Goal: Task Accomplishment & Management: Use online tool/utility

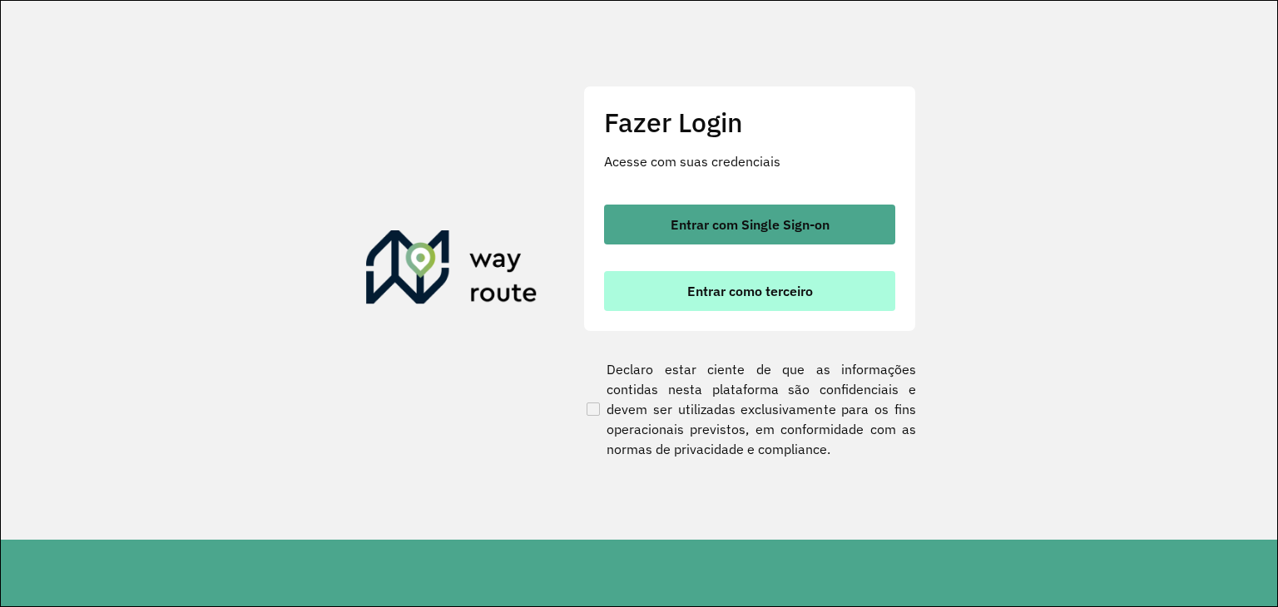
click at [759, 277] on button "Entrar como terceiro" at bounding box center [749, 291] width 291 height 40
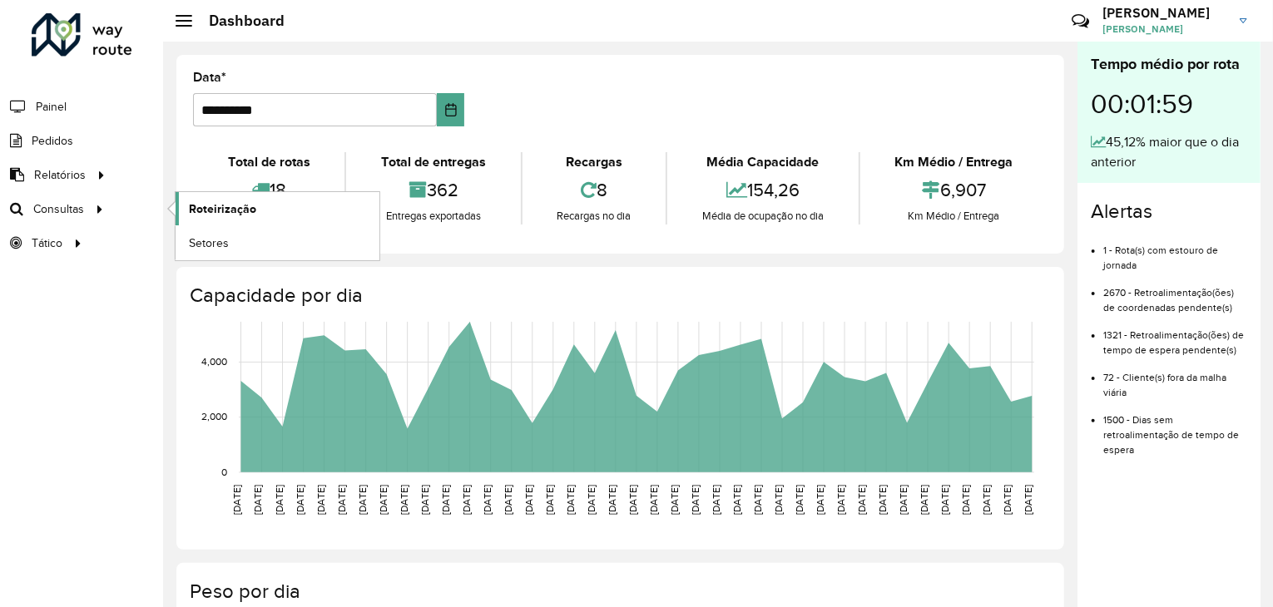
click at [204, 200] on span "Roteirização" at bounding box center [222, 208] width 67 height 17
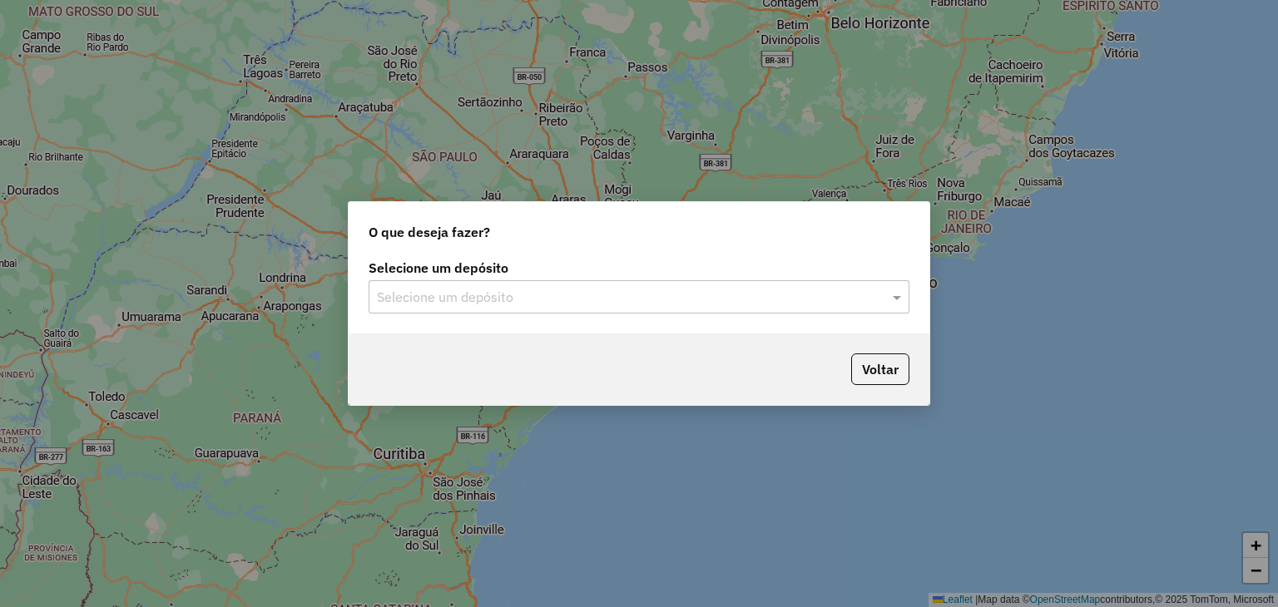
click at [418, 288] on input "text" at bounding box center [622, 298] width 491 height 20
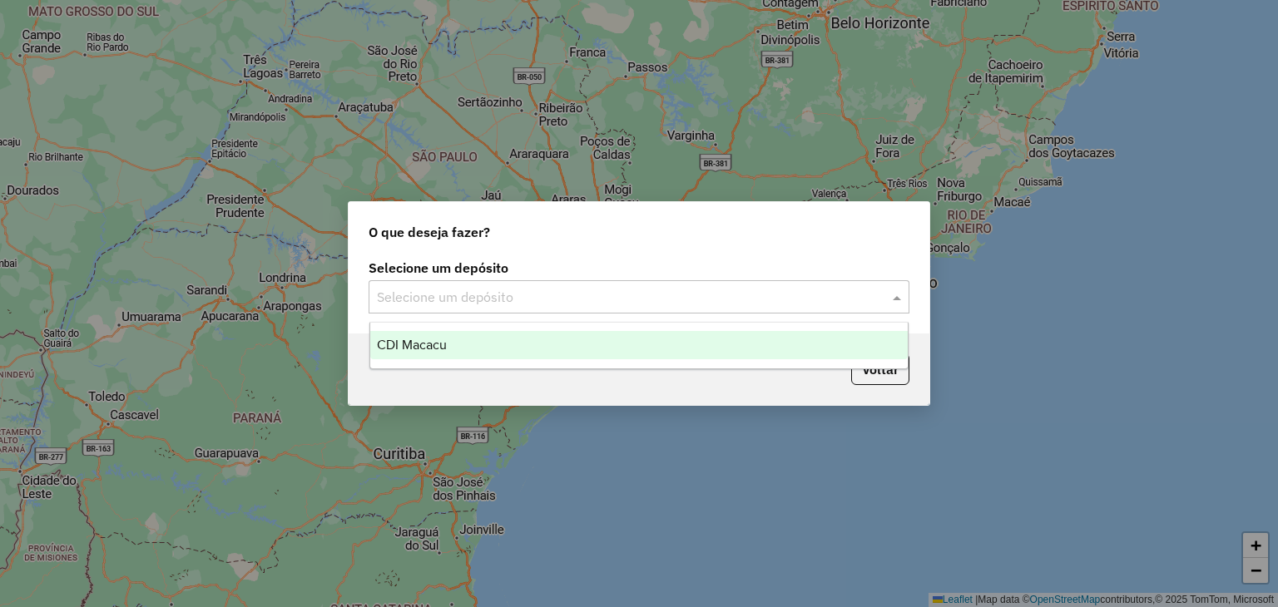
click at [422, 357] on div "CDI Macacu" at bounding box center [639, 345] width 538 height 28
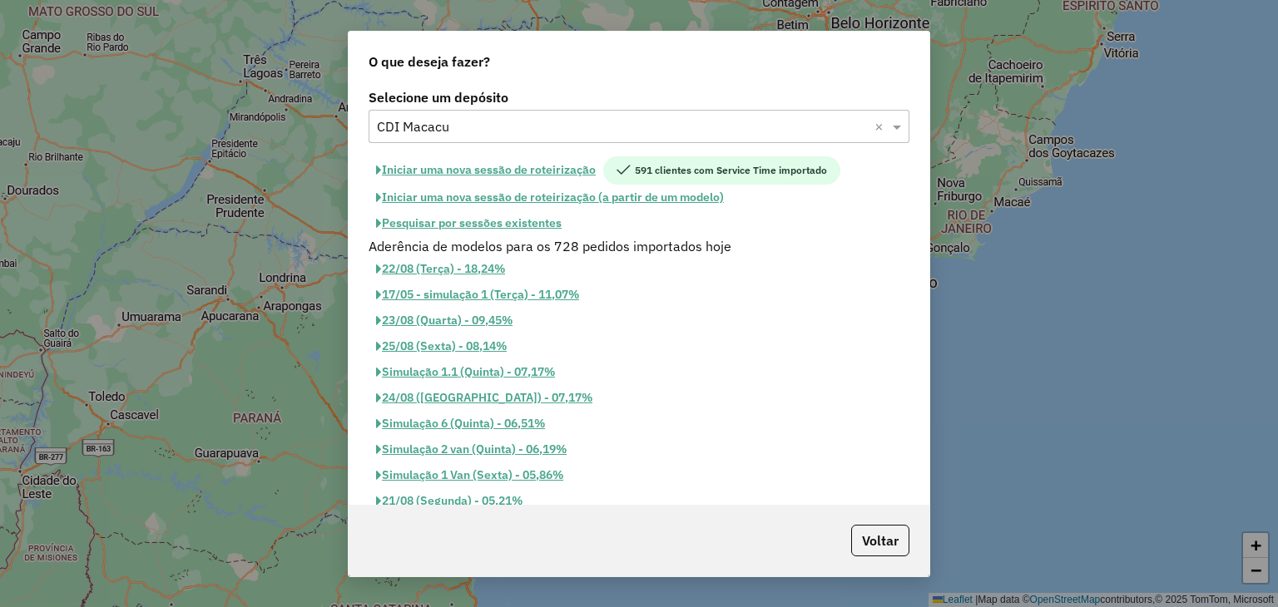
click at [470, 229] on button "Pesquisar por sessões existentes" at bounding box center [469, 223] width 200 height 26
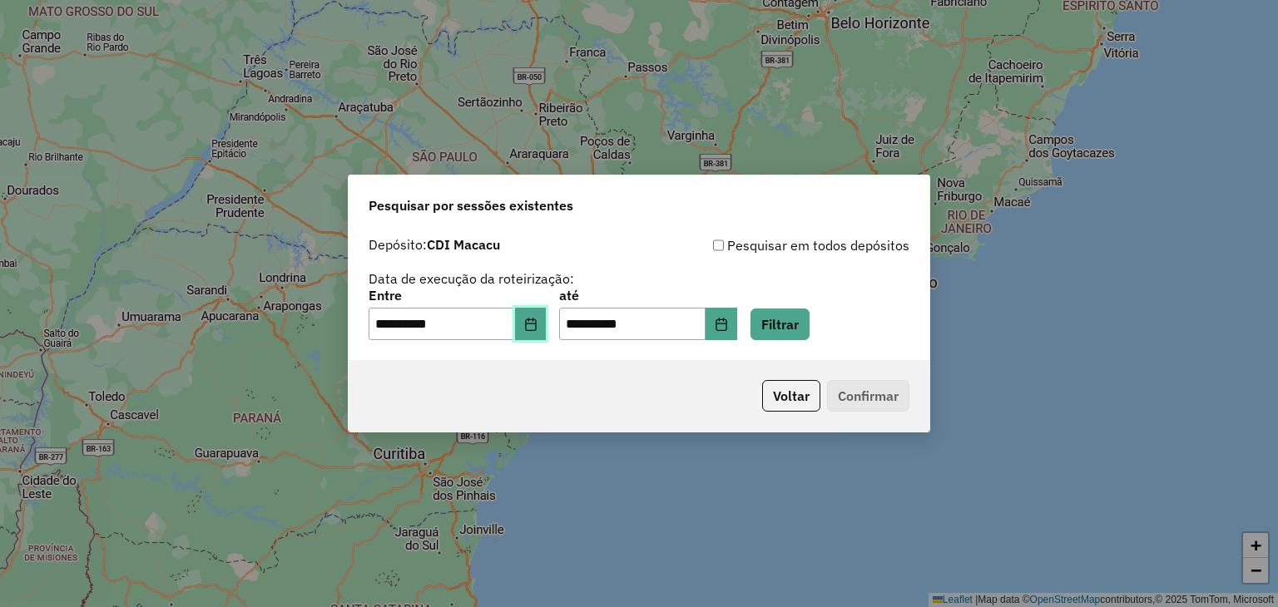
click at [527, 318] on button "Choose Date" at bounding box center [531, 324] width 32 height 33
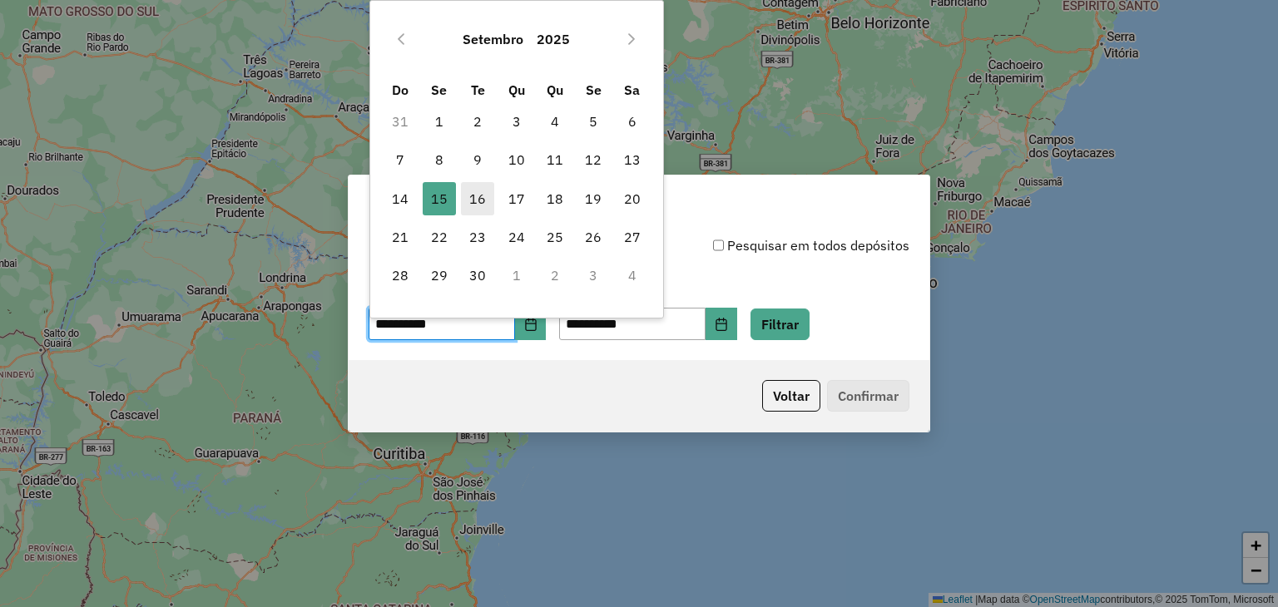
click at [479, 198] on span "16" at bounding box center [477, 198] width 33 height 33
type input "**********"
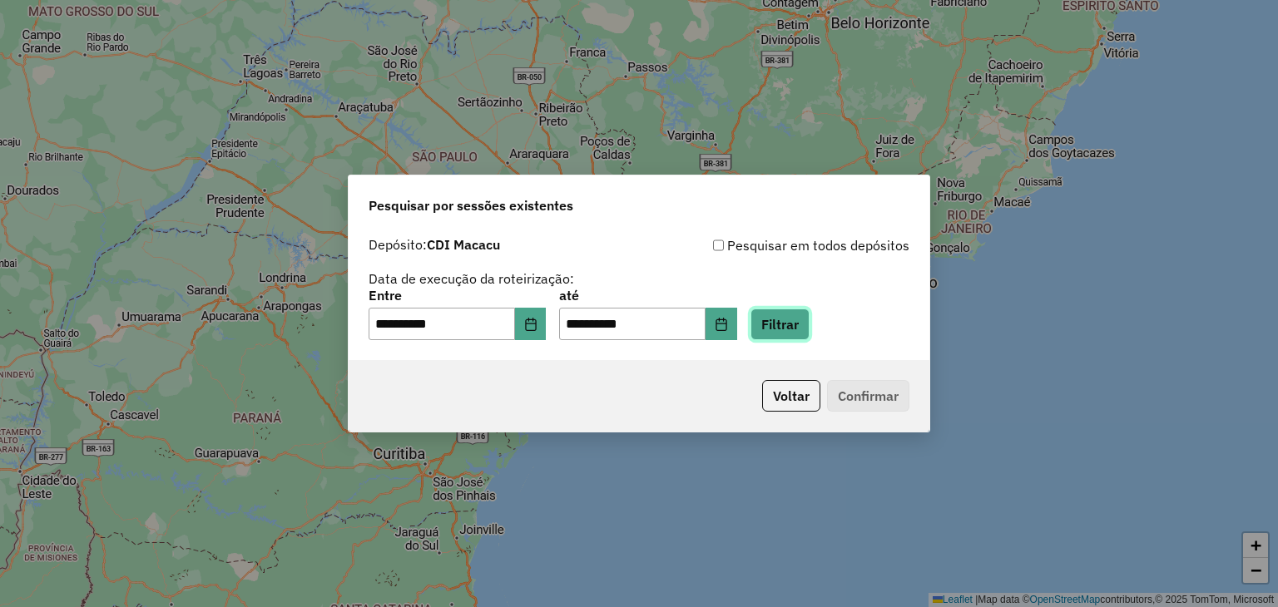
click at [792, 335] on button "Filtrar" at bounding box center [779, 325] width 59 height 32
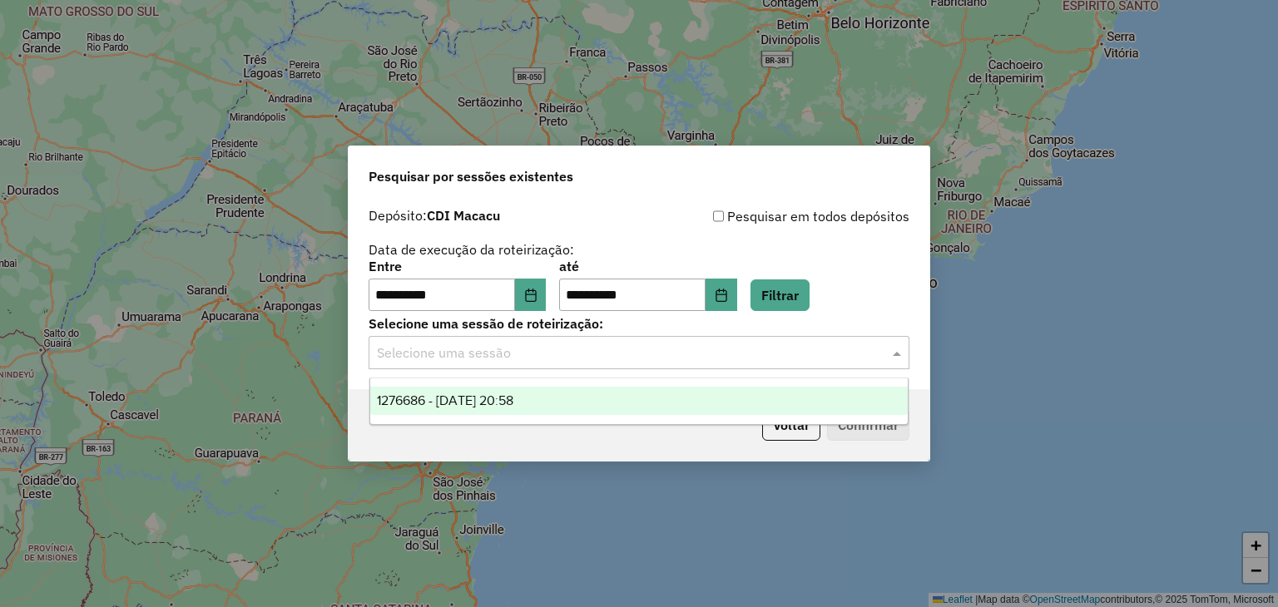
click at [712, 342] on div "Selecione uma sessão" at bounding box center [639, 352] width 541 height 33
click at [732, 393] on div "1276686 - 16/09/2025 20:58" at bounding box center [639, 401] width 538 height 28
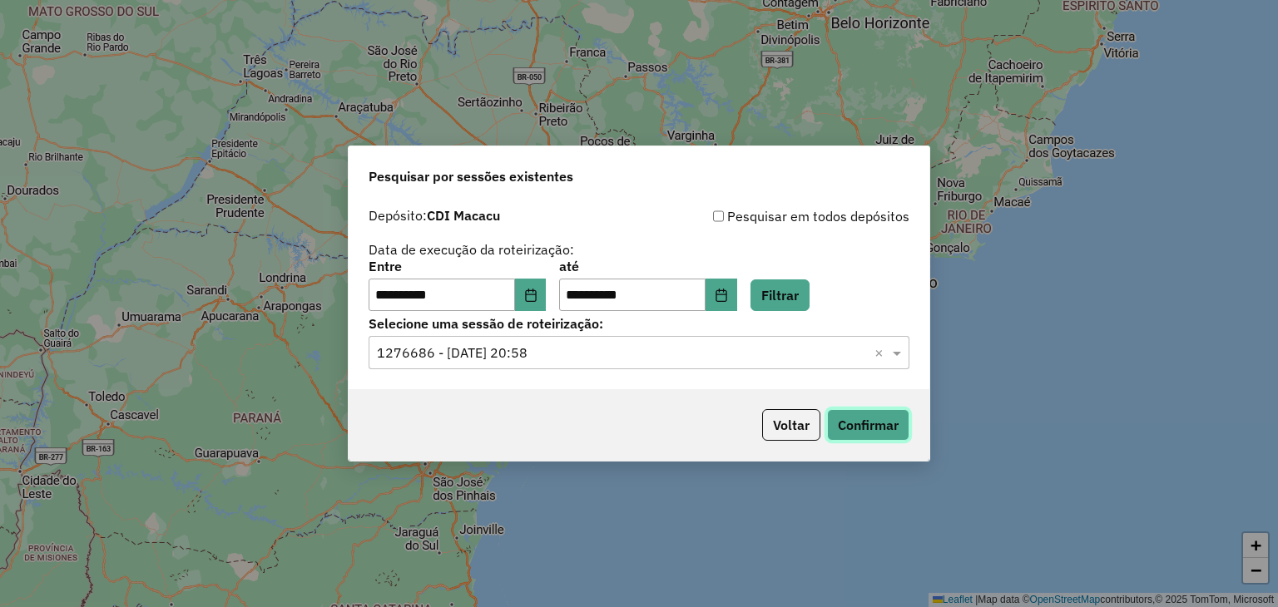
click at [843, 423] on button "Confirmar" at bounding box center [868, 425] width 82 height 32
click at [865, 421] on button "Confirmar" at bounding box center [868, 425] width 82 height 32
click at [841, 415] on button "Confirmar" at bounding box center [868, 425] width 82 height 32
click at [879, 410] on button "Confirmar" at bounding box center [868, 425] width 82 height 32
click at [881, 423] on button "Confirmar" at bounding box center [868, 425] width 82 height 32
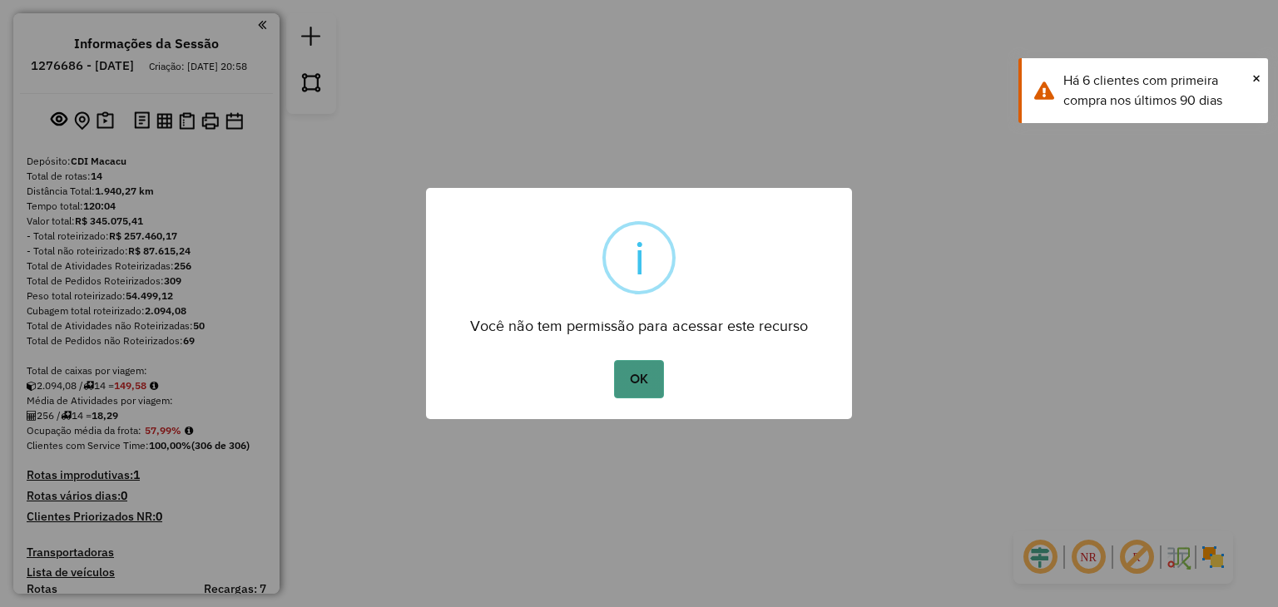
click at [641, 364] on button "OK" at bounding box center [638, 379] width 49 height 38
click at [642, 368] on button "OK" at bounding box center [638, 379] width 49 height 38
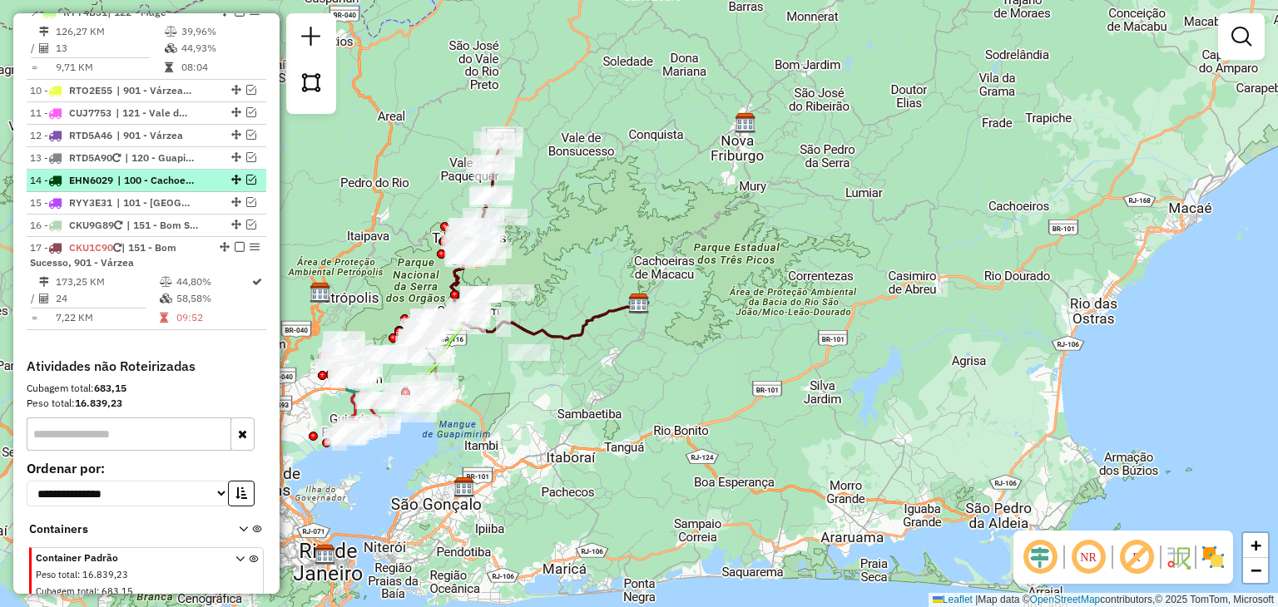
scroll to position [1208, 0]
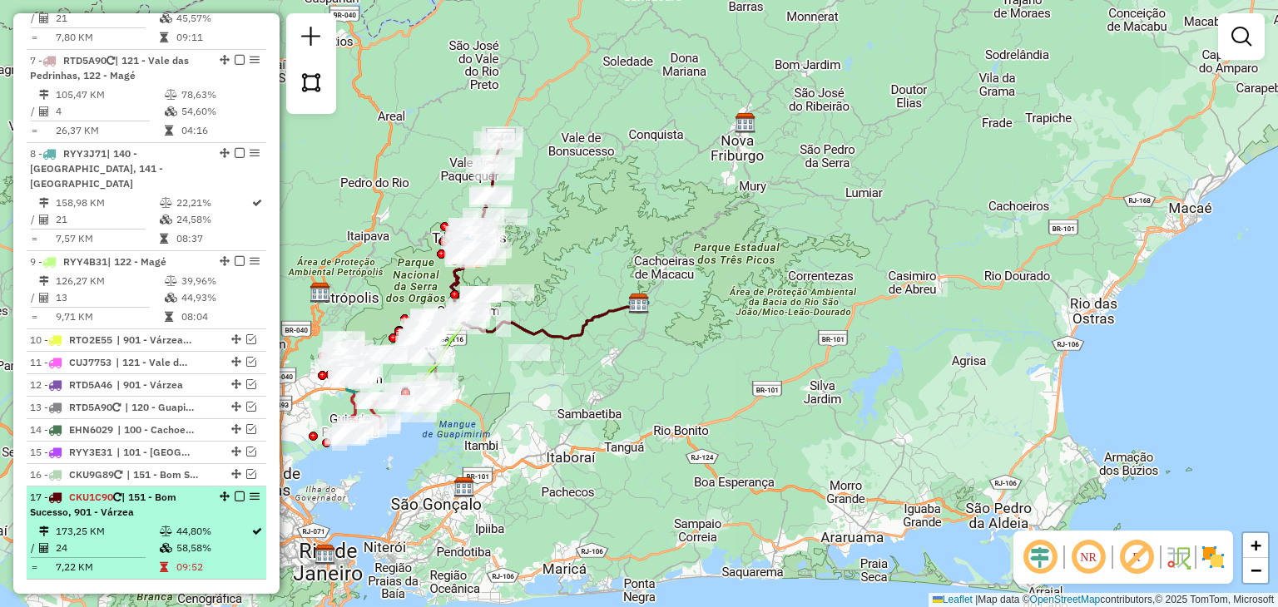
select select "**********"
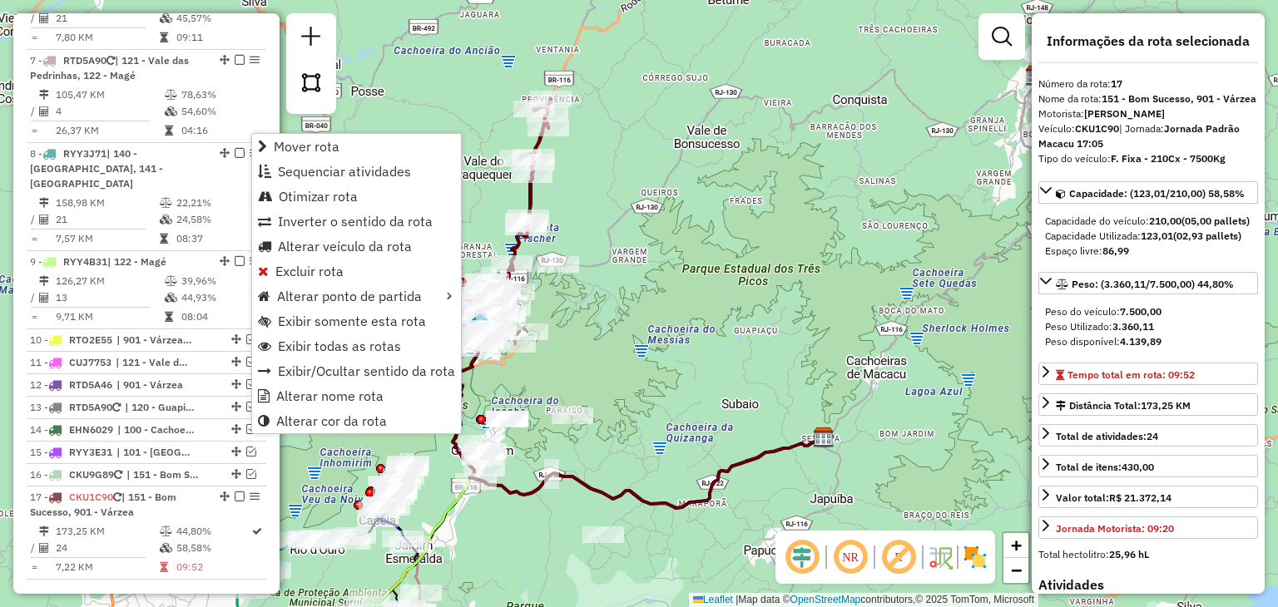
click at [557, 281] on div "Rota 4 - Placa EET9660 08500454 - RONALDO DA SILVEIRA Rota 17 - Placa CKU1C90 0…" at bounding box center [639, 303] width 1278 height 607
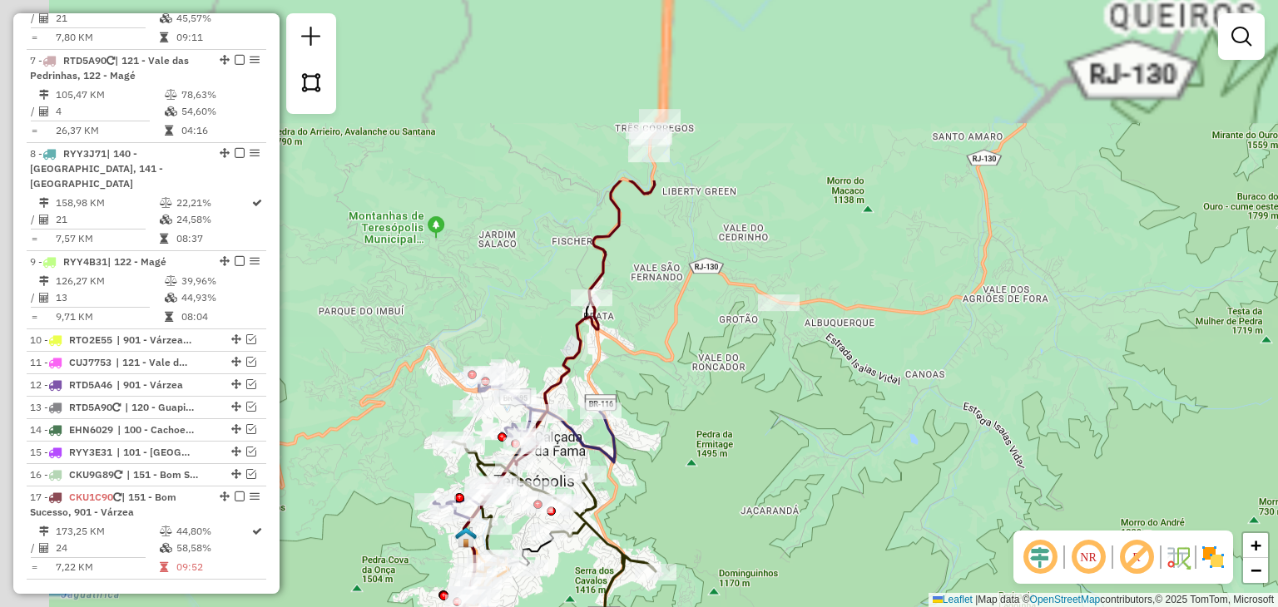
drag, startPoint x: 550, startPoint y: 310, endPoint x: 806, endPoint y: 534, distance: 340.2
click at [806, 534] on div "Janela de atendimento Grade de atendimento Capacidade Transportadoras Veículos …" at bounding box center [639, 303] width 1278 height 607
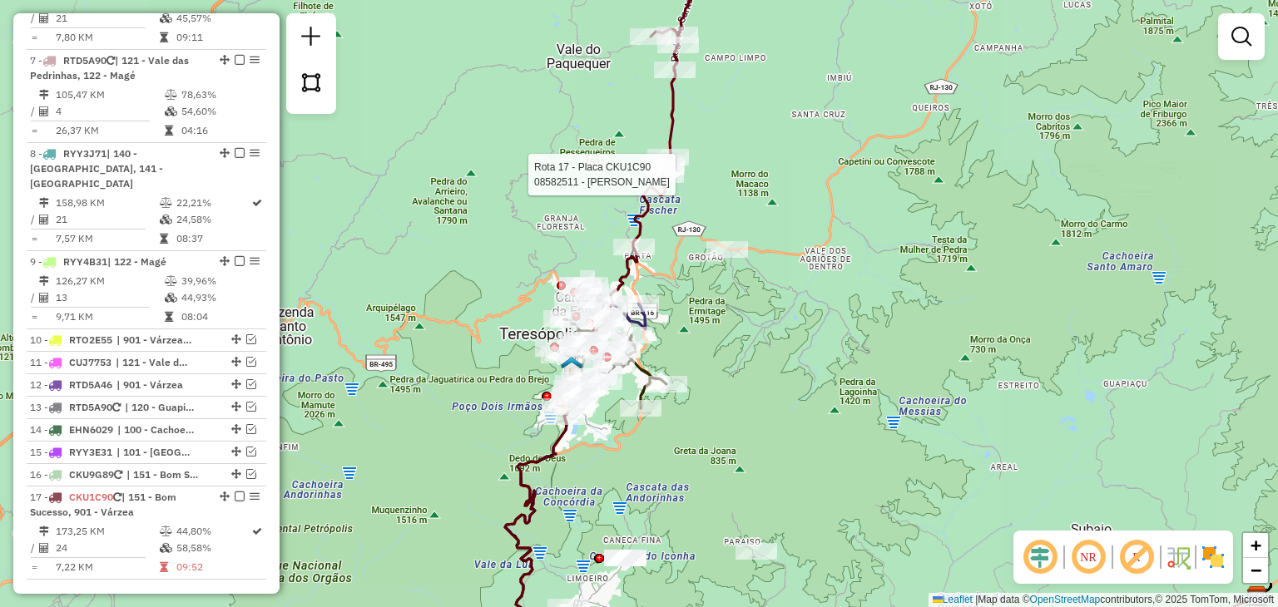
select select "**********"
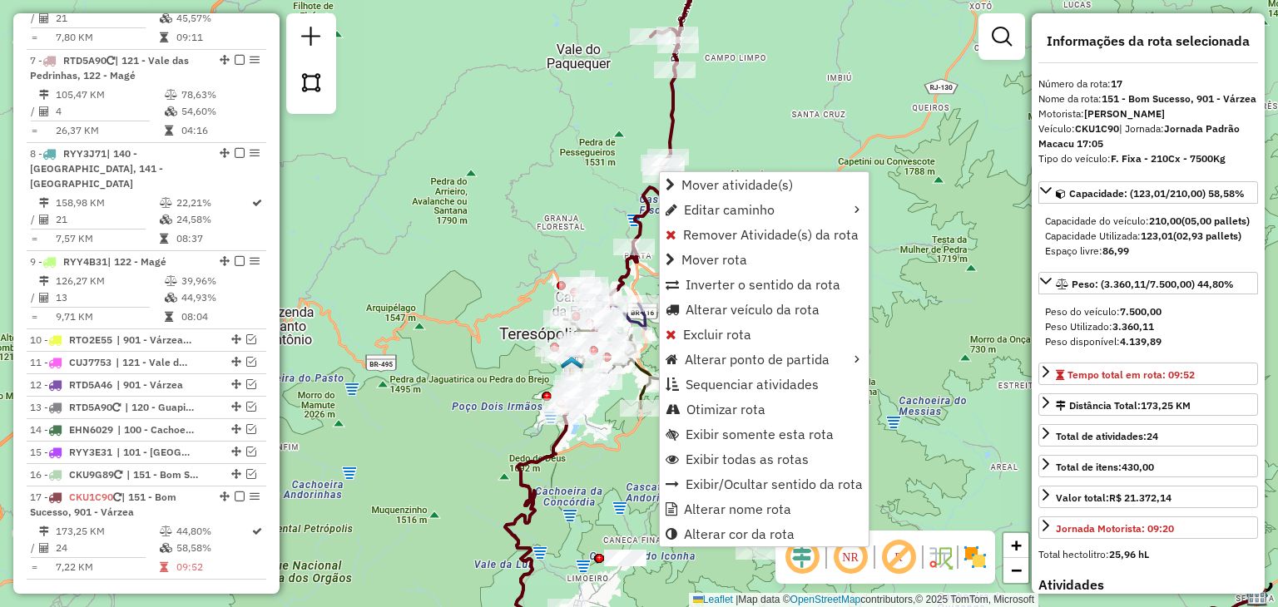
scroll to position [1458, 0]
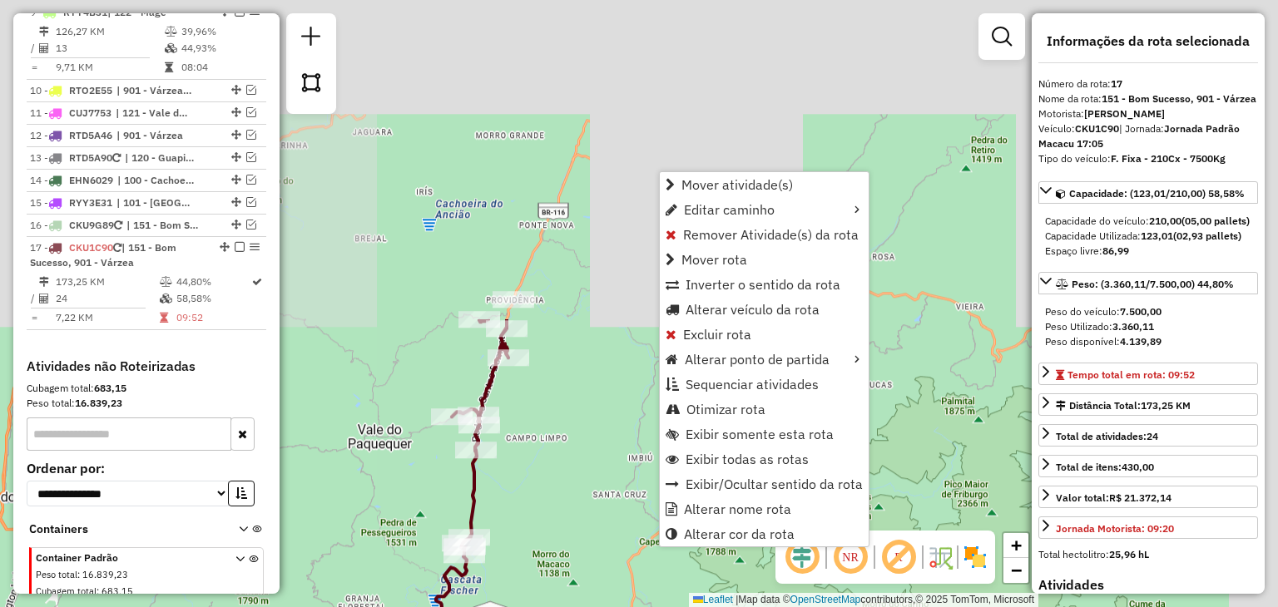
drag, startPoint x: 742, startPoint y: 106, endPoint x: 543, endPoint y: 487, distance: 429.1
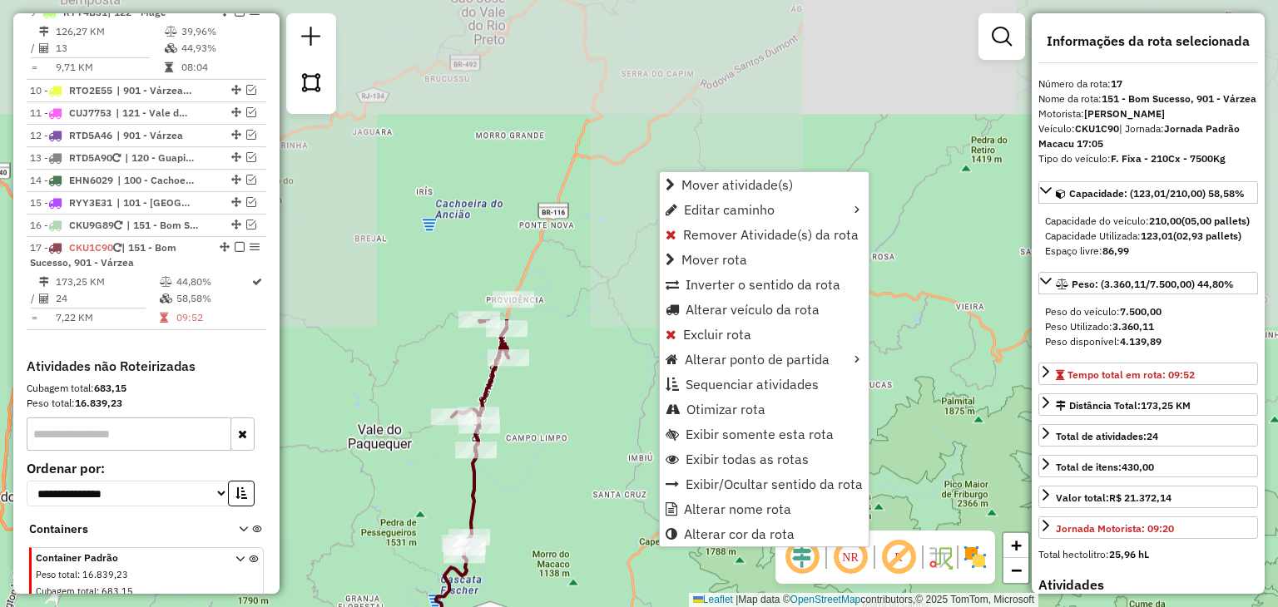
click at [543, 487] on div "Janela de atendimento Grade de atendimento Capacidade Transportadoras Veículos …" at bounding box center [639, 303] width 1278 height 607
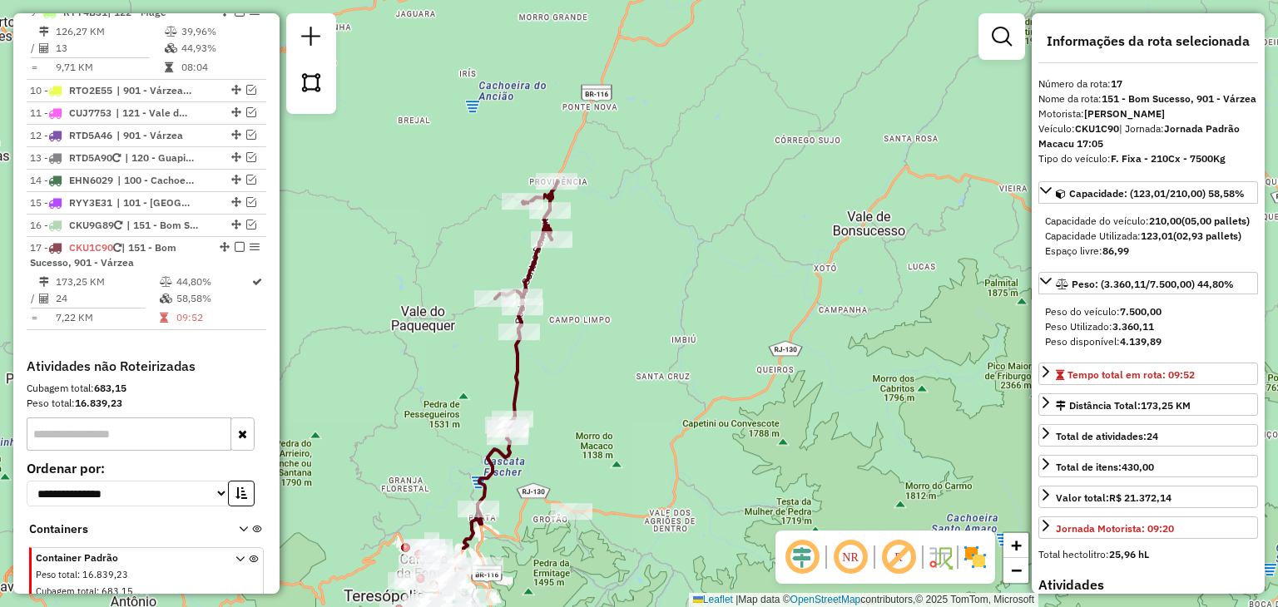
drag, startPoint x: 596, startPoint y: 388, endPoint x: 672, endPoint y: 171, distance: 230.2
click at [676, 156] on div "Janela de atendimento Grade de atendimento Capacidade Transportadoras Veículos …" at bounding box center [639, 303] width 1278 height 607
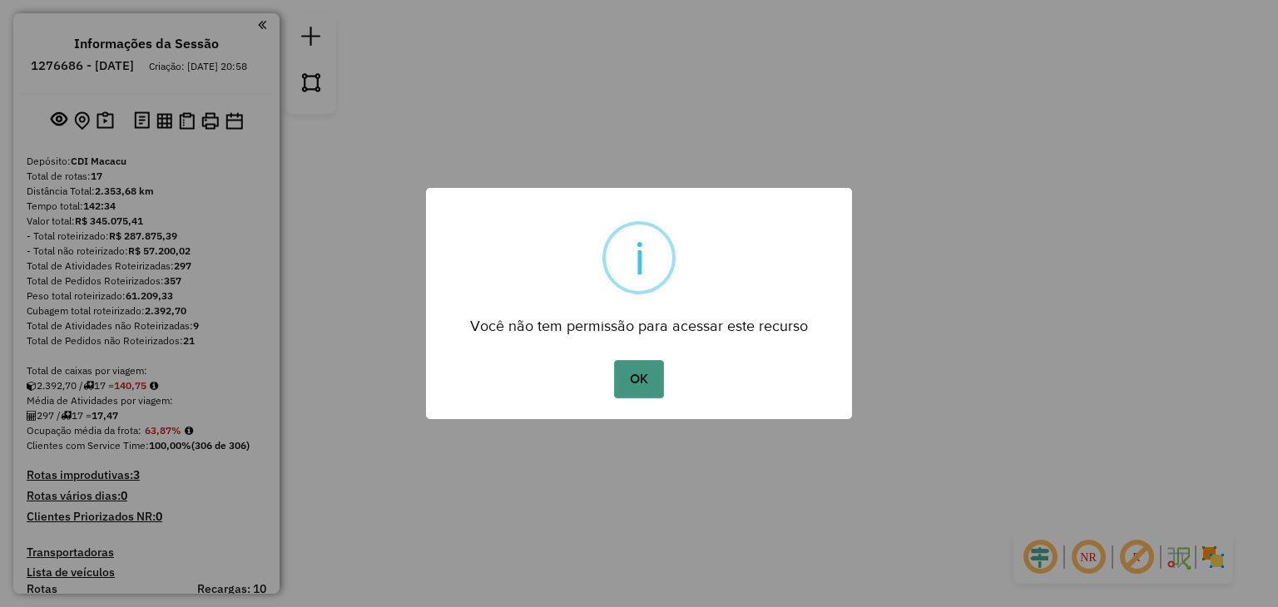
click at [636, 377] on button "OK" at bounding box center [638, 379] width 49 height 38
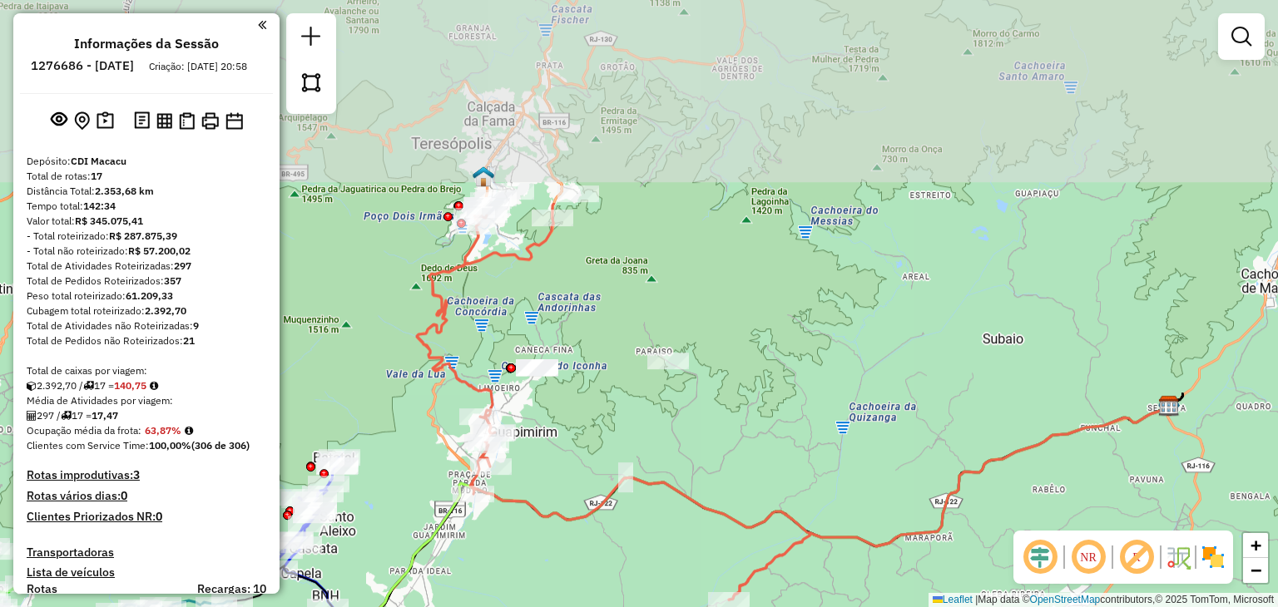
drag, startPoint x: 597, startPoint y: 171, endPoint x: 589, endPoint y: 421, distance: 249.7
click at [589, 421] on div "Janela de atendimento Grade de atendimento Capacidade Transportadoras Veículos …" at bounding box center [639, 303] width 1278 height 607
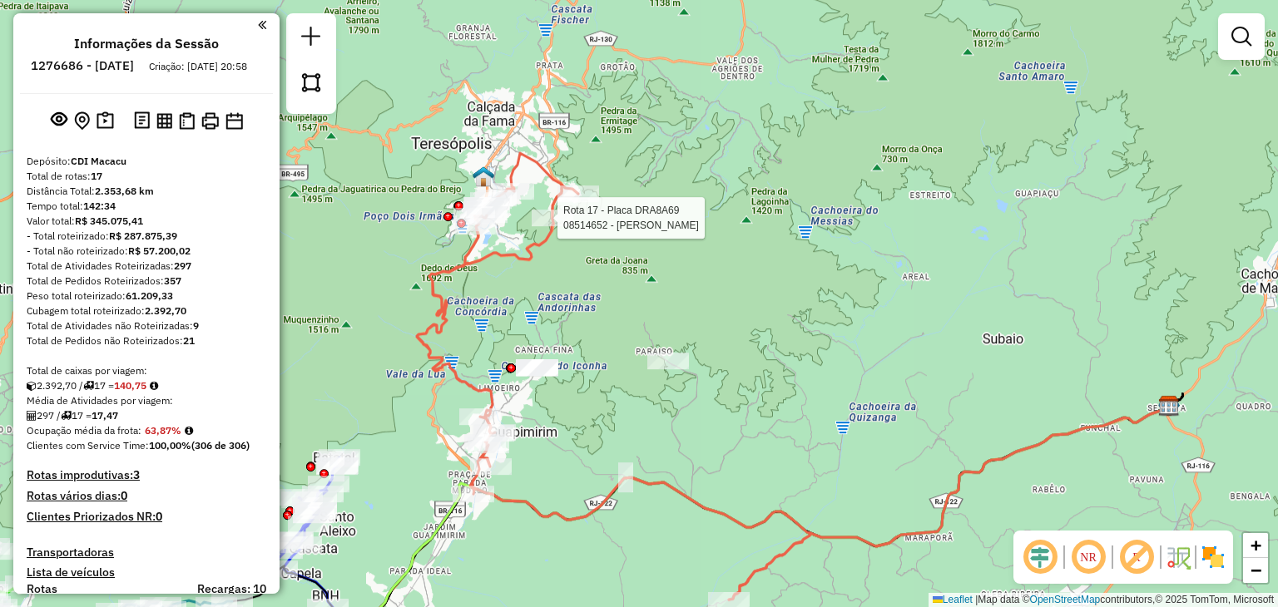
select select "**********"
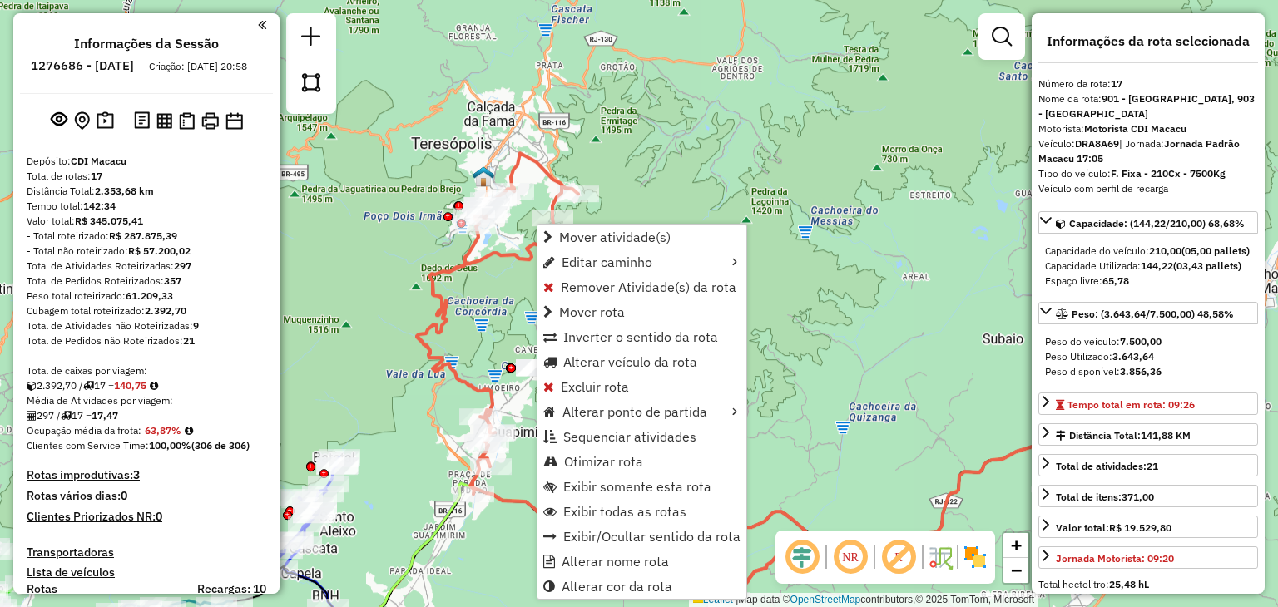
scroll to position [1260, 0]
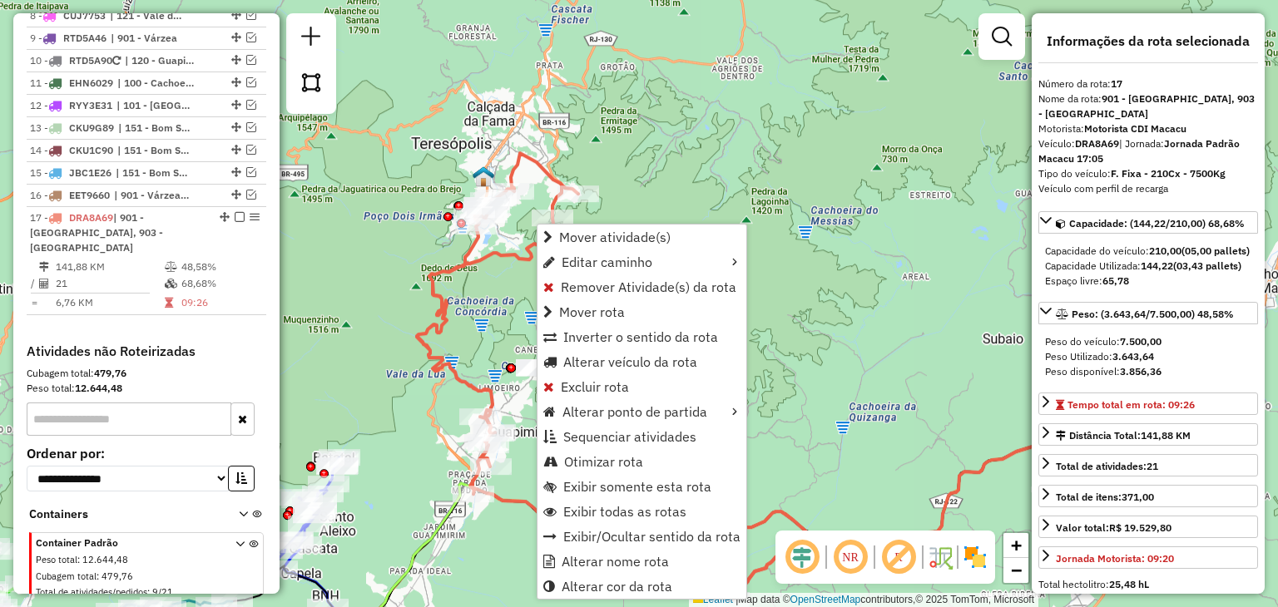
click at [859, 200] on div "Janela de atendimento Grade de atendimento Capacidade Transportadoras Veículos …" at bounding box center [639, 303] width 1278 height 607
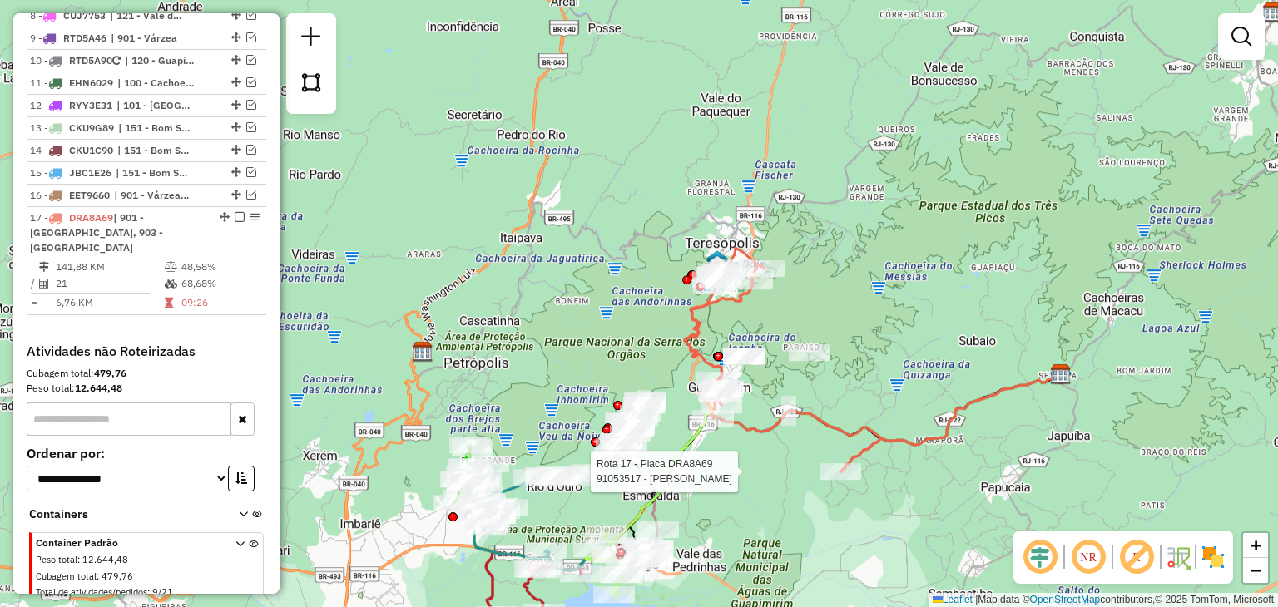
click at [844, 480] on div at bounding box center [840, 471] width 42 height 17
select select "**********"
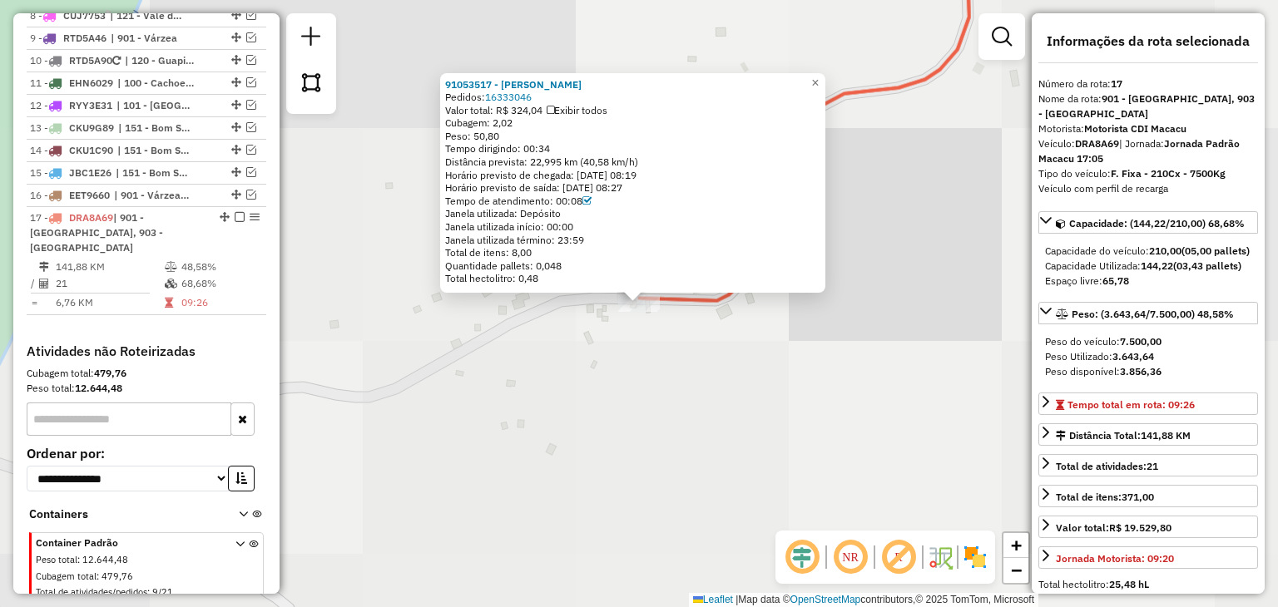
click at [839, 322] on div "91053517 - CARLOS HENRIQUE RIBEIRO GOMES Pedidos: 16333046 Valor total: R$ 324,…" at bounding box center [639, 303] width 1278 height 607
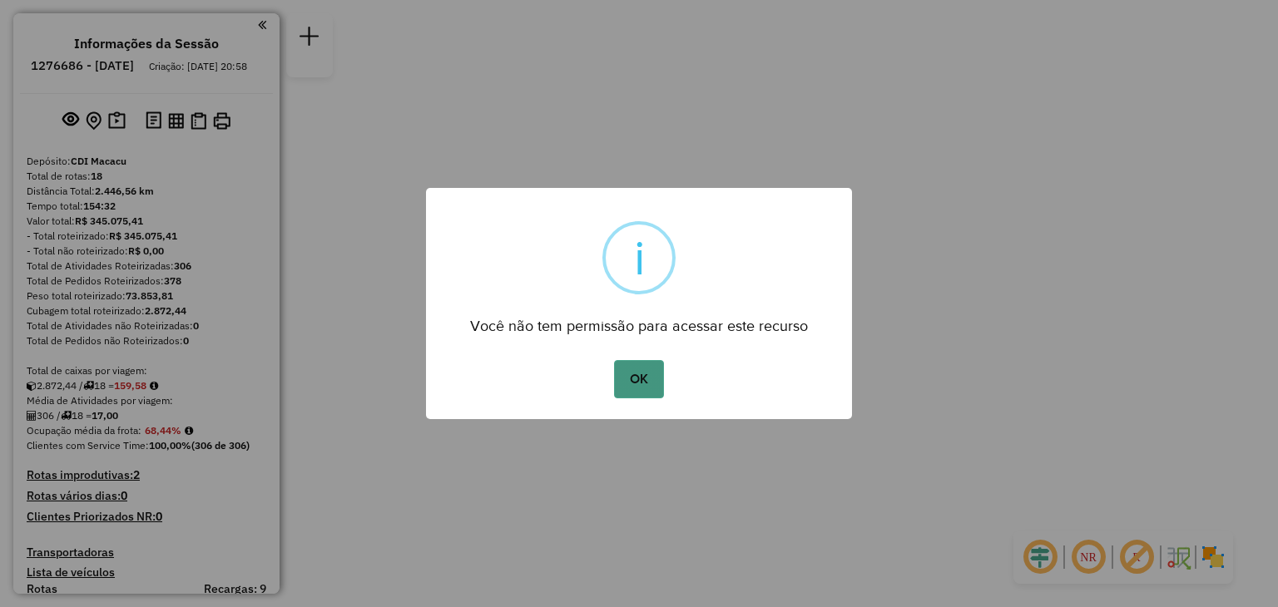
click at [640, 372] on button "OK" at bounding box center [638, 379] width 49 height 38
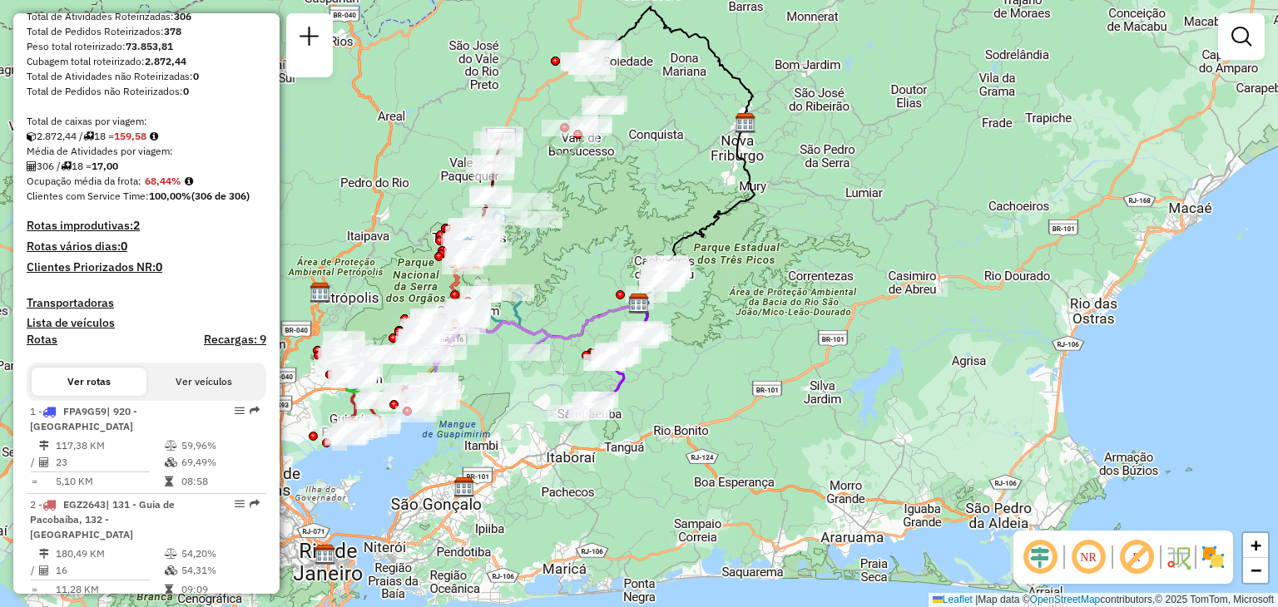
scroll to position [333, 0]
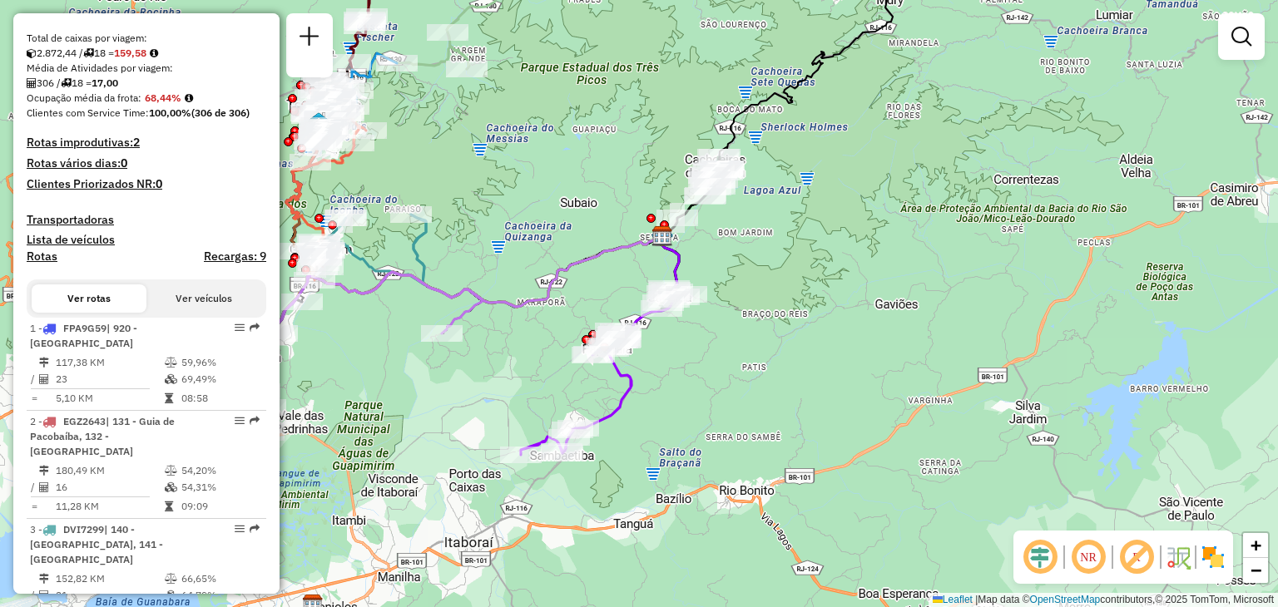
drag, startPoint x: 549, startPoint y: 294, endPoint x: 601, endPoint y: 297, distance: 52.5
click at [482, 297] on icon at bounding box center [361, 342] width 240 height 141
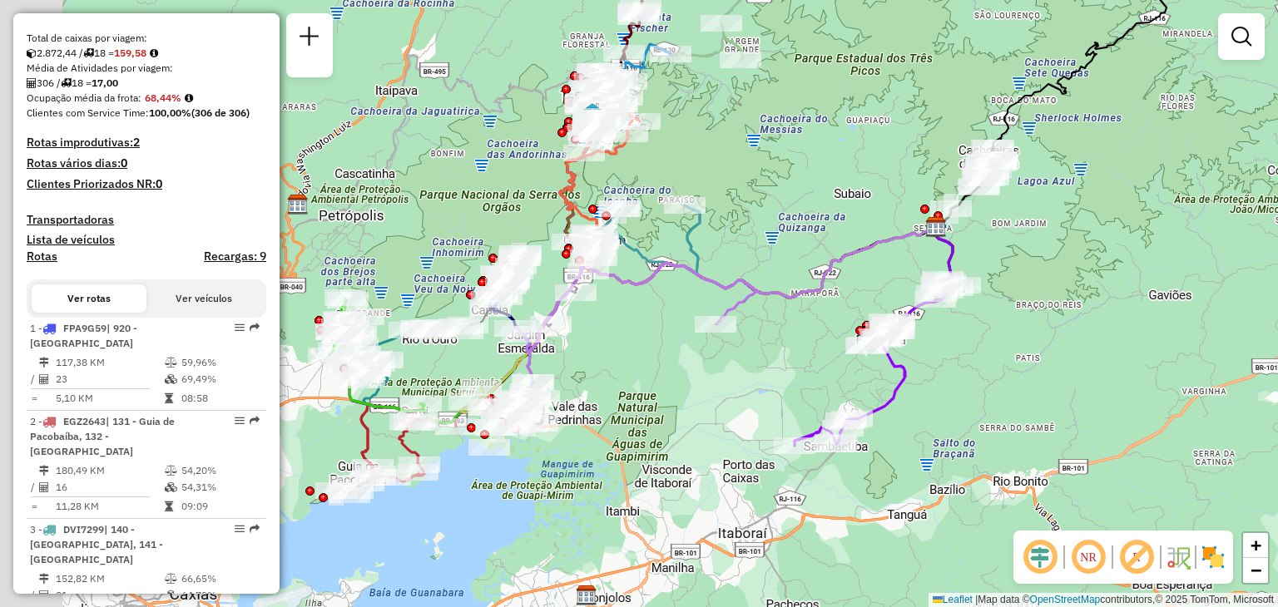
drag, startPoint x: 482, startPoint y: 344, endPoint x: 636, endPoint y: 317, distance: 157.2
click at [642, 337] on div "Janela de atendimento Grade de atendimento Capacidade Transportadoras Veículos …" at bounding box center [639, 303] width 1278 height 607
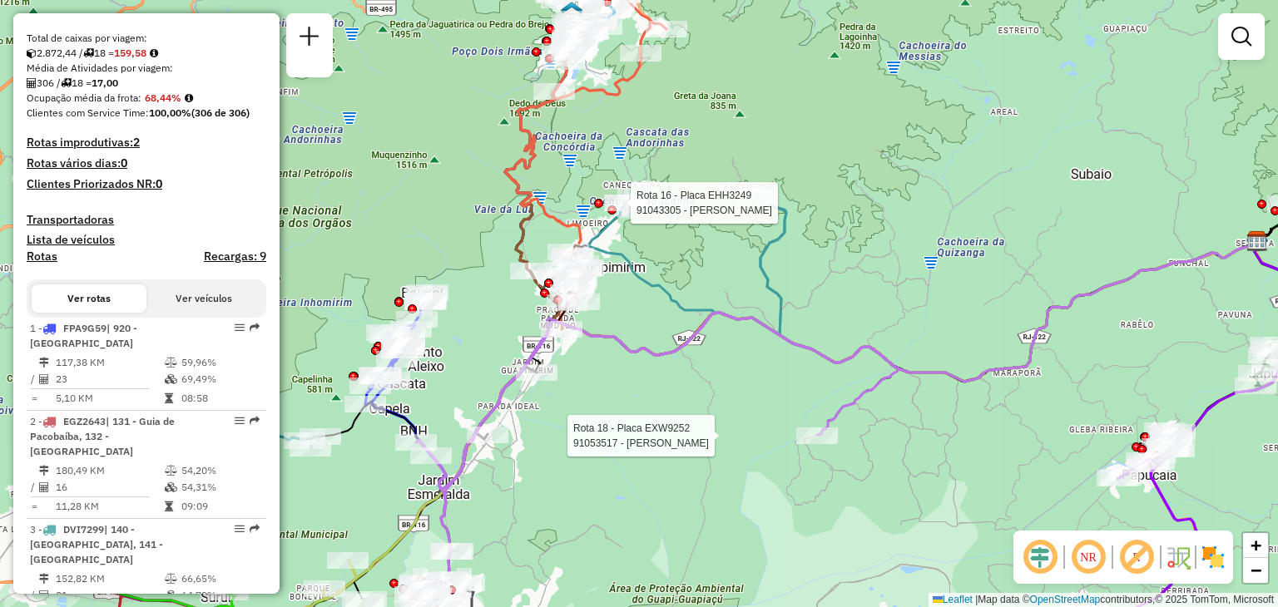
select select "**********"
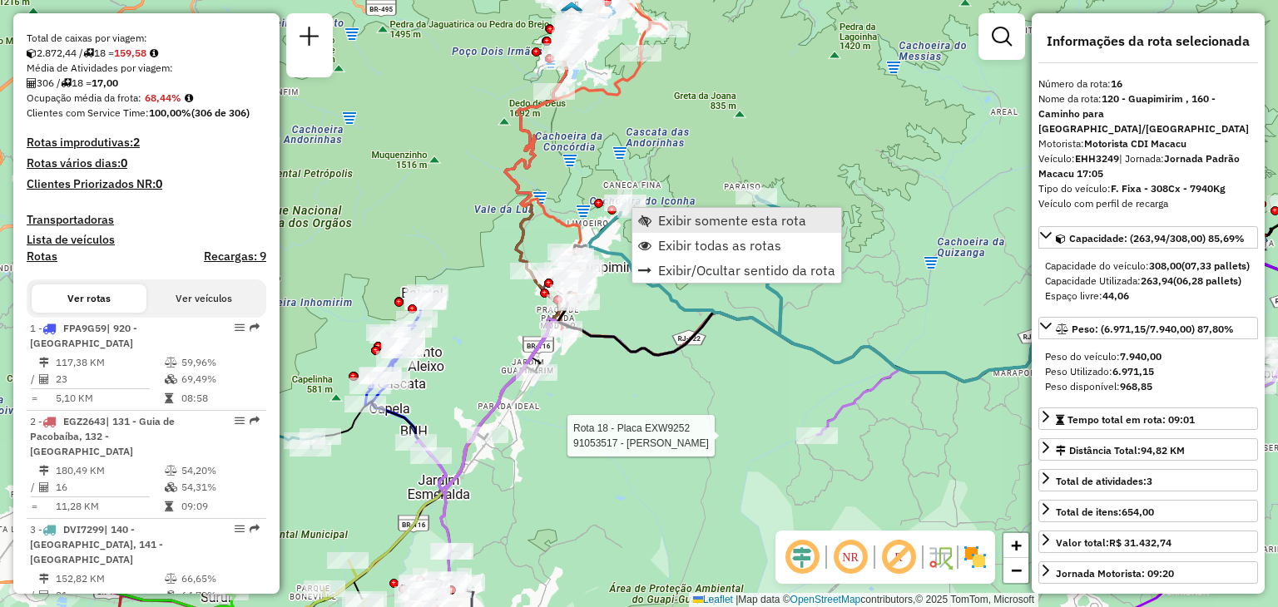
scroll to position [1789, 0]
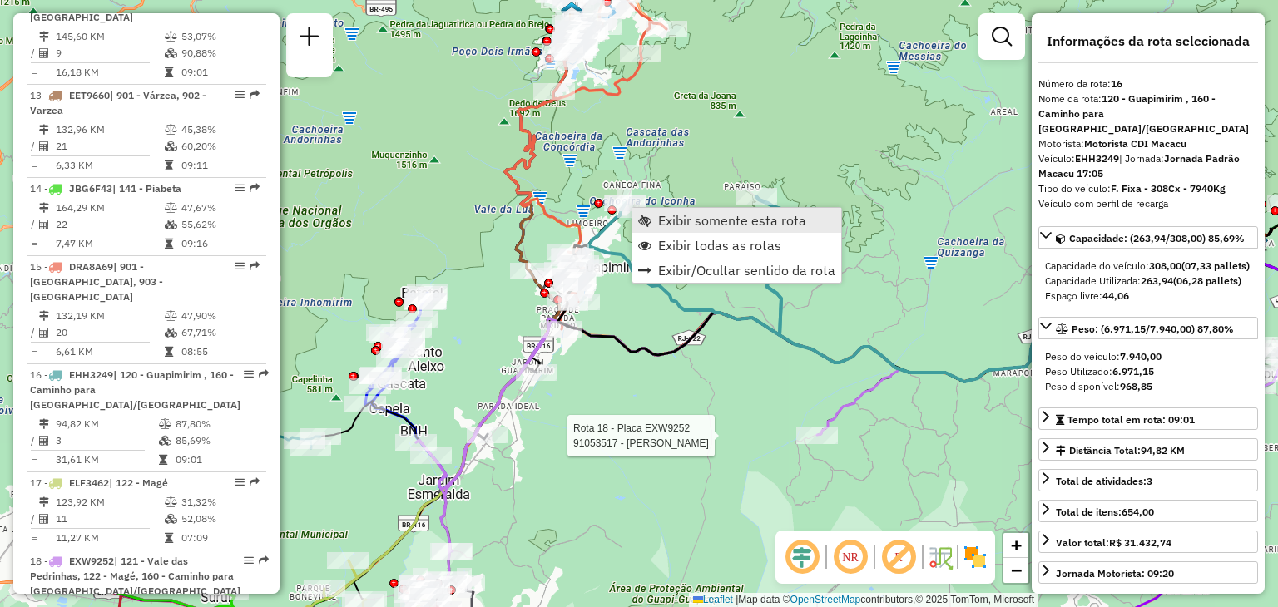
click at [666, 220] on span "Exibir somente esta rota" at bounding box center [732, 220] width 148 height 13
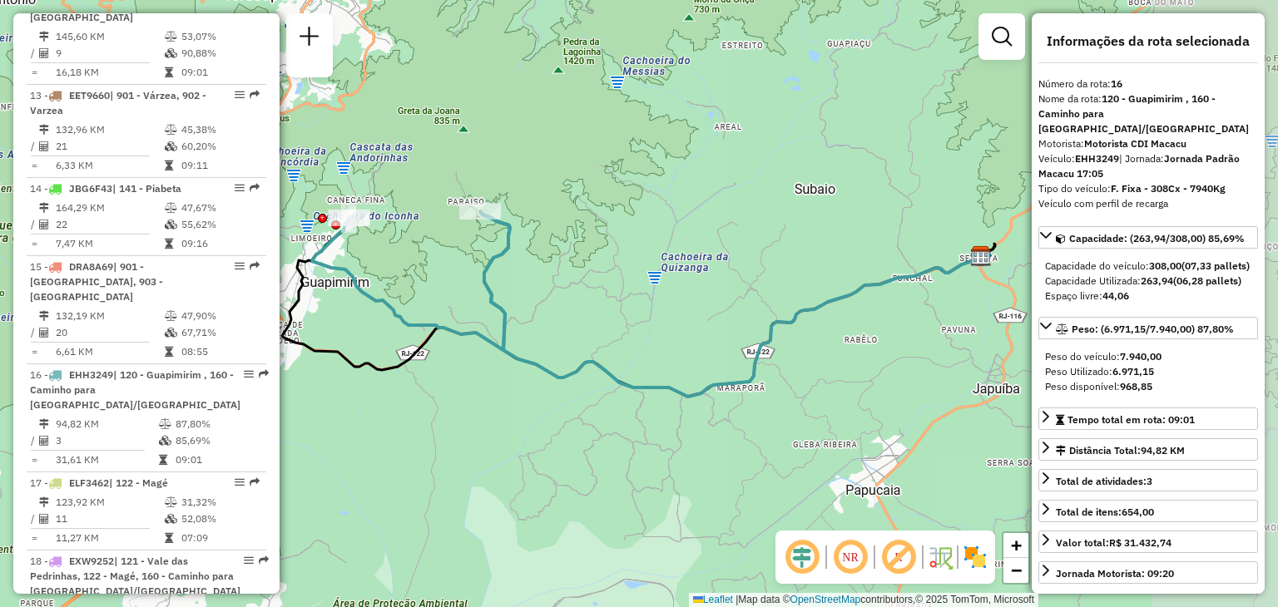
drag, startPoint x: 496, startPoint y: 359, endPoint x: 696, endPoint y: 364, distance: 200.6
click at [696, 364] on div "Janela de atendimento Grade de atendimento Capacidade Transportadoras Veículos …" at bounding box center [639, 303] width 1278 height 607
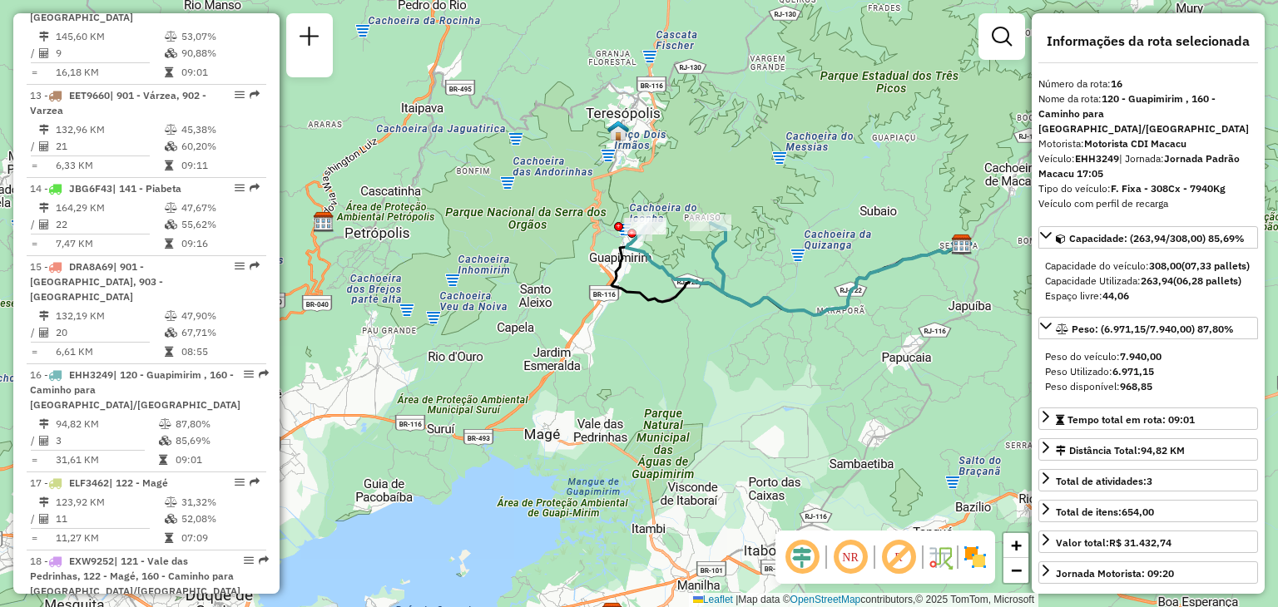
drag, startPoint x: 791, startPoint y: 266, endPoint x: 758, endPoint y: 284, distance: 37.6
click at [758, 284] on div "Janela de atendimento Grade de atendimento Capacidade Transportadoras Veículos …" at bounding box center [639, 303] width 1278 height 607
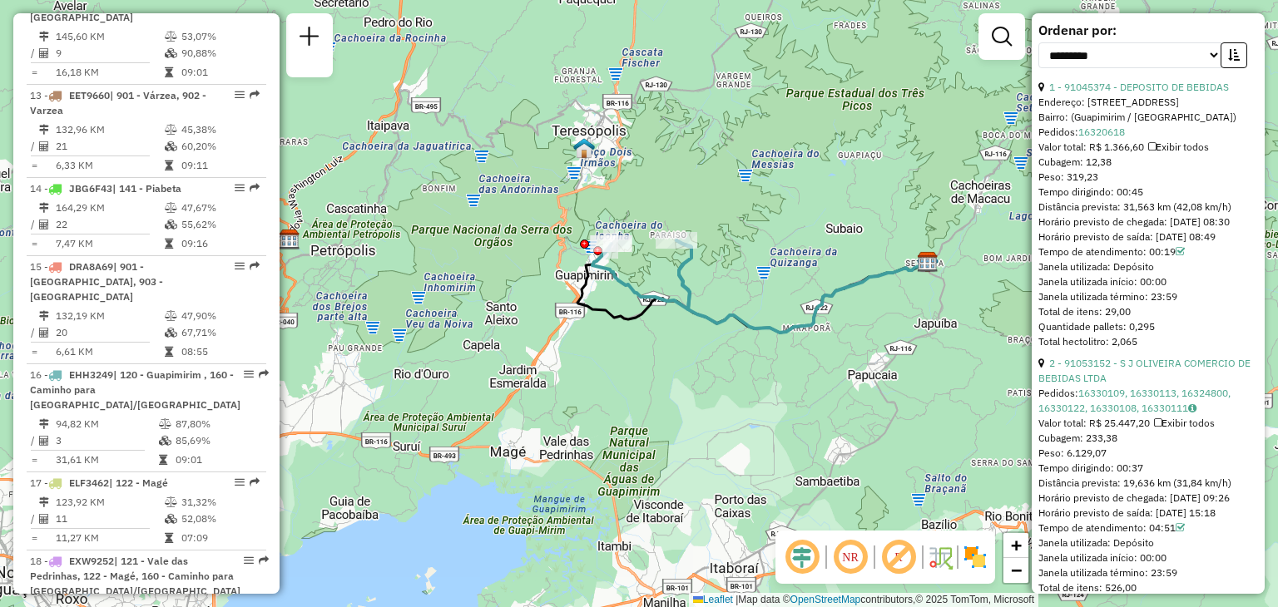
scroll to position [1082, 0]
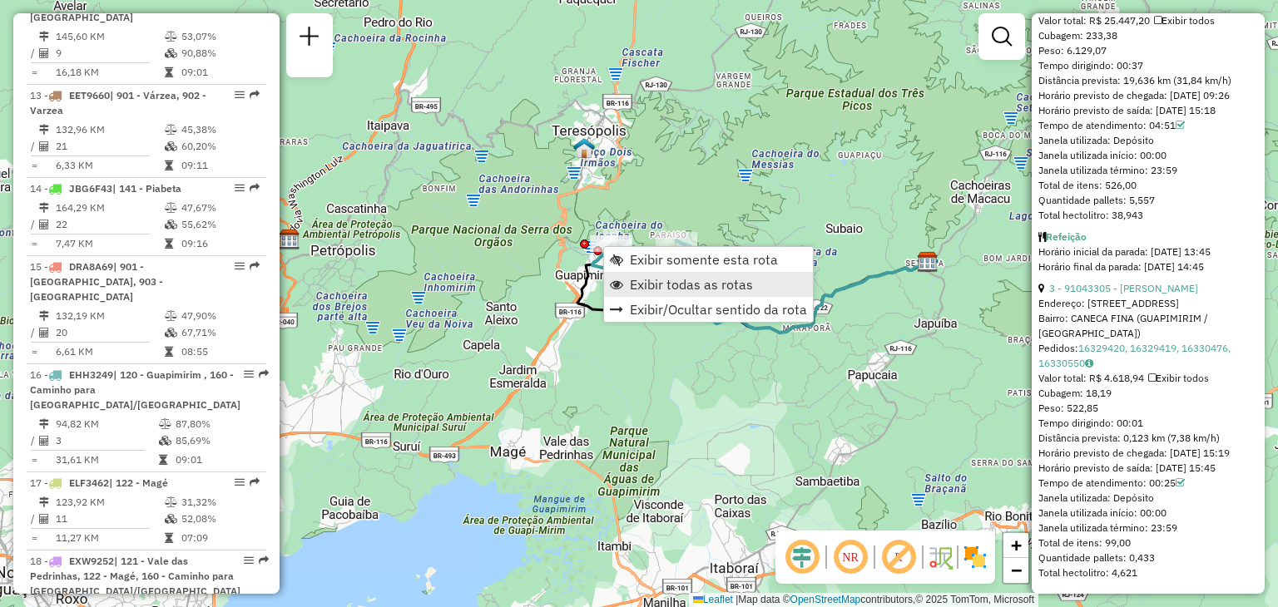
click at [656, 279] on span "Exibir todas as rotas" at bounding box center [691, 284] width 123 height 13
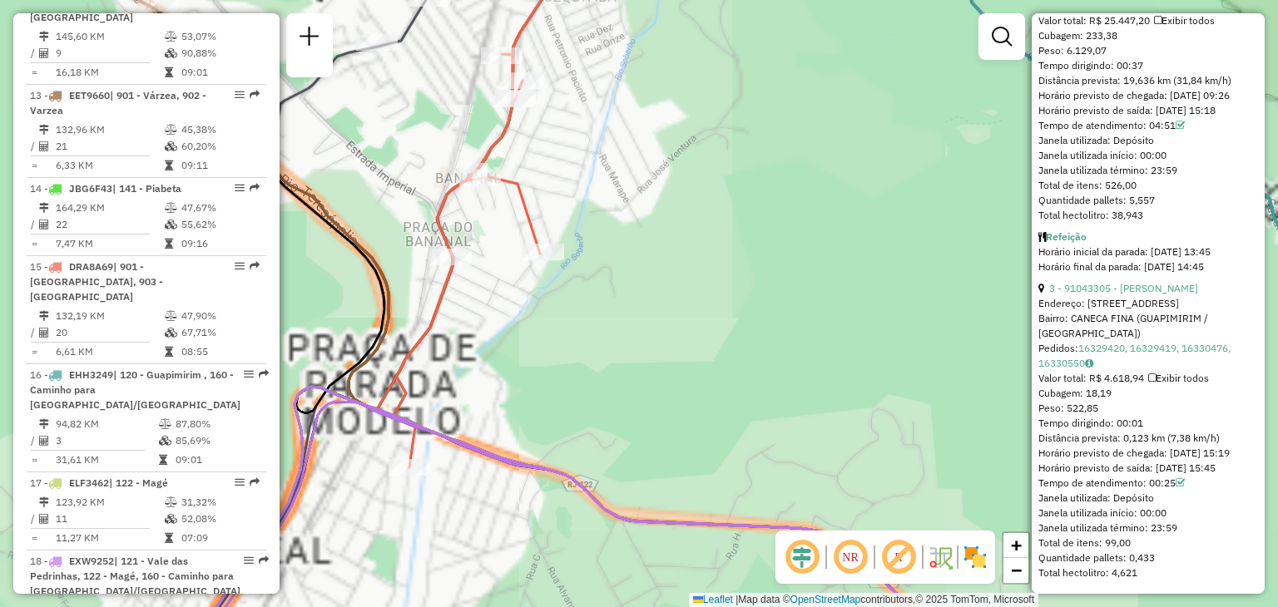
drag, startPoint x: 620, startPoint y: 165, endPoint x: 745, endPoint y: 240, distance: 146.0
click at [745, 237] on div "Janela de atendimento Grade de atendimento Capacidade Transportadoras Veículos …" at bounding box center [639, 303] width 1278 height 607
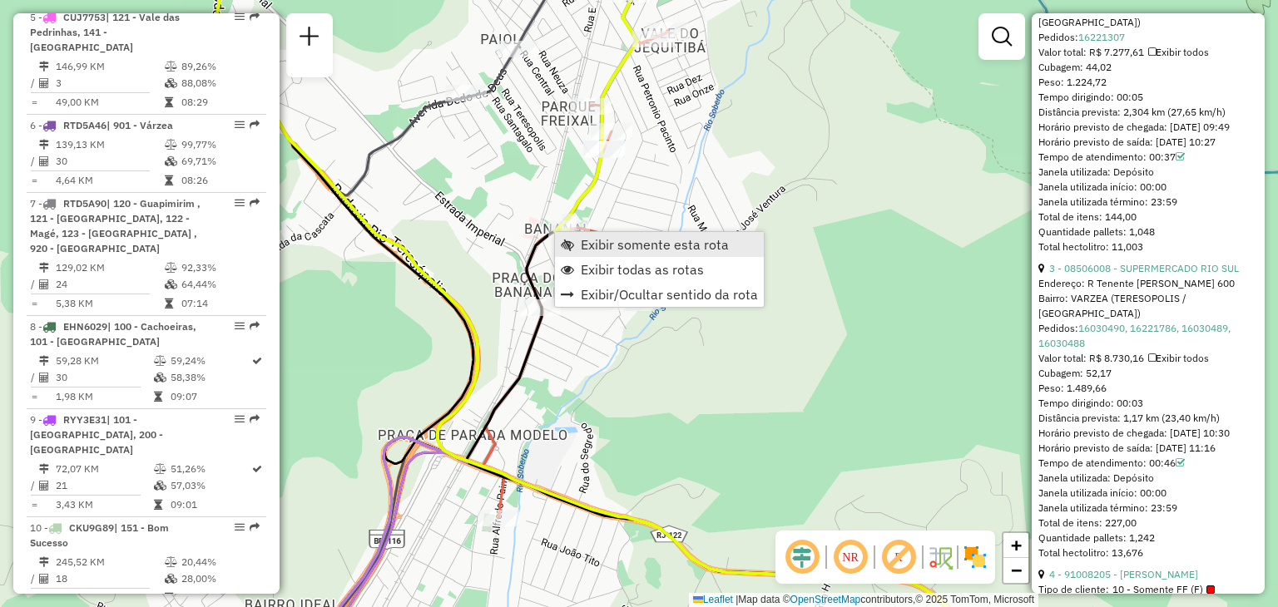
scroll to position [915, 0]
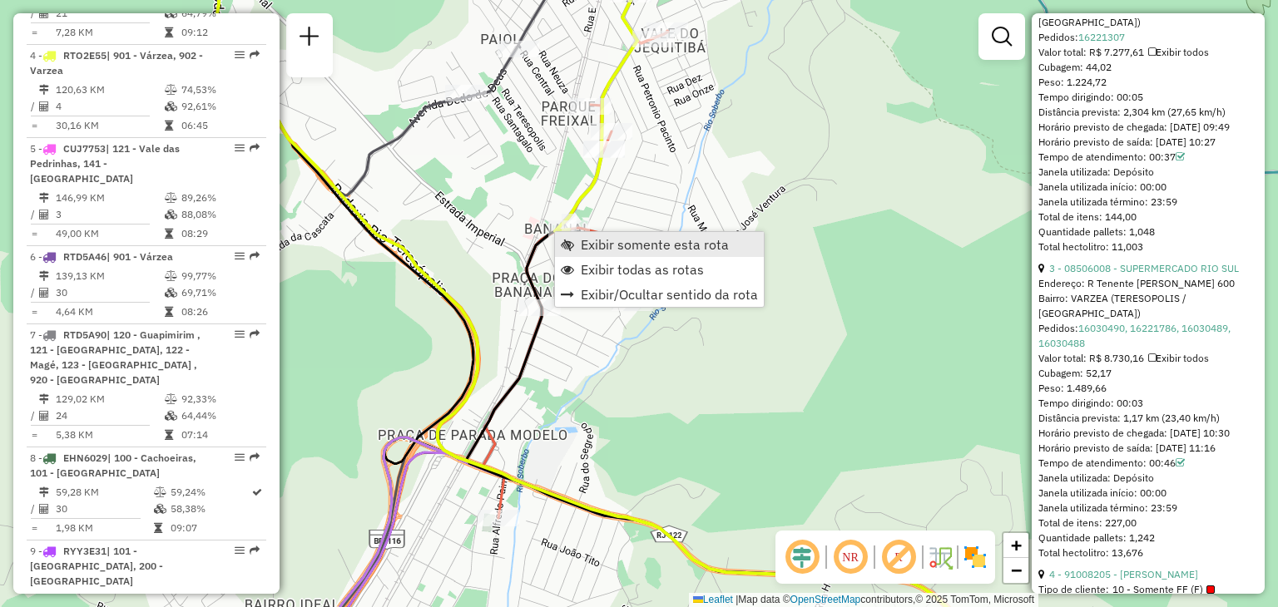
click at [585, 238] on span "Exibir somente esta rota" at bounding box center [655, 244] width 148 height 13
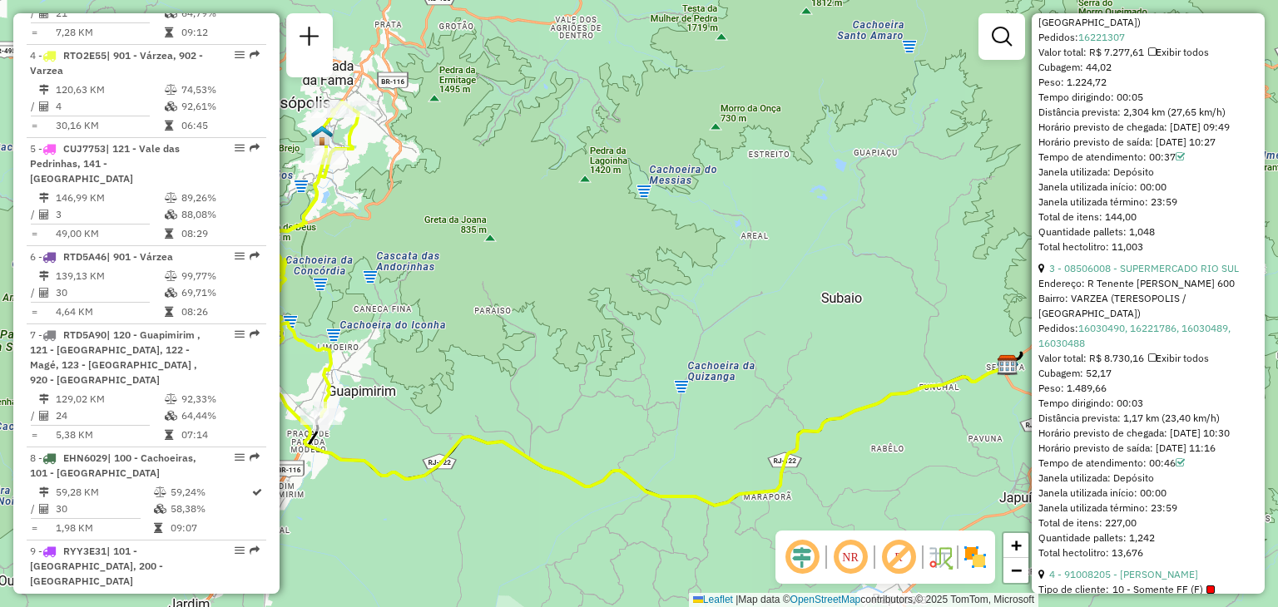
drag, startPoint x: 572, startPoint y: 394, endPoint x: 617, endPoint y: 397, distance: 45.9
click at [617, 397] on div "Janela de atendimento Grade de atendimento Capacidade Transportadoras Veículos …" at bounding box center [639, 303] width 1278 height 607
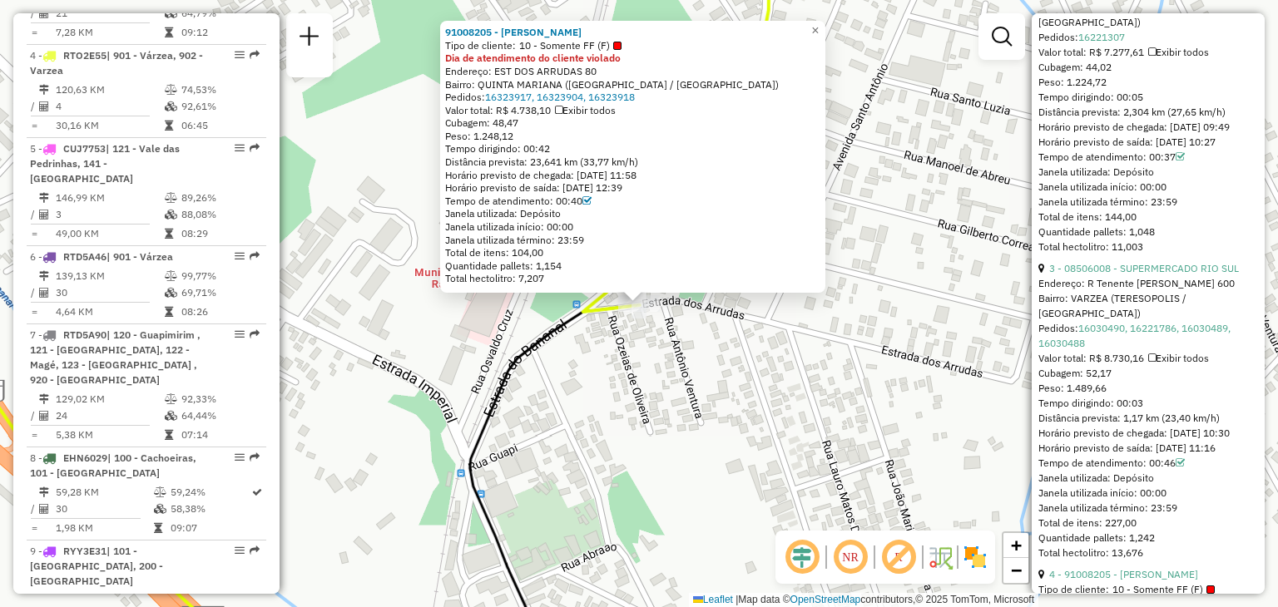
click at [587, 353] on div "91008205 - [PERSON_NAME] V Tipo de cliente: 10 - Somente FF (F) Dia de atendime…" at bounding box center [639, 303] width 1278 height 607
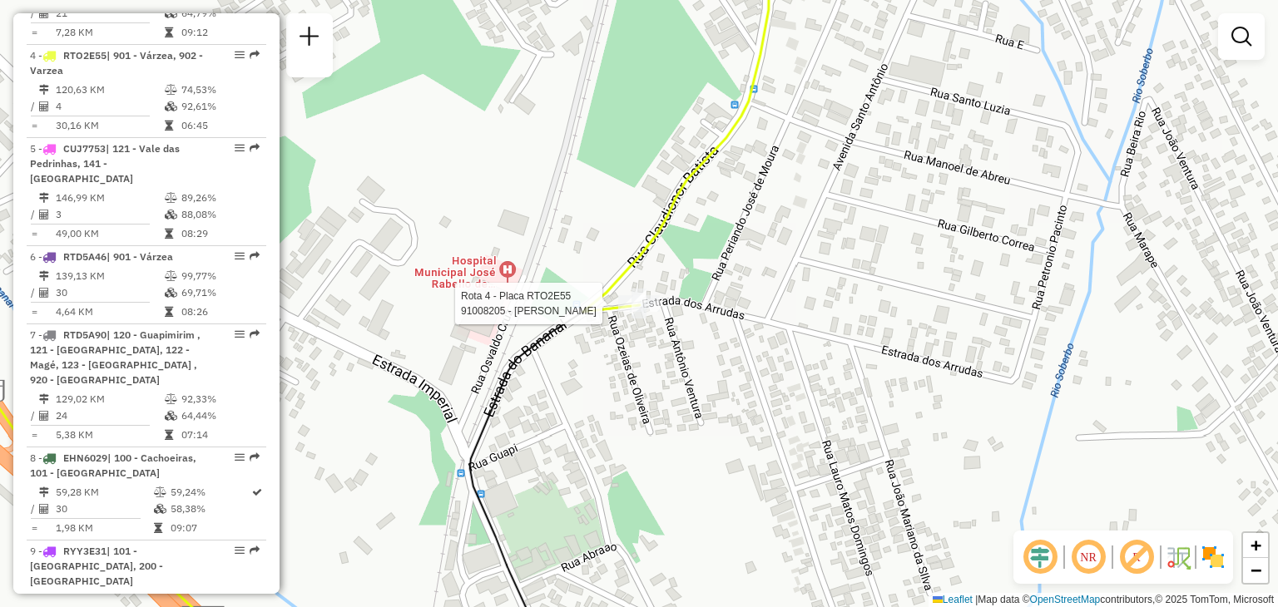
select select "**********"
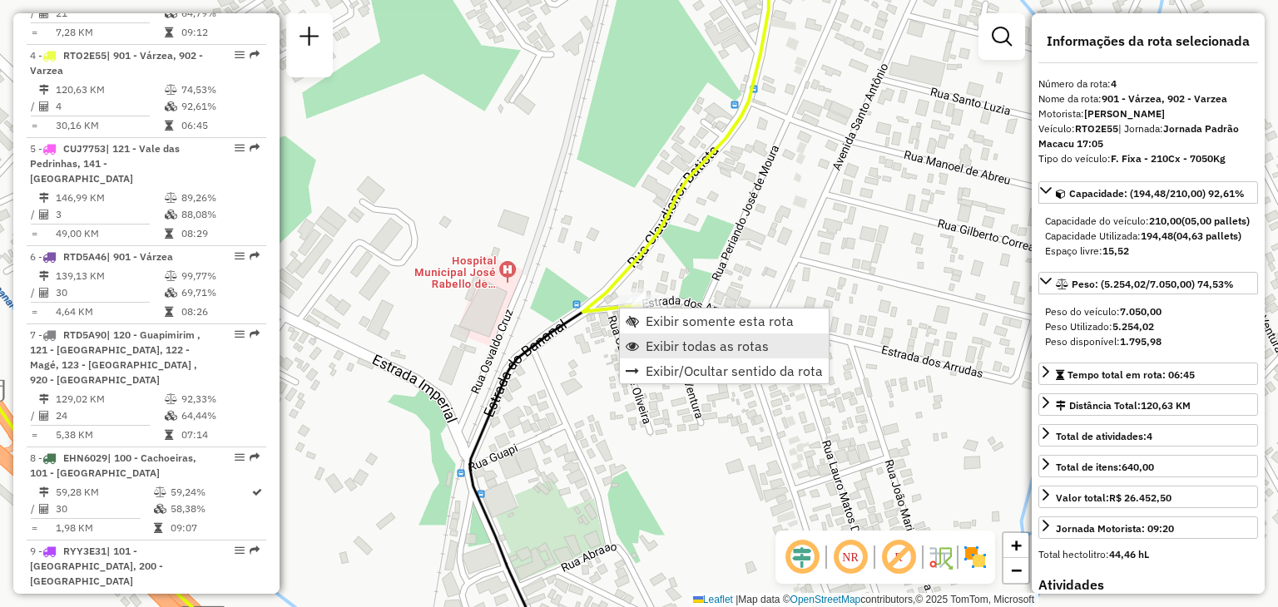
click at [663, 339] on span "Exibir todas as rotas" at bounding box center [707, 345] width 123 height 13
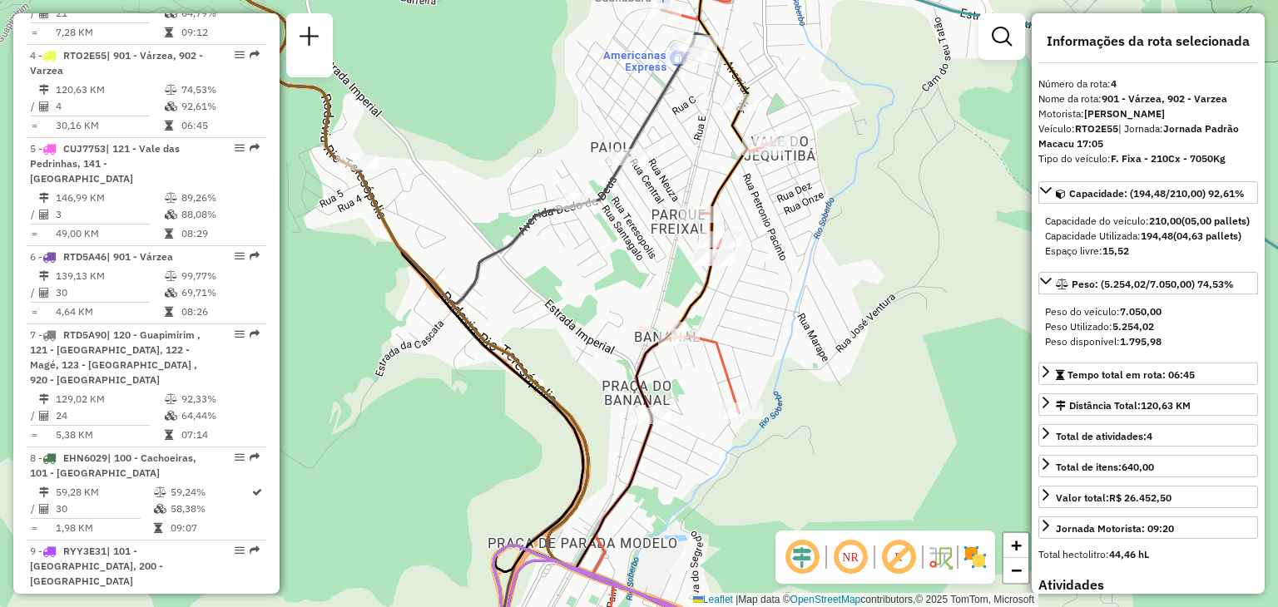
click at [655, 340] on icon at bounding box center [704, 303] width 255 height 729
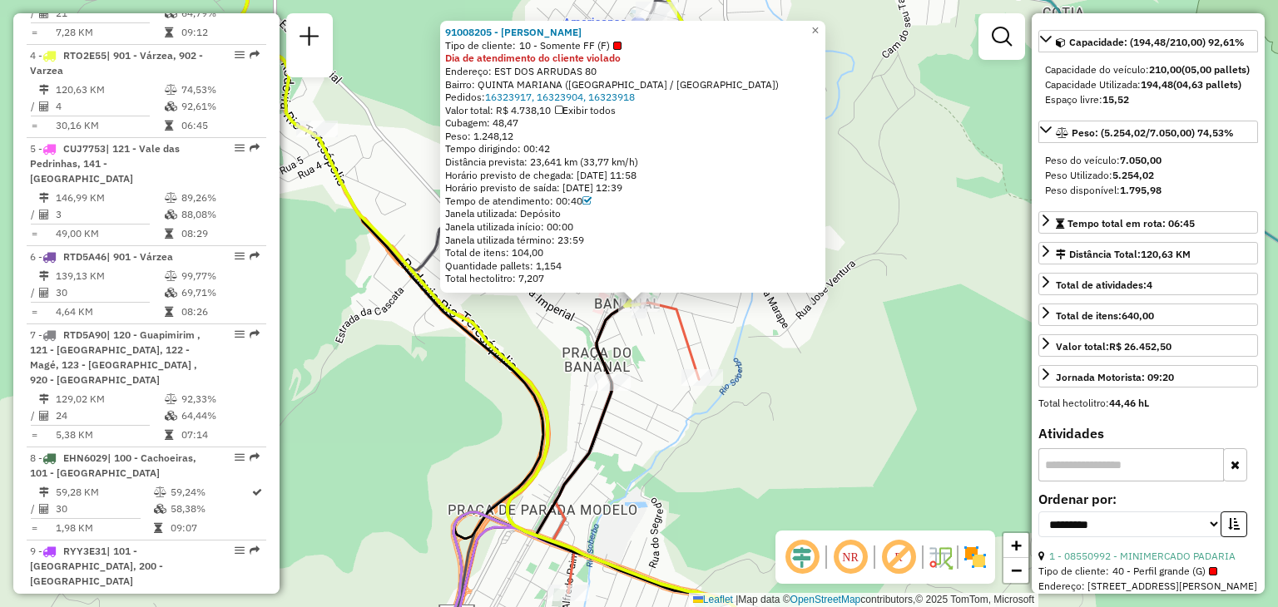
click at [539, 329] on div "91008205 - [PERSON_NAME] V Tipo de cliente: 10 - Somente FF (F) Dia de atendime…" at bounding box center [639, 303] width 1278 height 607
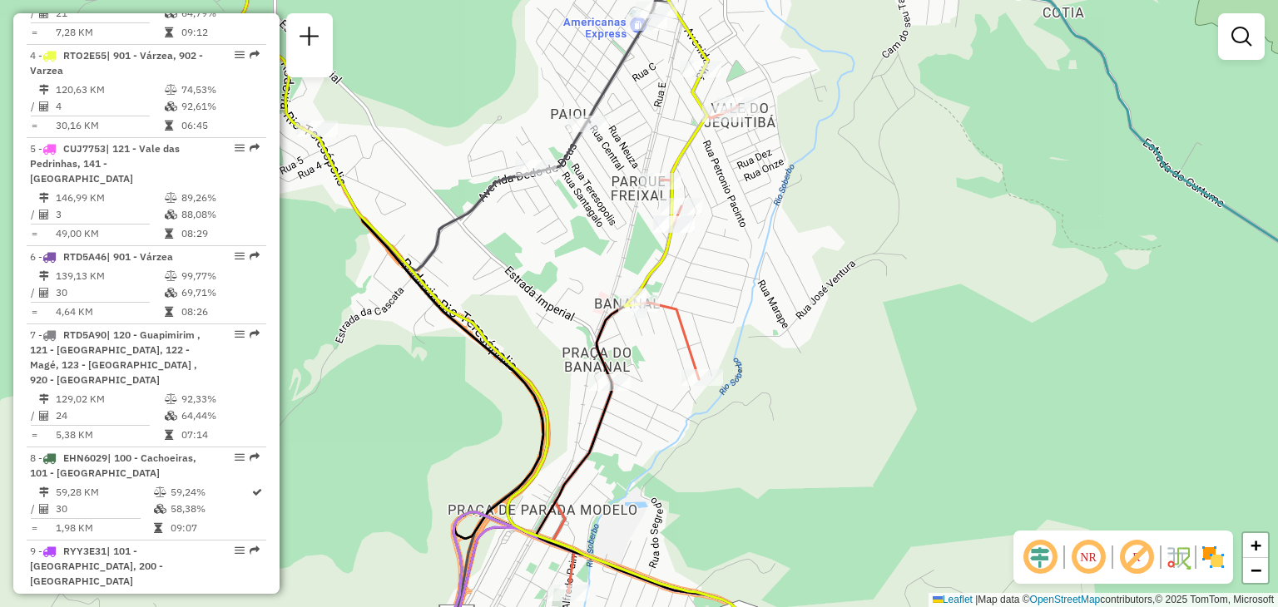
drag, startPoint x: 592, startPoint y: 251, endPoint x: 570, endPoint y: 354, distance: 105.6
click at [572, 354] on div "Rota 4 - Placa RTO2E55 91008205 - [PERSON_NAME] V Janela de atendimento Grade d…" at bounding box center [639, 303] width 1278 height 607
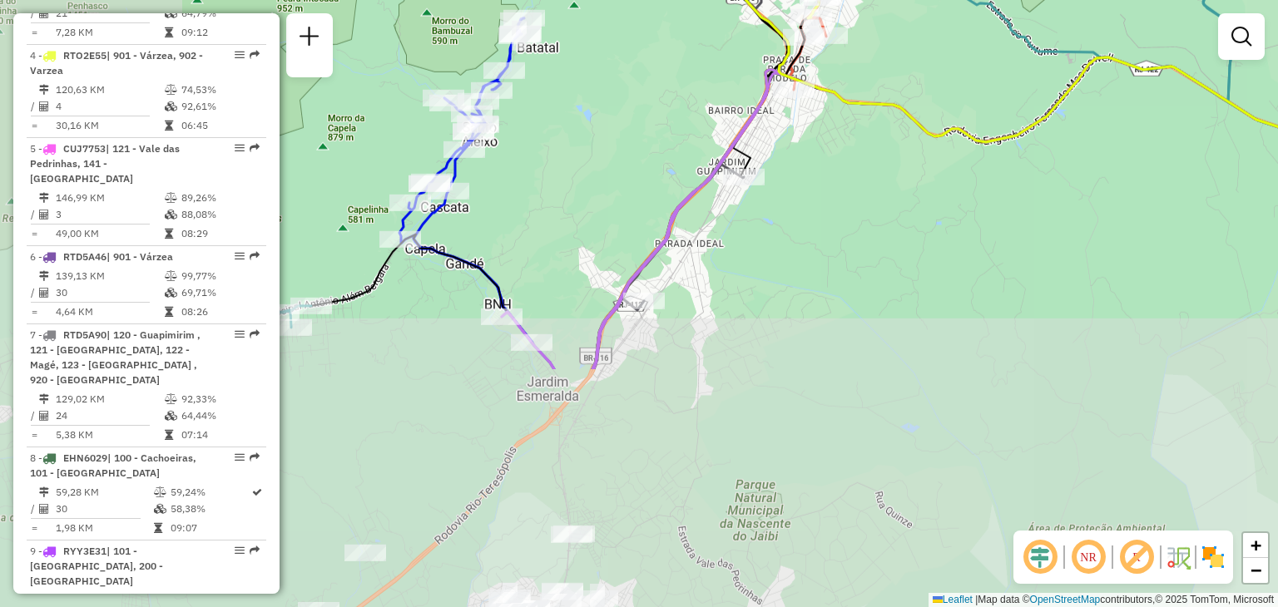
drag, startPoint x: 636, startPoint y: 480, endPoint x: 836, endPoint y: 178, distance: 362.0
click at [836, 178] on div "Janela de atendimento Grade de atendimento Capacidade Transportadoras Veículos …" at bounding box center [639, 303] width 1278 height 607
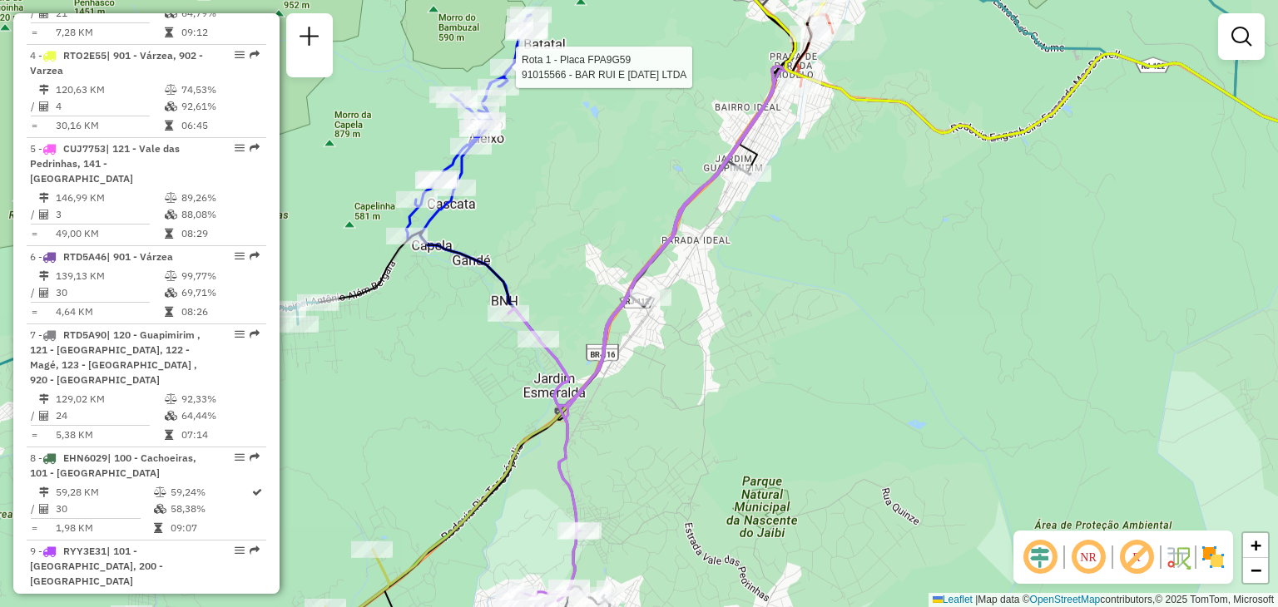
select select "**********"
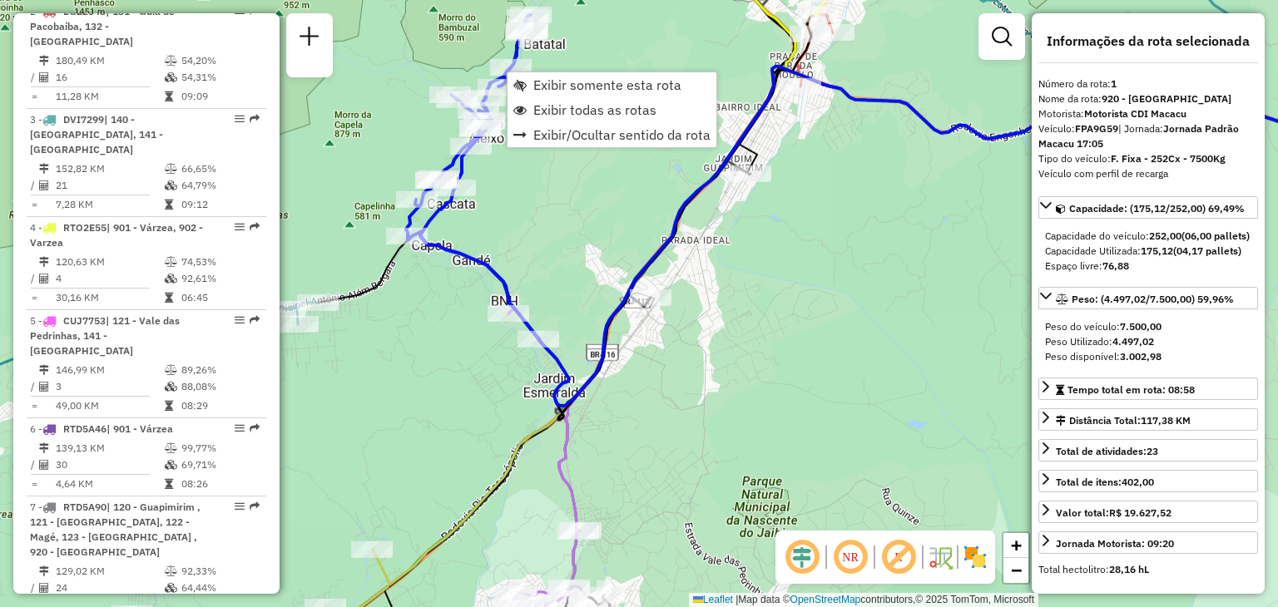
scroll to position [652, 0]
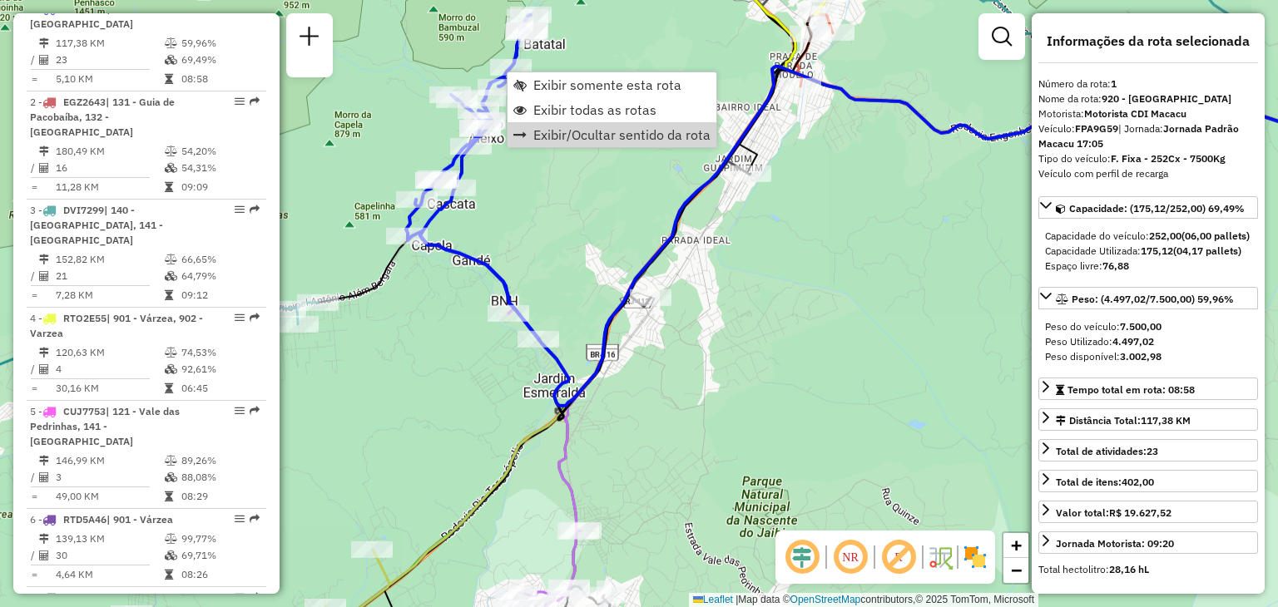
click at [852, 438] on div "Janela de atendimento Grade de atendimento Capacidade Transportadoras Veículos …" at bounding box center [639, 303] width 1278 height 607
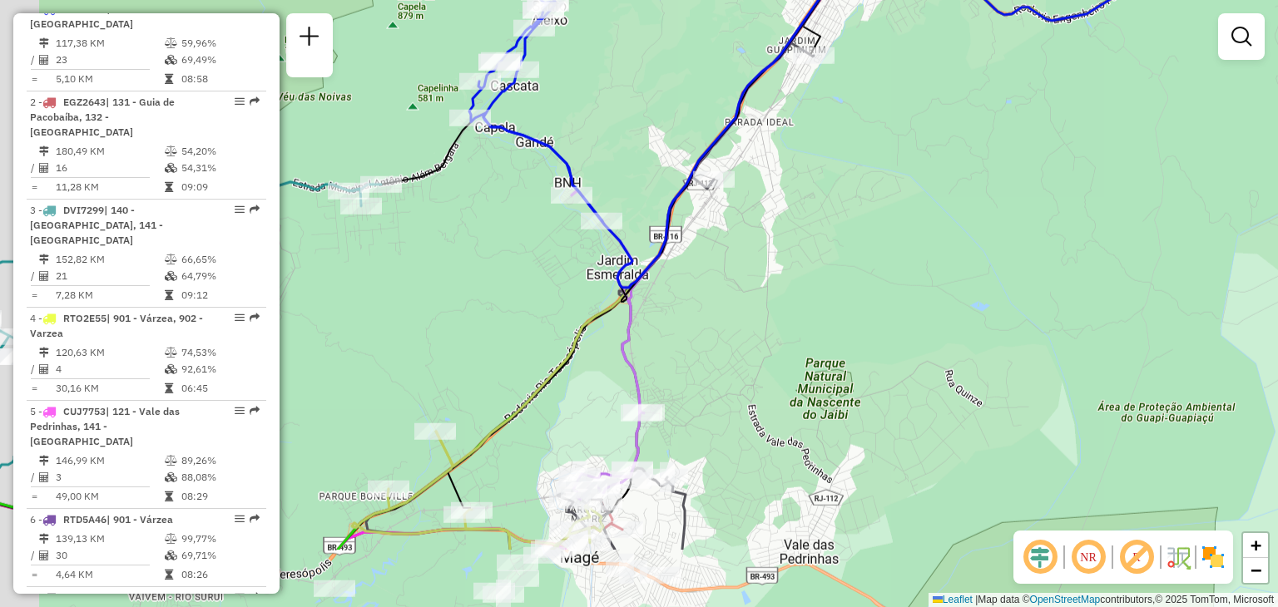
drag, startPoint x: 853, startPoint y: 372, endPoint x: 1084, endPoint y: 63, distance: 385.7
click at [1089, 51] on div "Janela de atendimento Grade de atendimento Capacidade Transportadoras Veículos …" at bounding box center [639, 303] width 1278 height 607
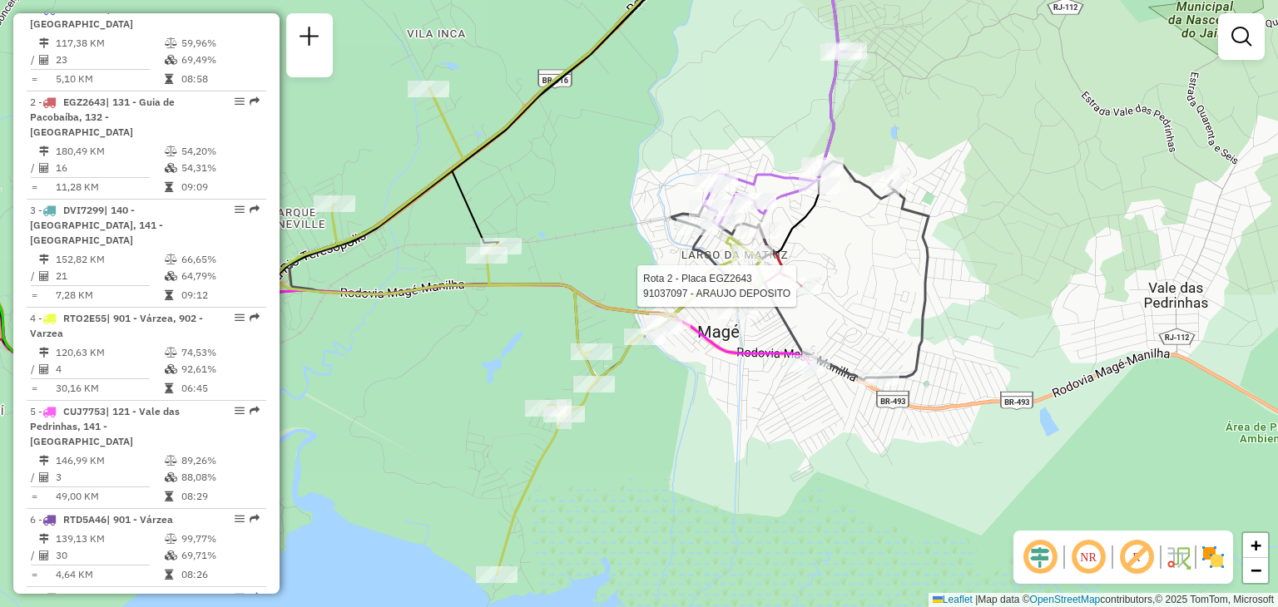
select select "**********"
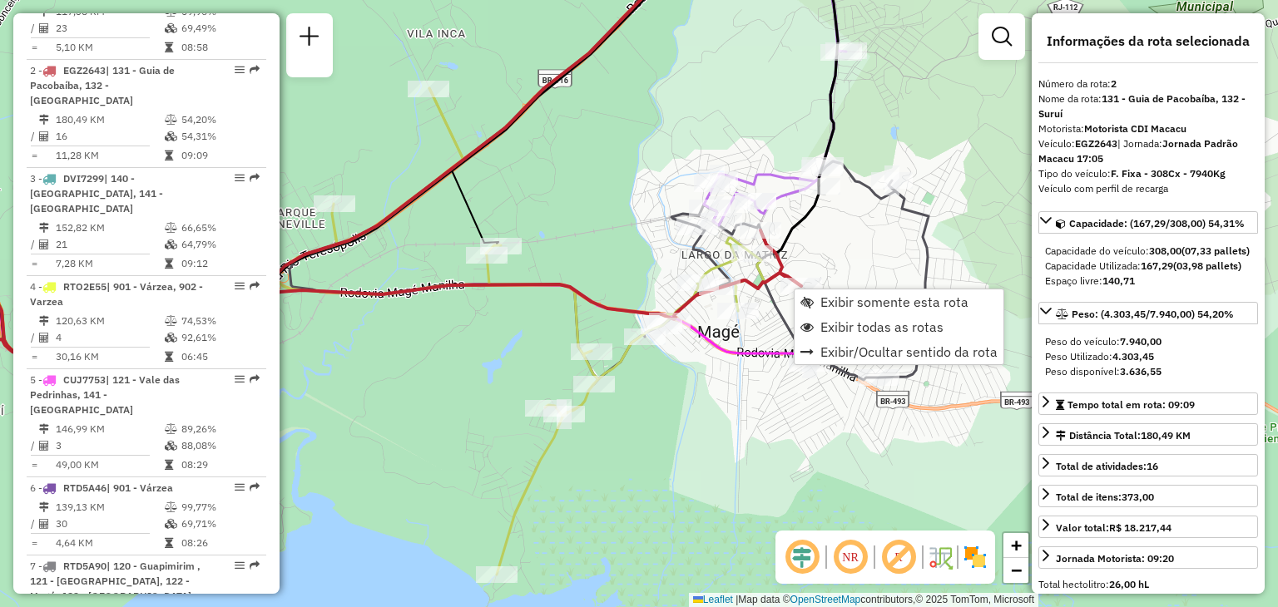
scroll to position [729, 0]
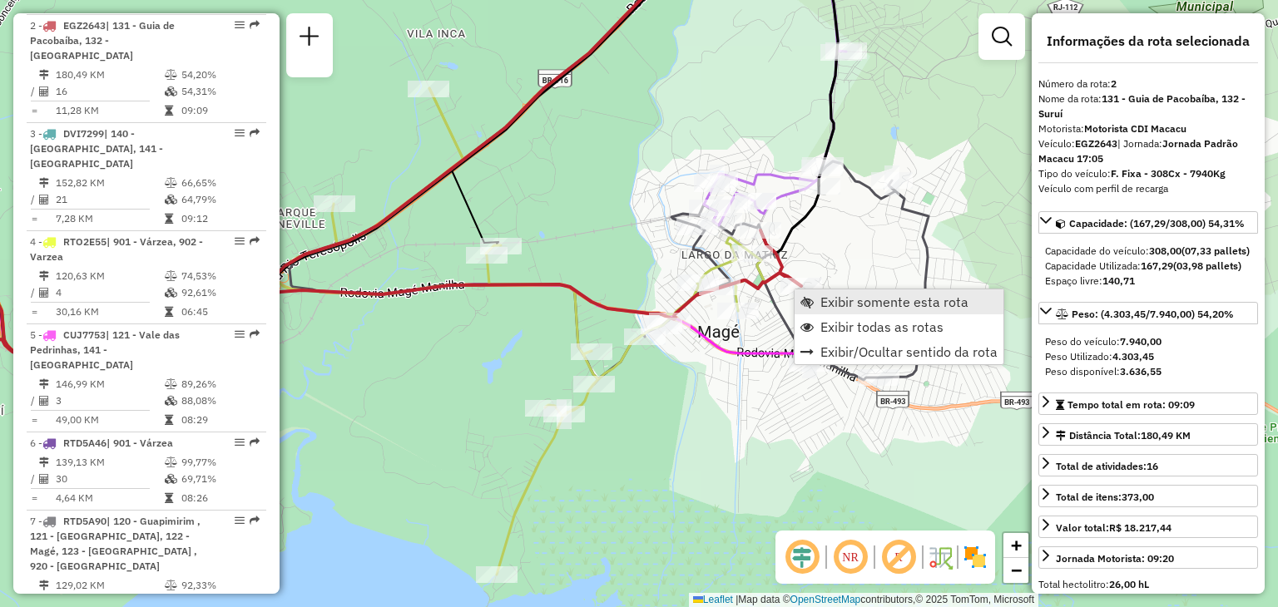
click at [811, 299] on span "Exibir somente esta rota" at bounding box center [806, 301] width 13 height 13
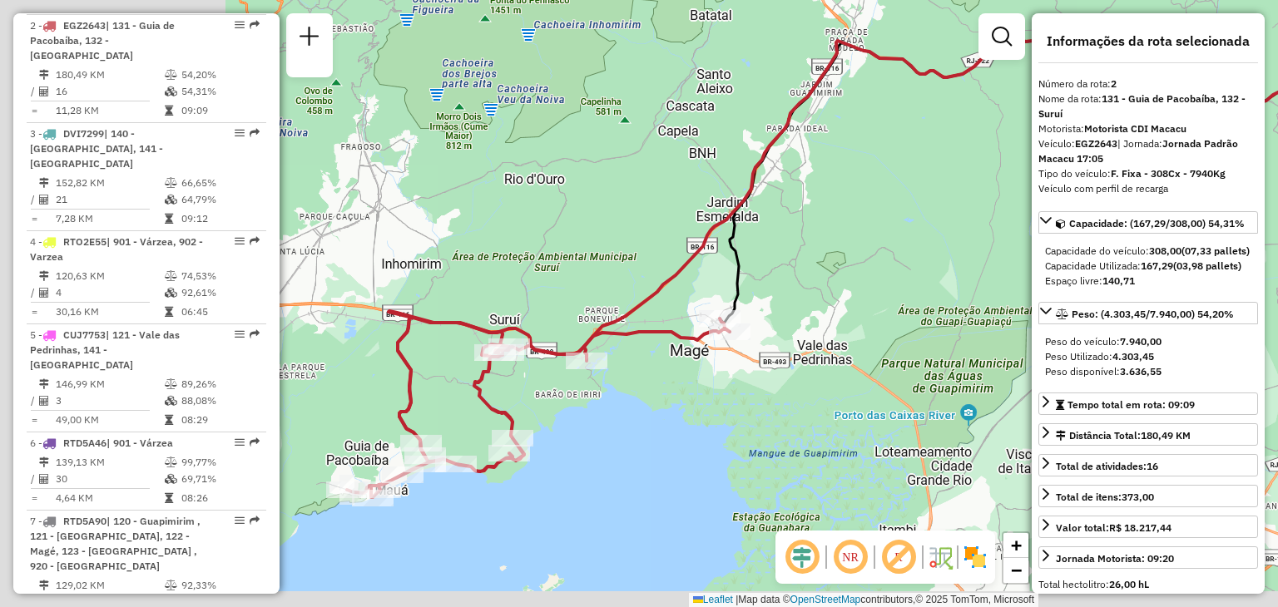
drag, startPoint x: 466, startPoint y: 438, endPoint x: 942, endPoint y: 315, distance: 491.3
click at [942, 315] on div "Janela de atendimento Grade de atendimento Capacidade Transportadoras Veículos …" at bounding box center [639, 303] width 1278 height 607
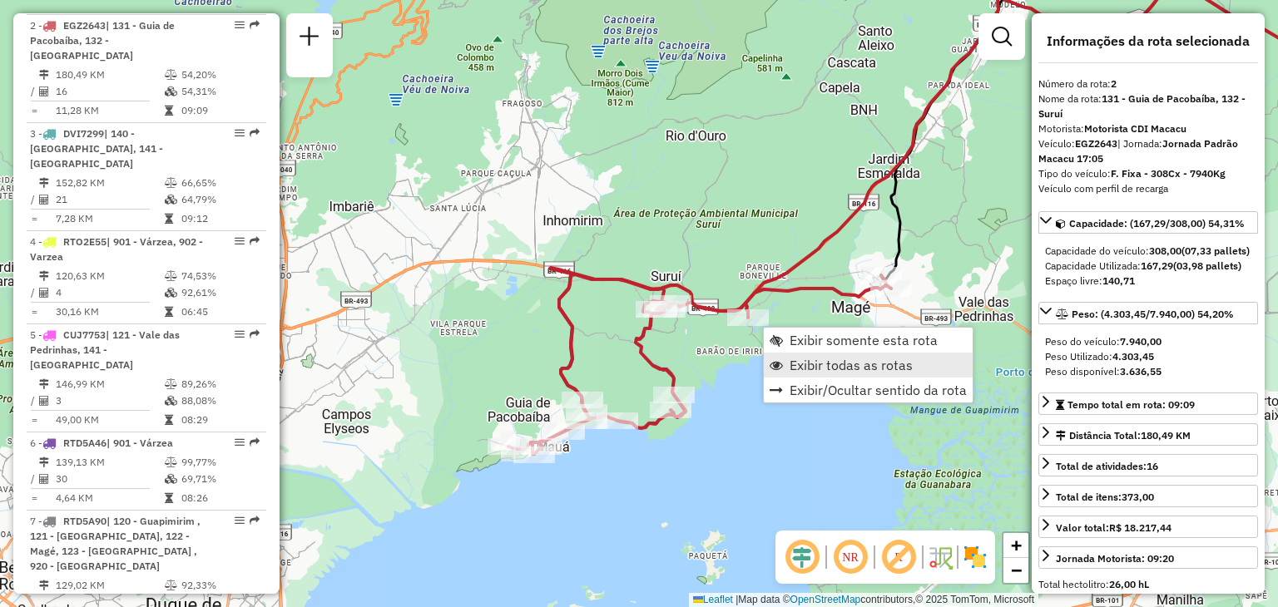
click at [802, 359] on span "Exibir todas as rotas" at bounding box center [851, 365] width 123 height 13
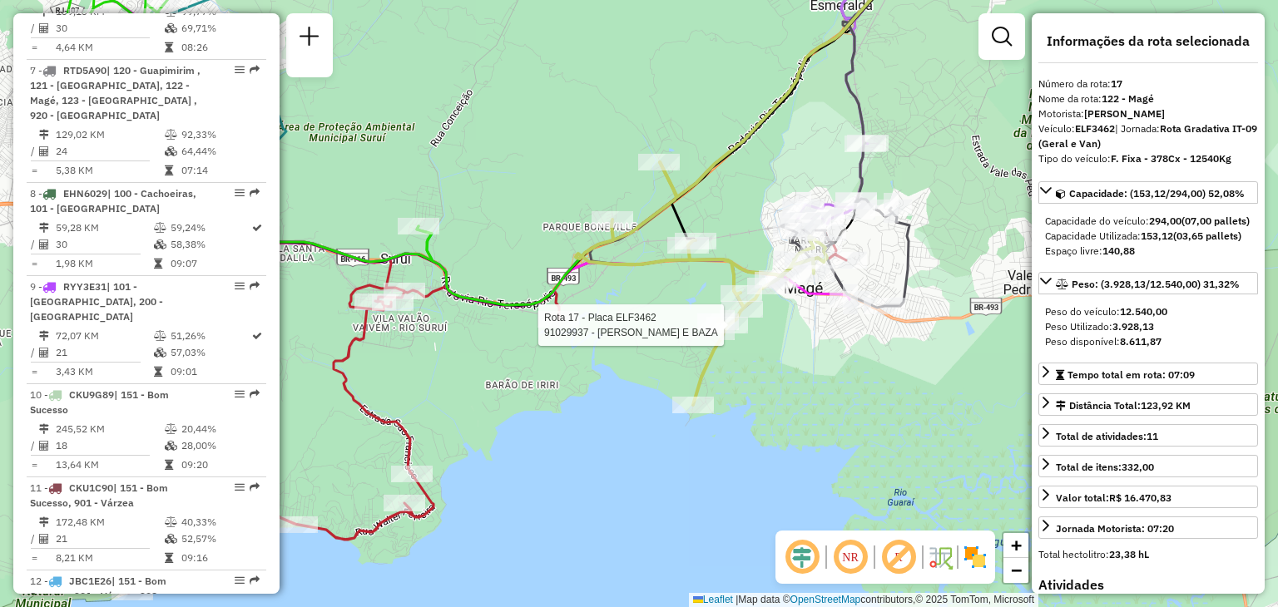
scroll to position [1789, 0]
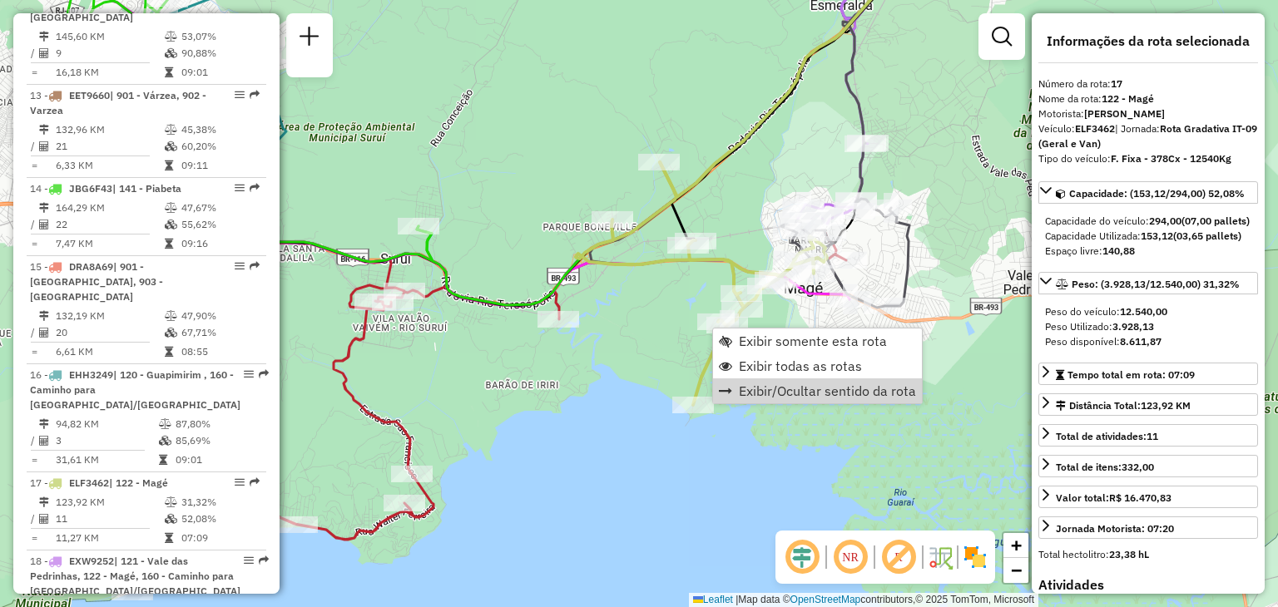
click at [862, 427] on div "Janela de atendimento Grade de atendimento Capacidade Transportadoras Veículos …" at bounding box center [639, 303] width 1278 height 607
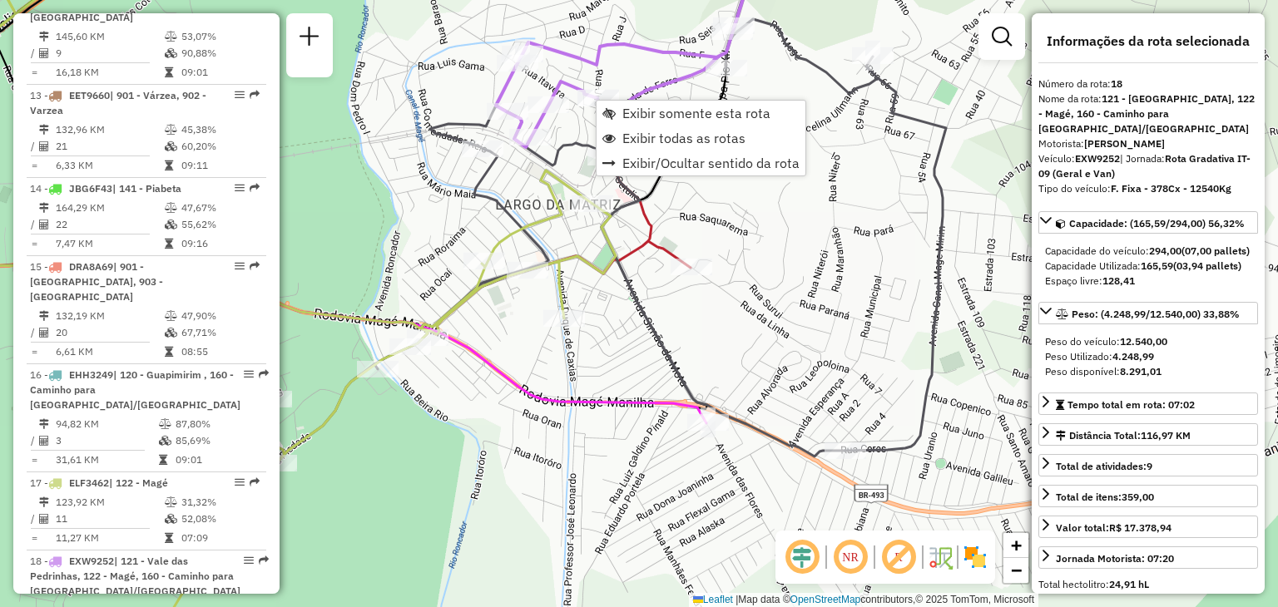
click at [541, 172] on icon at bounding box center [244, 303] width 744 height 729
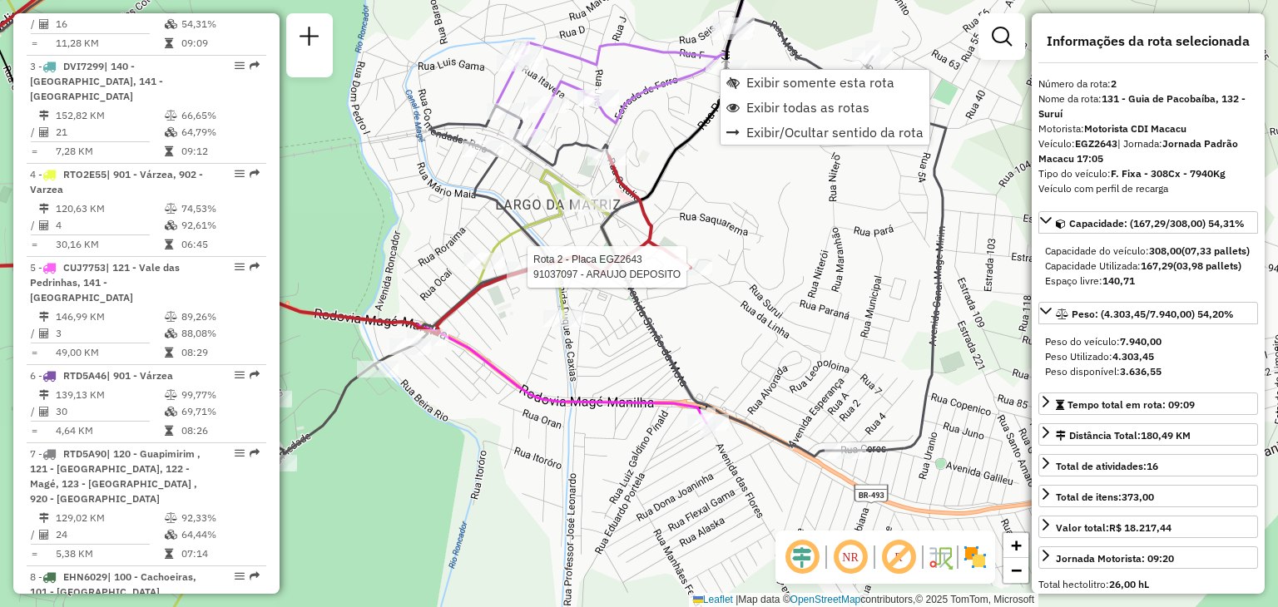
scroll to position [729, 0]
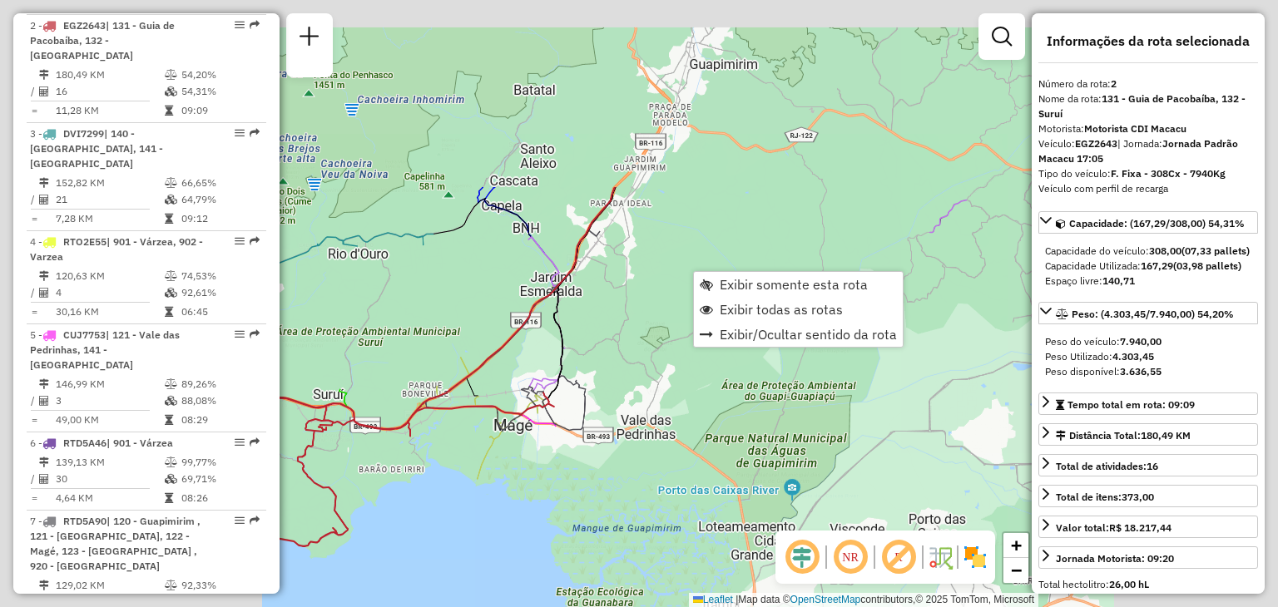
click at [524, 511] on div "Janela de atendimento Grade de atendimento Capacidade Transportadoras Veículos …" at bounding box center [639, 303] width 1278 height 607
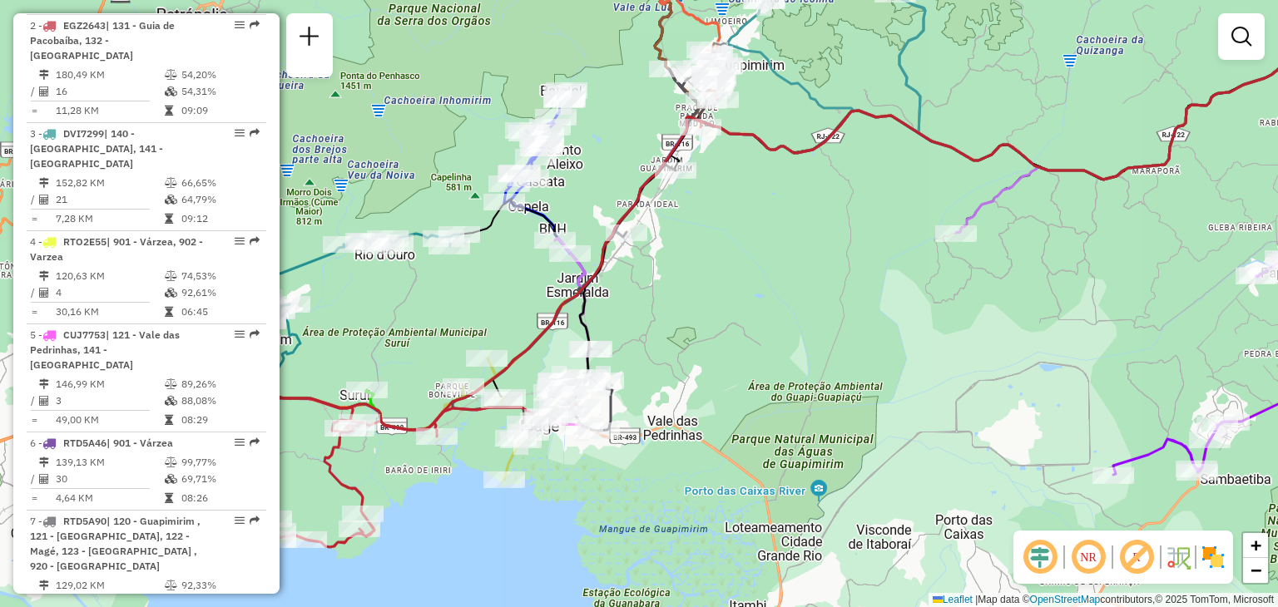
drag, startPoint x: 549, startPoint y: 533, endPoint x: 862, endPoint y: 535, distance: 312.8
click at [862, 535] on div "Janela de atendimento Grade de atendimento Capacidade Transportadoras Veículos …" at bounding box center [639, 303] width 1278 height 607
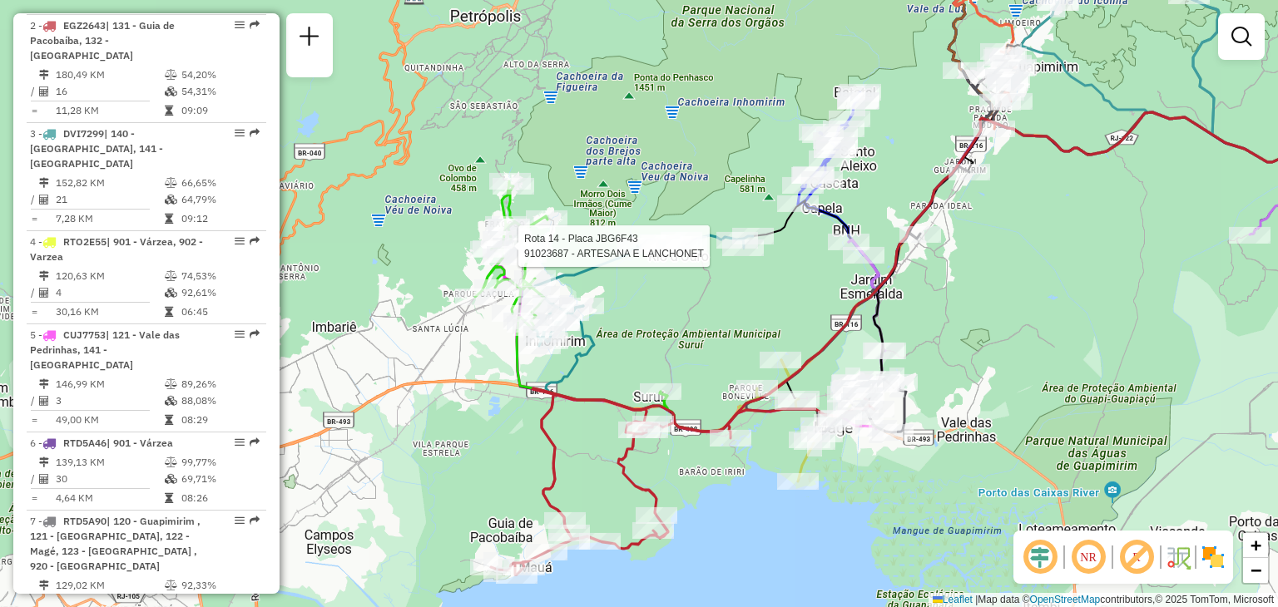
select select "**********"
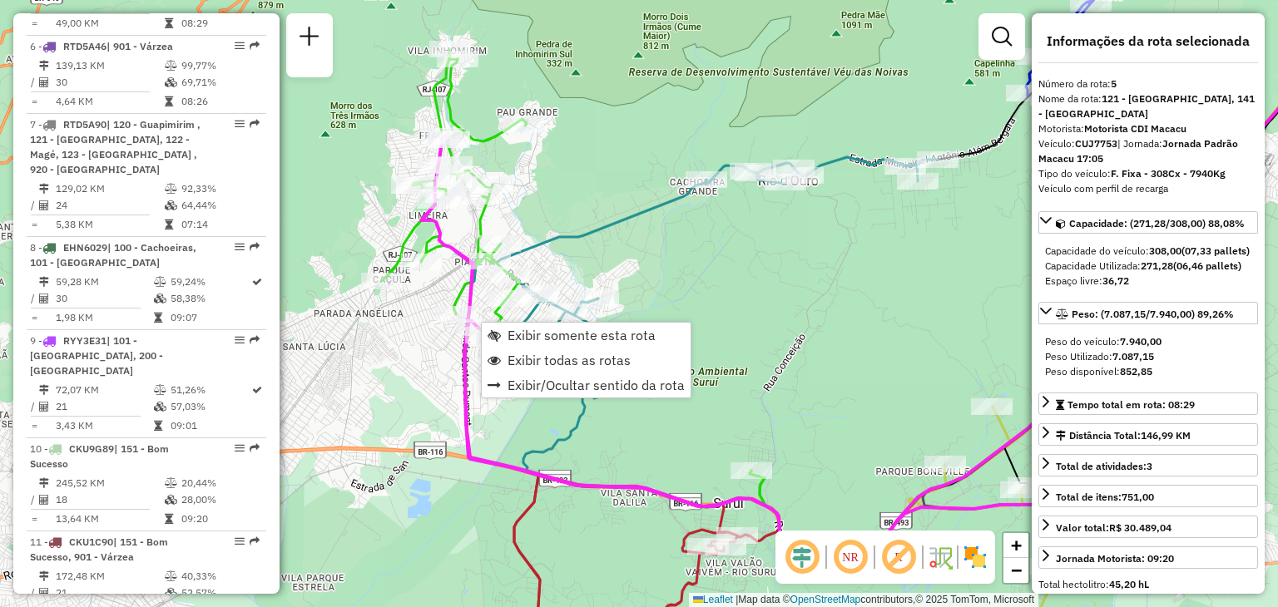
scroll to position [1008, 0]
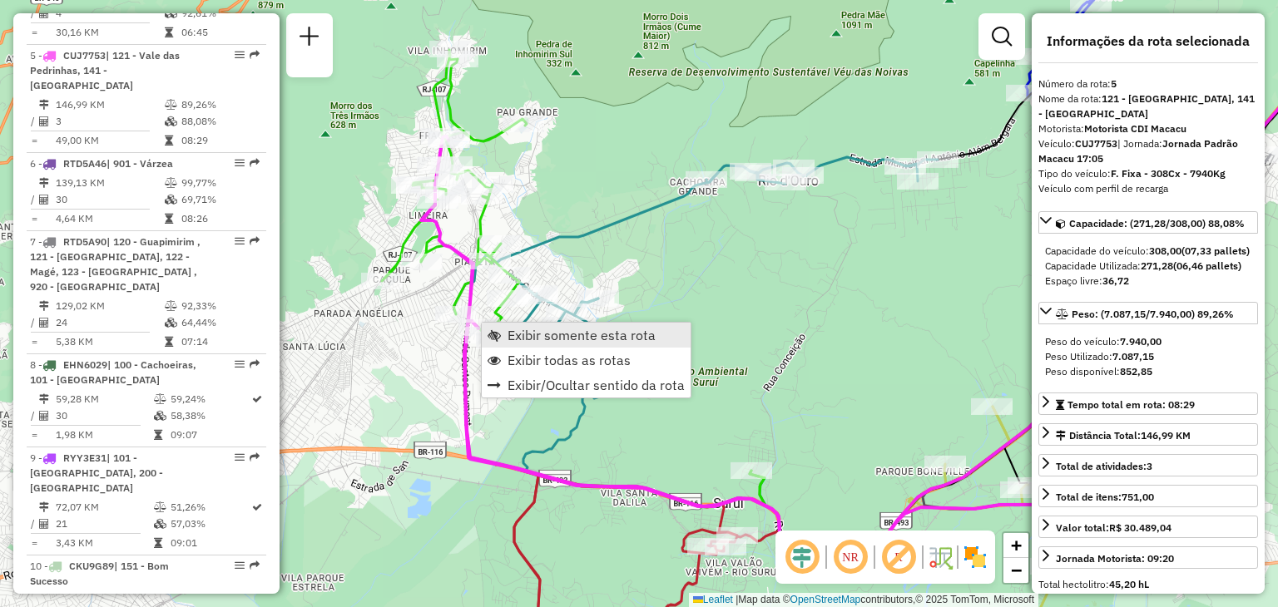
click at [504, 329] on link "Exibir somente esta rota" at bounding box center [586, 335] width 209 height 25
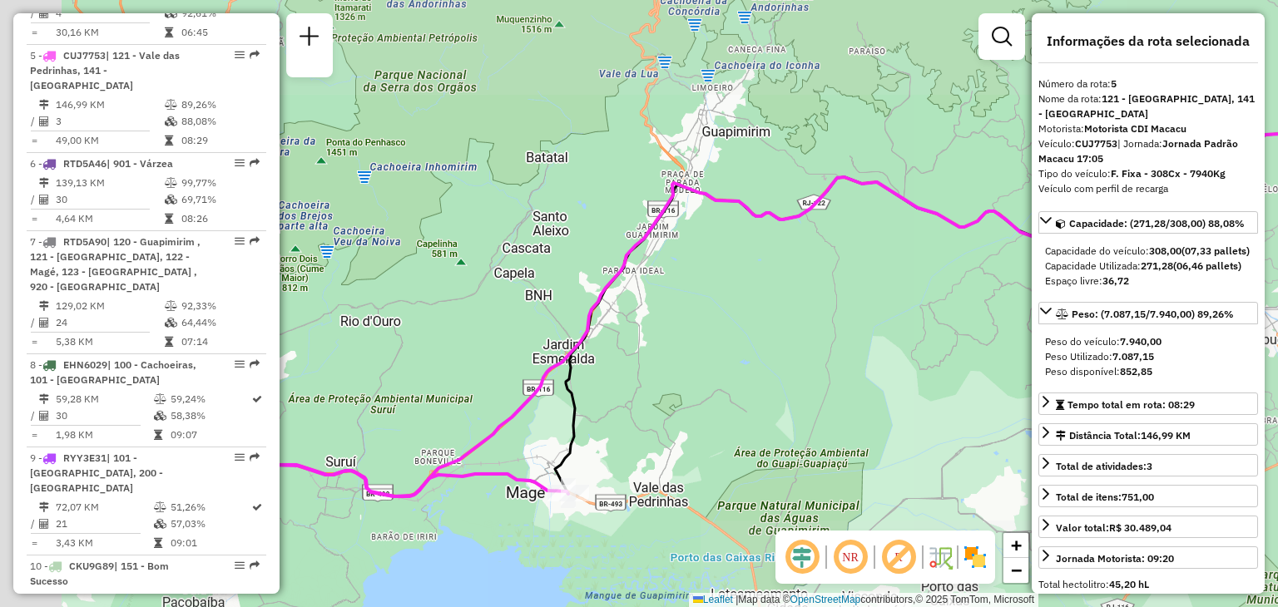
drag, startPoint x: 694, startPoint y: 356, endPoint x: 933, endPoint y: 284, distance: 249.5
click at [918, 289] on div "Janela de atendimento Grade de atendimento Capacidade Transportadoras Veículos …" at bounding box center [639, 303] width 1278 height 607
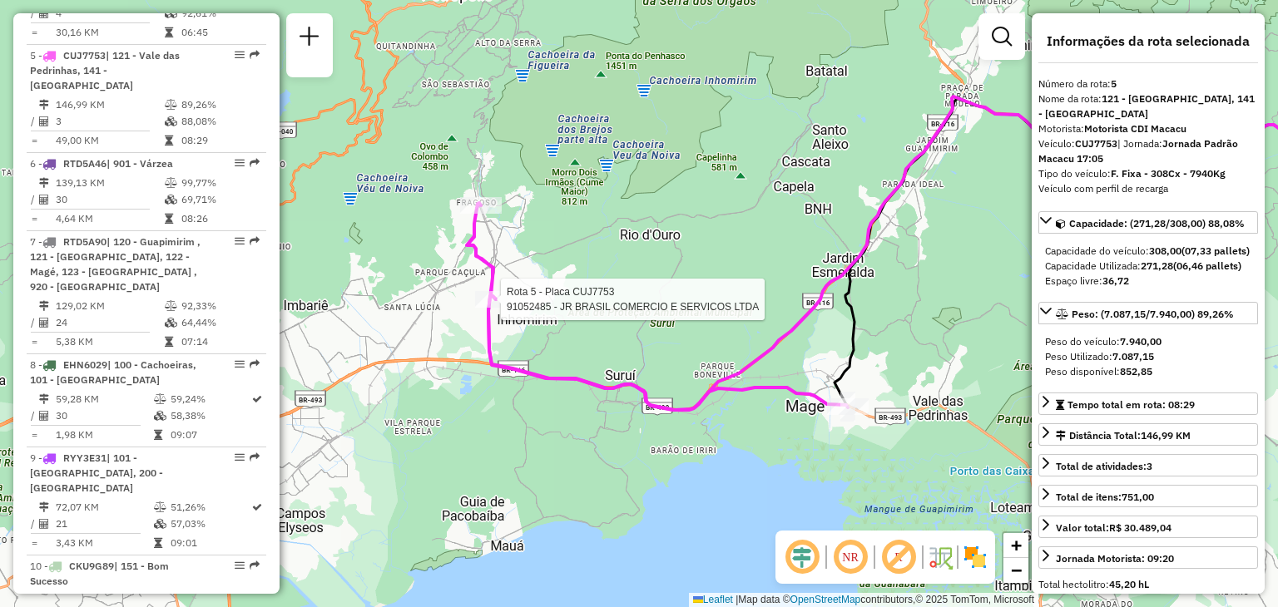
click at [504, 308] on div at bounding box center [496, 299] width 42 height 17
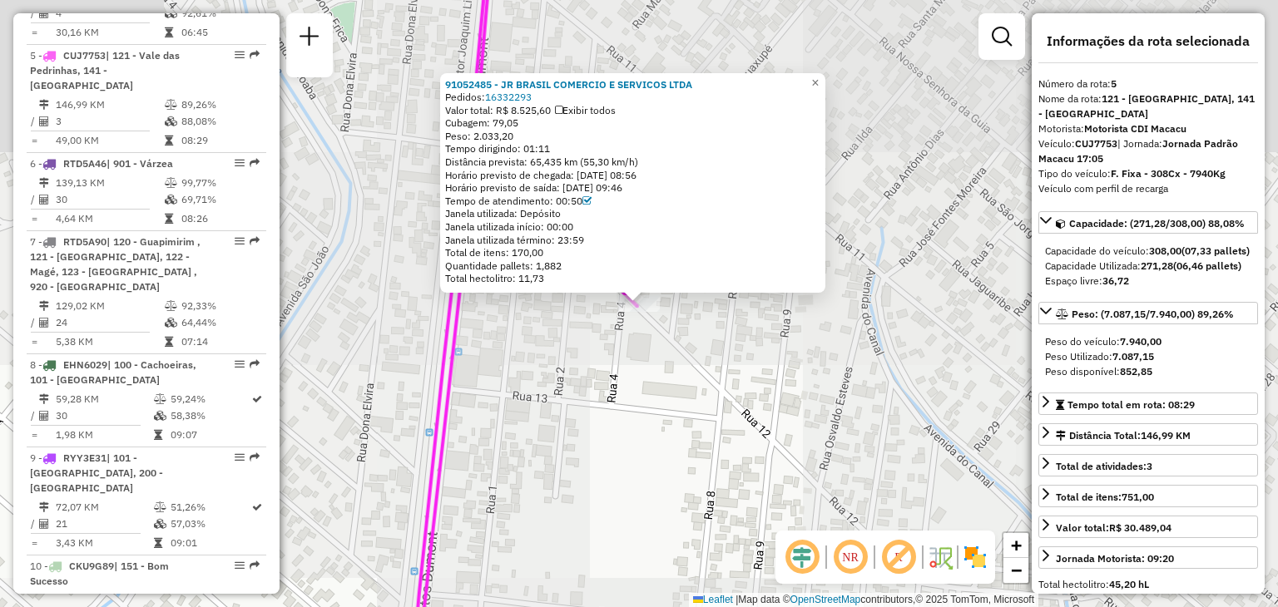
click at [606, 357] on div "91052485 - JR BRASIL COMERCIO E SERVICOS LTDA Pedidos: 16332293 Valor total: R$…" at bounding box center [639, 303] width 1278 height 607
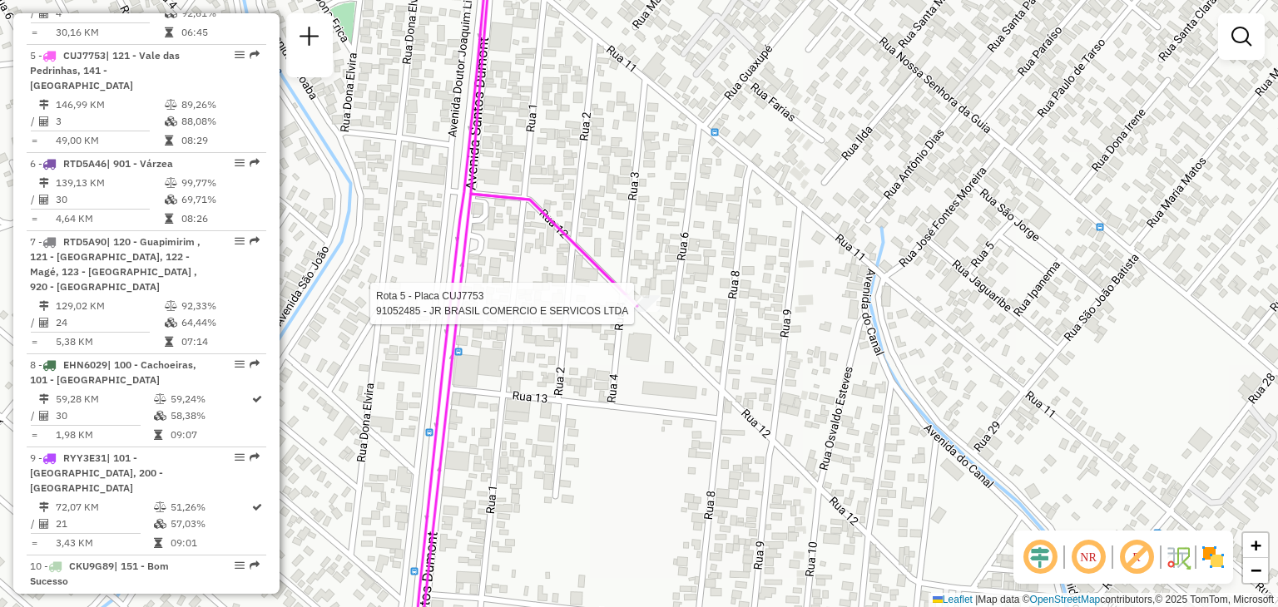
select select "**********"
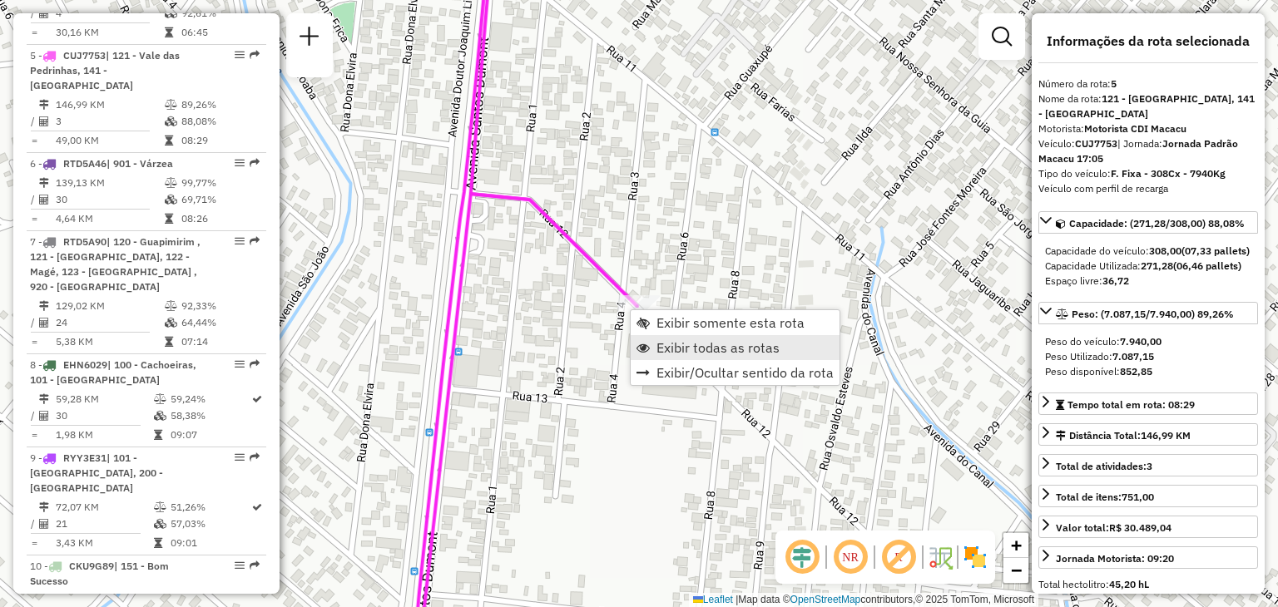
click at [681, 341] on span "Exibir todas as rotas" at bounding box center [717, 347] width 123 height 13
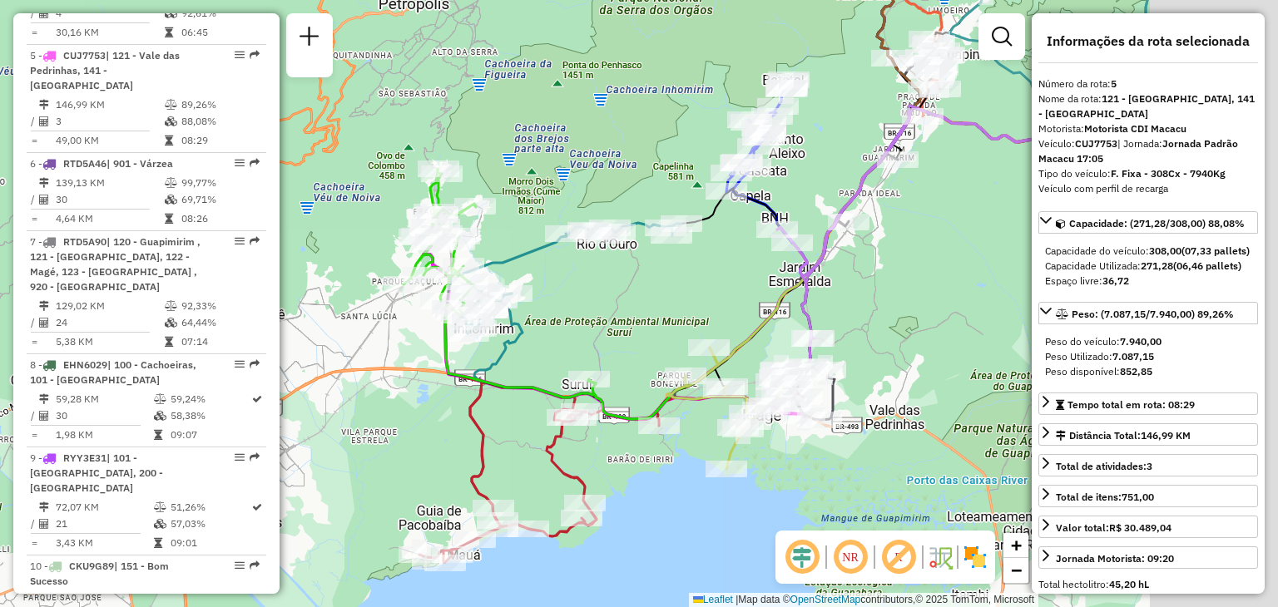
drag, startPoint x: 812, startPoint y: 408, endPoint x: 569, endPoint y: 339, distance: 252.8
click at [540, 350] on div "Janela de atendimento Grade de atendimento Capacidade Transportadoras Veículos …" at bounding box center [639, 303] width 1278 height 607
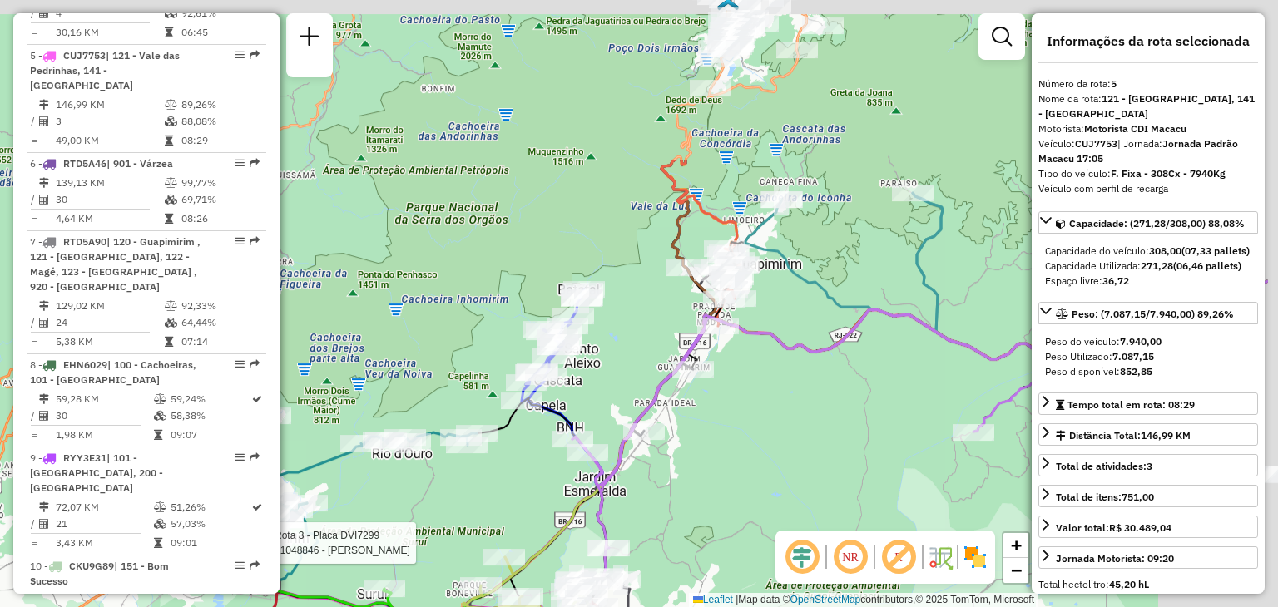
drag, startPoint x: 941, startPoint y: 191, endPoint x: 784, endPoint y: 433, distance: 288.7
click at [785, 437] on div "Rota 3 - Placa DVI7299 91048846 - [PERSON_NAME] Janela de atendimento Grade de …" at bounding box center [639, 303] width 1278 height 607
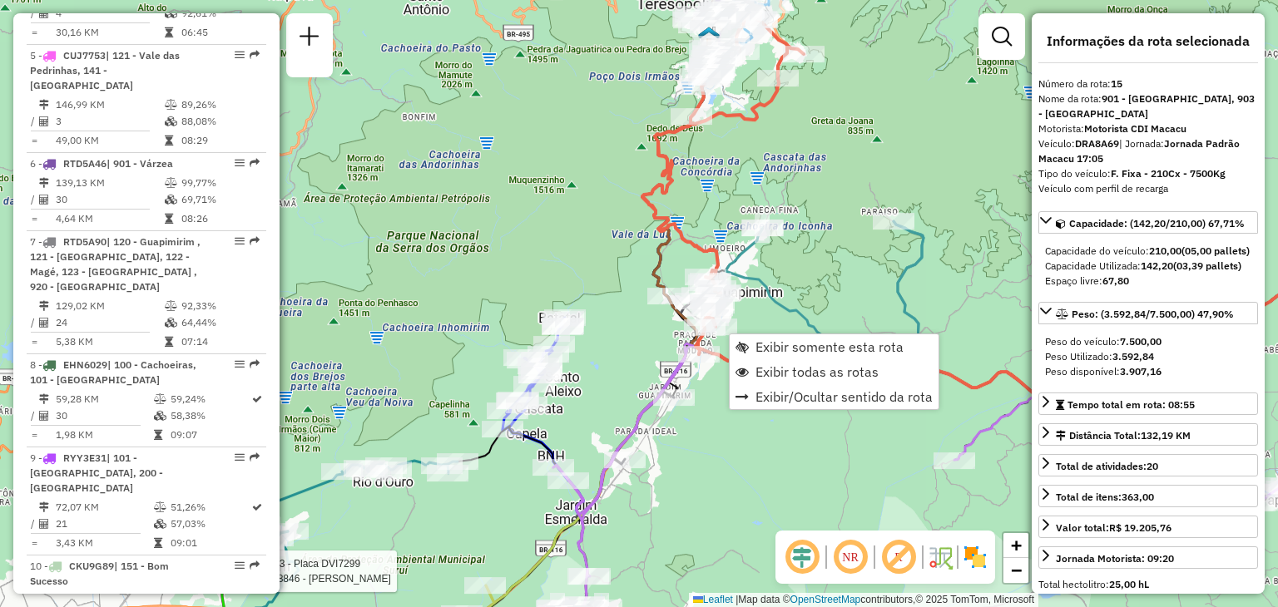
scroll to position [1789, 0]
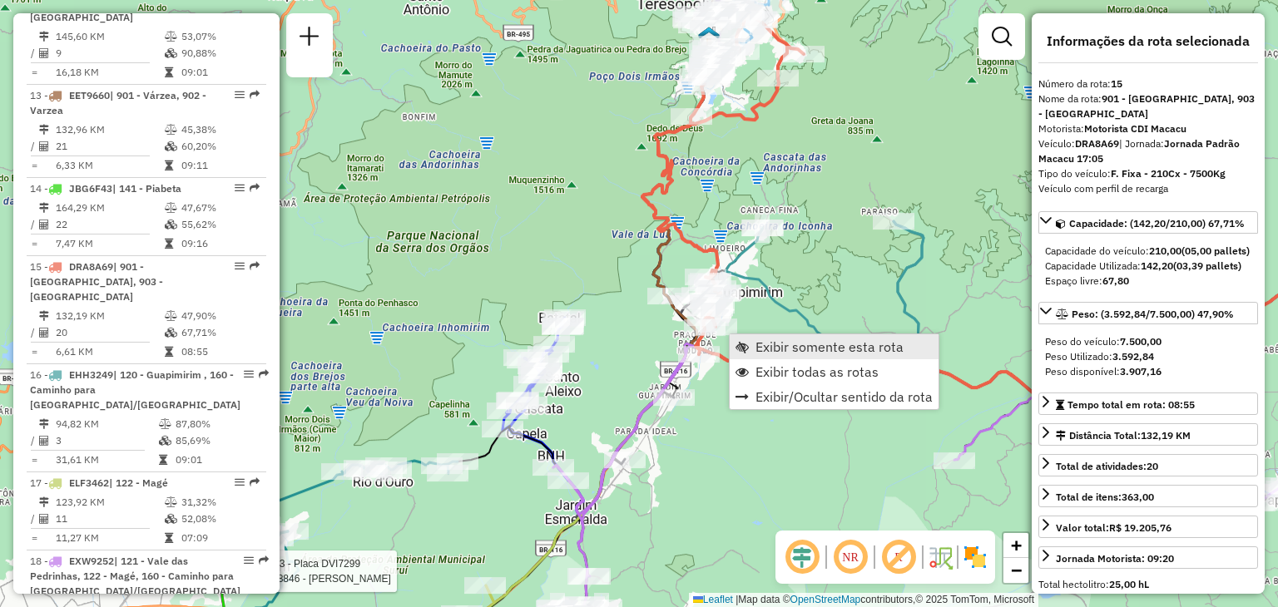
click at [761, 340] on span "Exibir somente esta rota" at bounding box center [829, 346] width 148 height 13
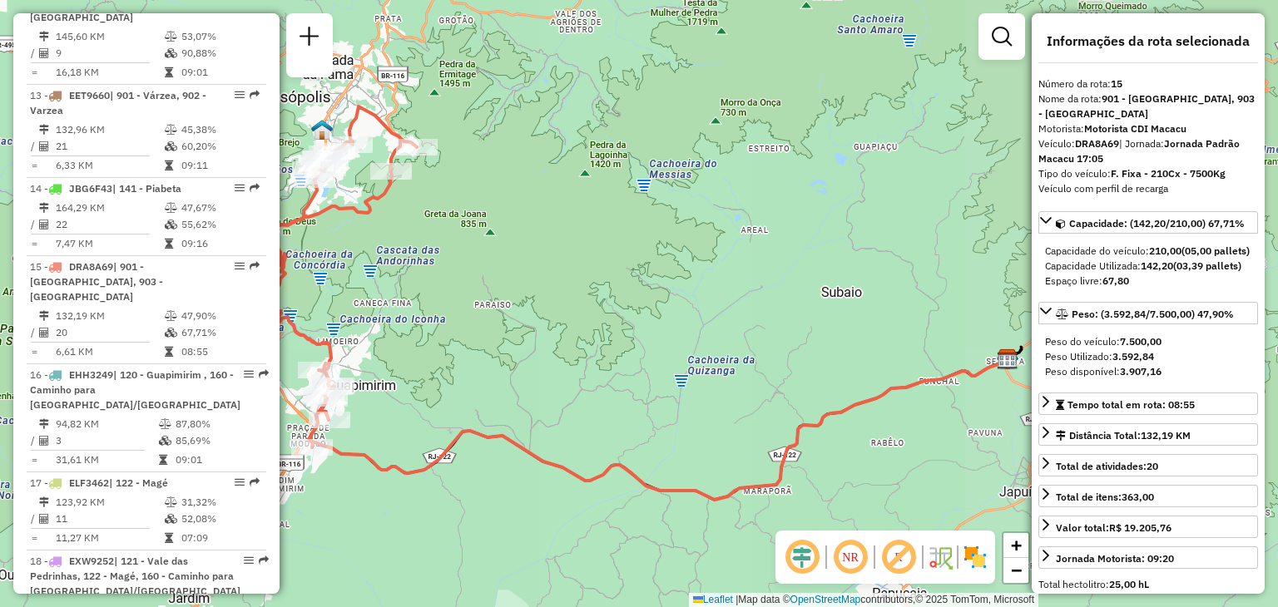
drag, startPoint x: 636, startPoint y: 363, endPoint x: 814, endPoint y: 343, distance: 179.2
click at [814, 343] on div "Janela de atendimento Grade de atendimento Capacidade Transportadoras Veículos …" at bounding box center [639, 303] width 1278 height 607
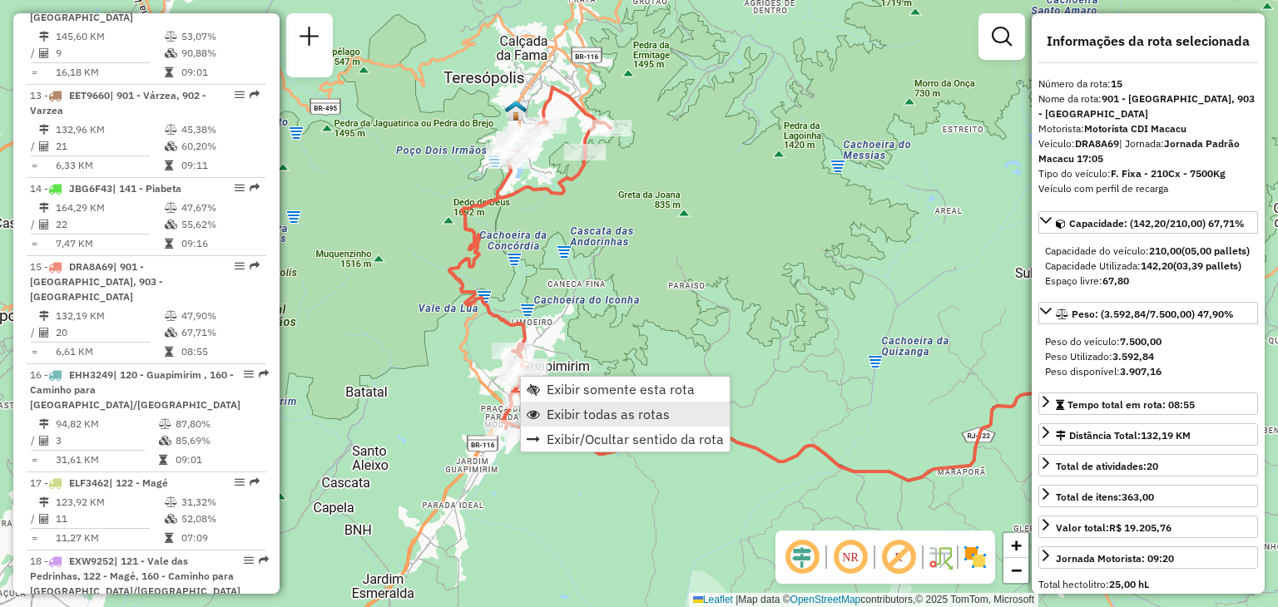
click at [572, 403] on link "Exibir todas as rotas" at bounding box center [625, 414] width 209 height 25
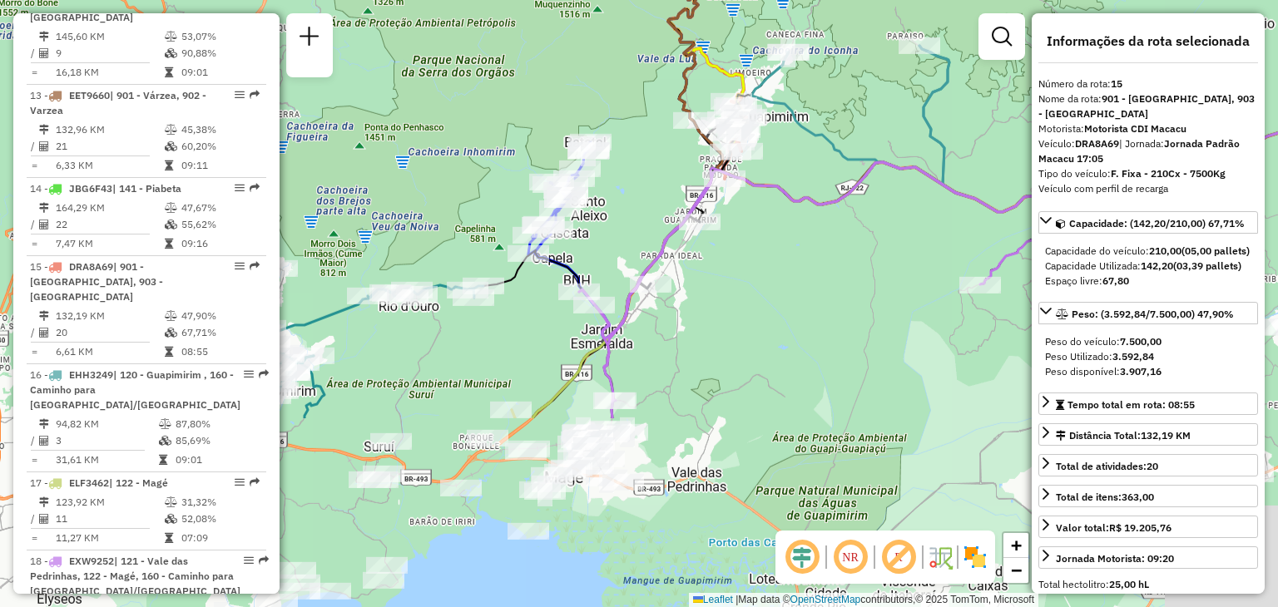
drag, startPoint x: 693, startPoint y: 402, endPoint x: 747, endPoint y: 280, distance: 133.7
click at [747, 280] on div "Janela de atendimento Grade de atendimento Capacidade Transportadoras Veículos …" at bounding box center [639, 303] width 1278 height 607
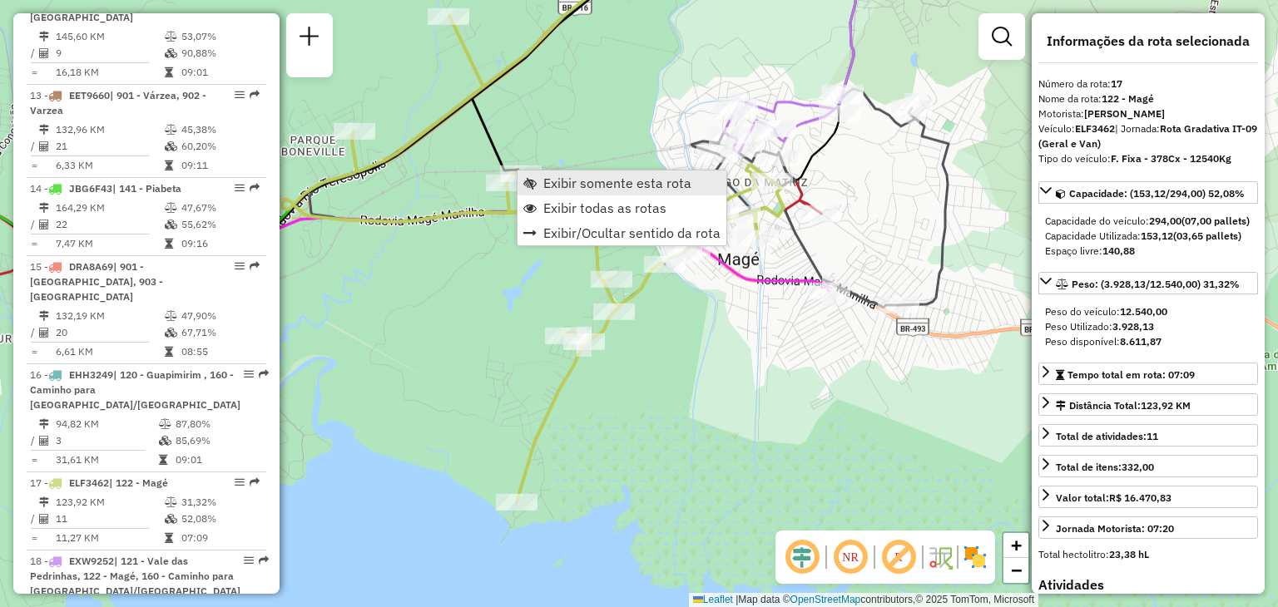
click at [559, 190] on span "Exibir somente esta rota" at bounding box center [617, 182] width 148 height 13
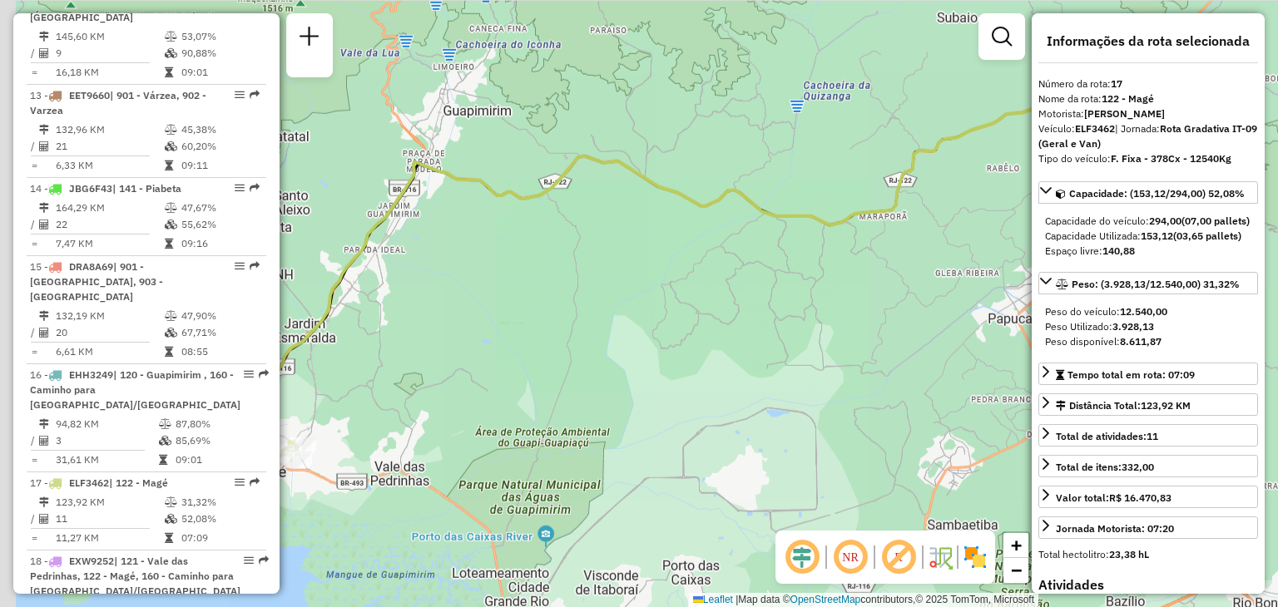
drag, startPoint x: 482, startPoint y: 371, endPoint x: 707, endPoint y: 292, distance: 238.9
click at [781, 251] on div "Janela de atendimento Grade de atendimento Capacidade Transportadoras Veículos …" at bounding box center [639, 303] width 1278 height 607
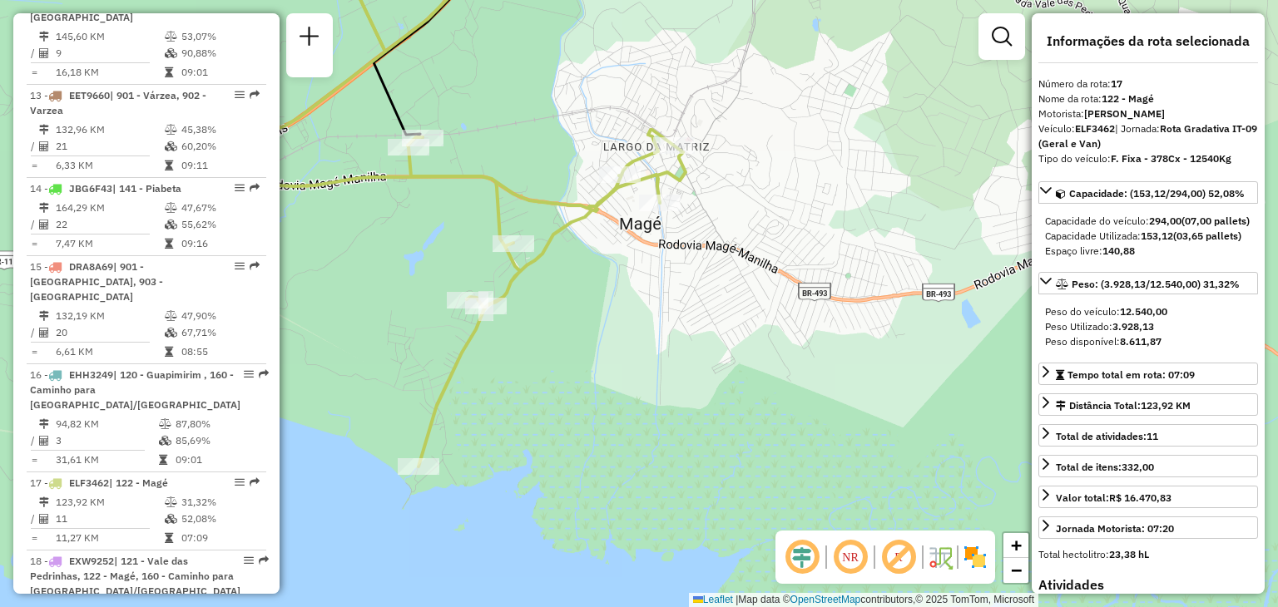
drag, startPoint x: 629, startPoint y: 296, endPoint x: 722, endPoint y: 356, distance: 110.8
click at [722, 356] on div "Janela de atendimento Grade de atendimento Capacidade Transportadoras Veículos …" at bounding box center [639, 303] width 1278 height 607
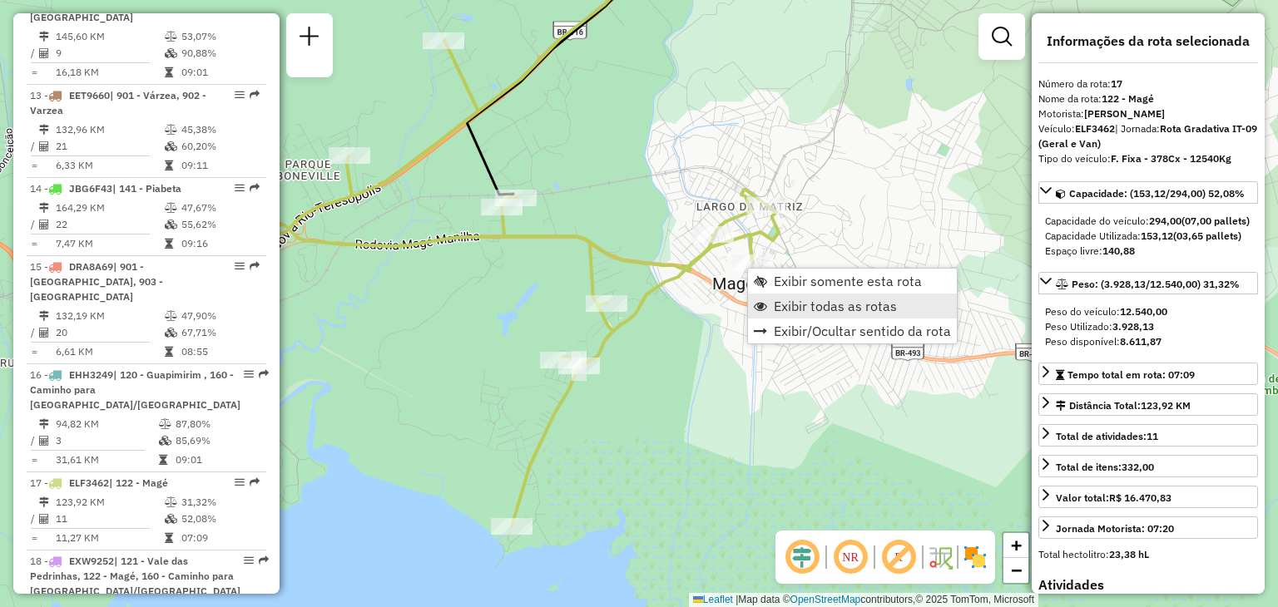
click at [794, 313] on span "Exibir todas as rotas" at bounding box center [835, 305] width 123 height 13
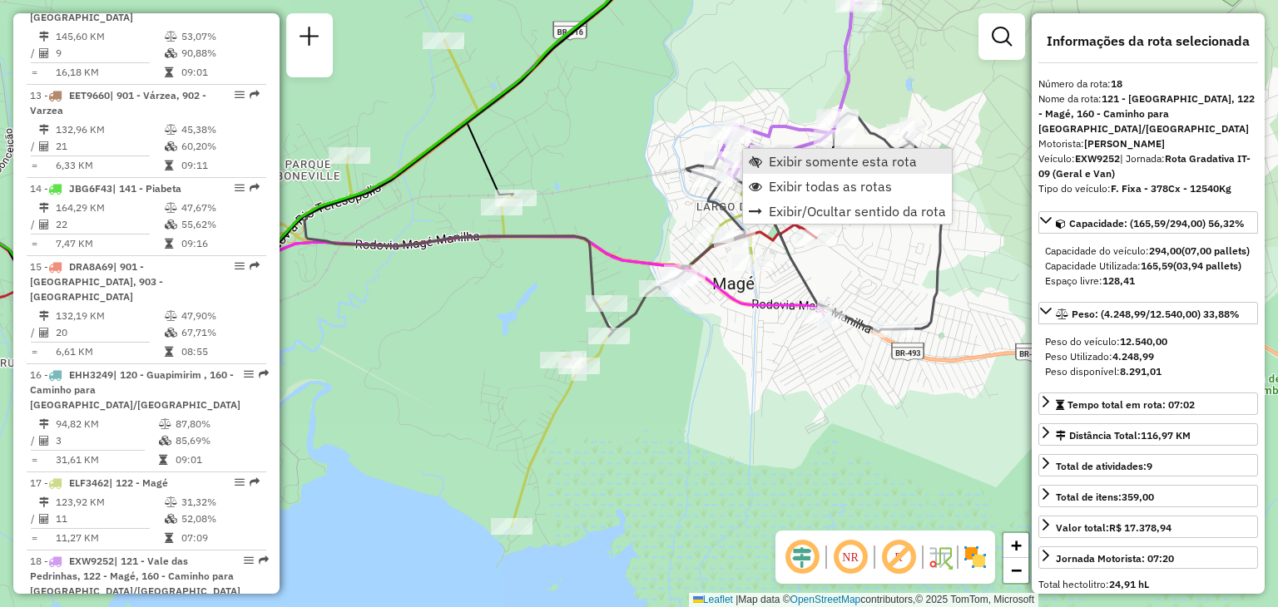
click at [772, 160] on span "Exibir somente esta rota" at bounding box center [843, 161] width 148 height 13
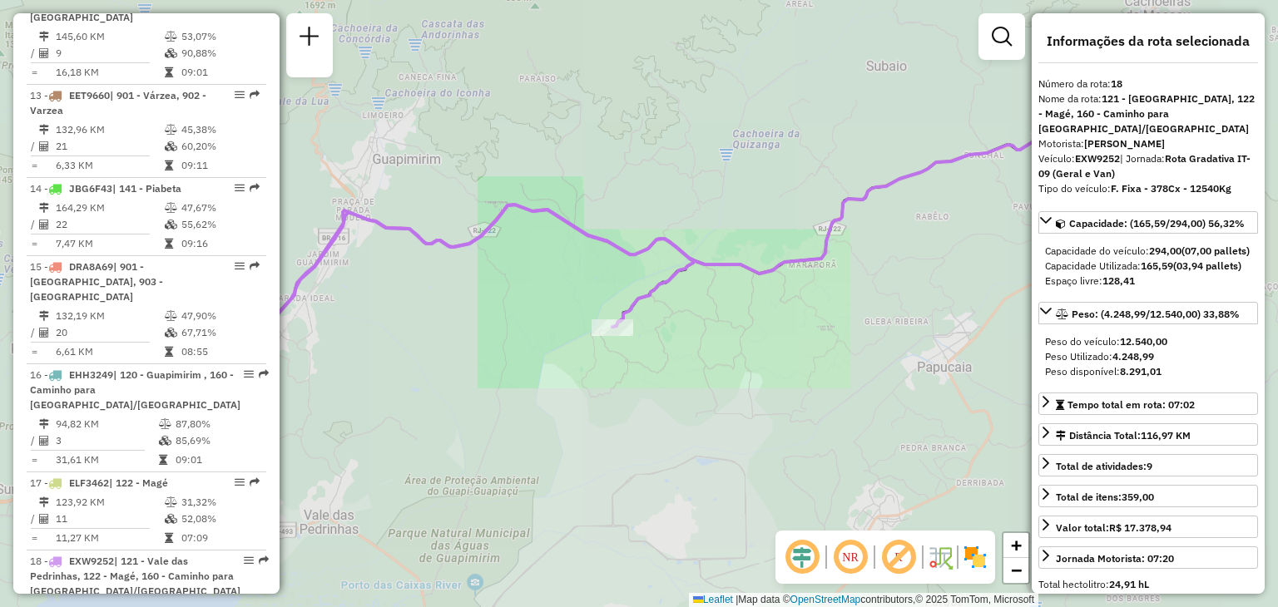
drag, startPoint x: 549, startPoint y: 270, endPoint x: 955, endPoint y: 141, distance: 425.7
click at [955, 141] on div "Janela de atendimento Grade de atendimento Capacidade Transportadoras Veículos …" at bounding box center [639, 303] width 1278 height 607
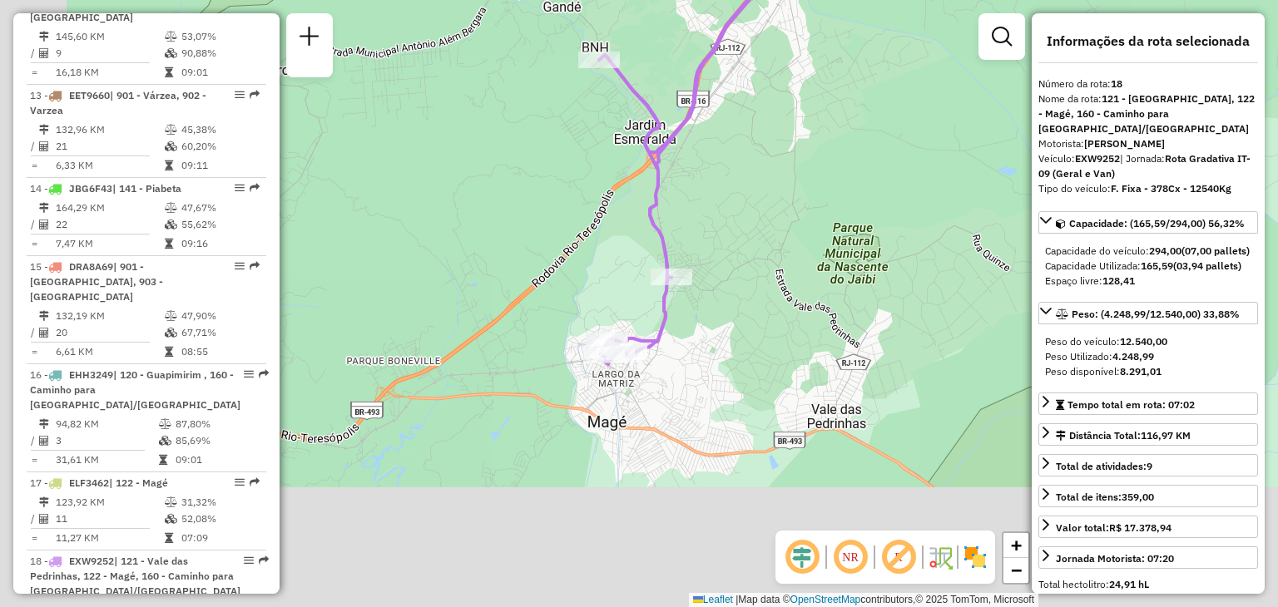
drag, startPoint x: 558, startPoint y: 542, endPoint x: 689, endPoint y: 394, distance: 197.5
click at [689, 394] on div "Janela de atendimento Grade de atendimento Capacidade Transportadoras Veículos …" at bounding box center [639, 303] width 1278 height 607
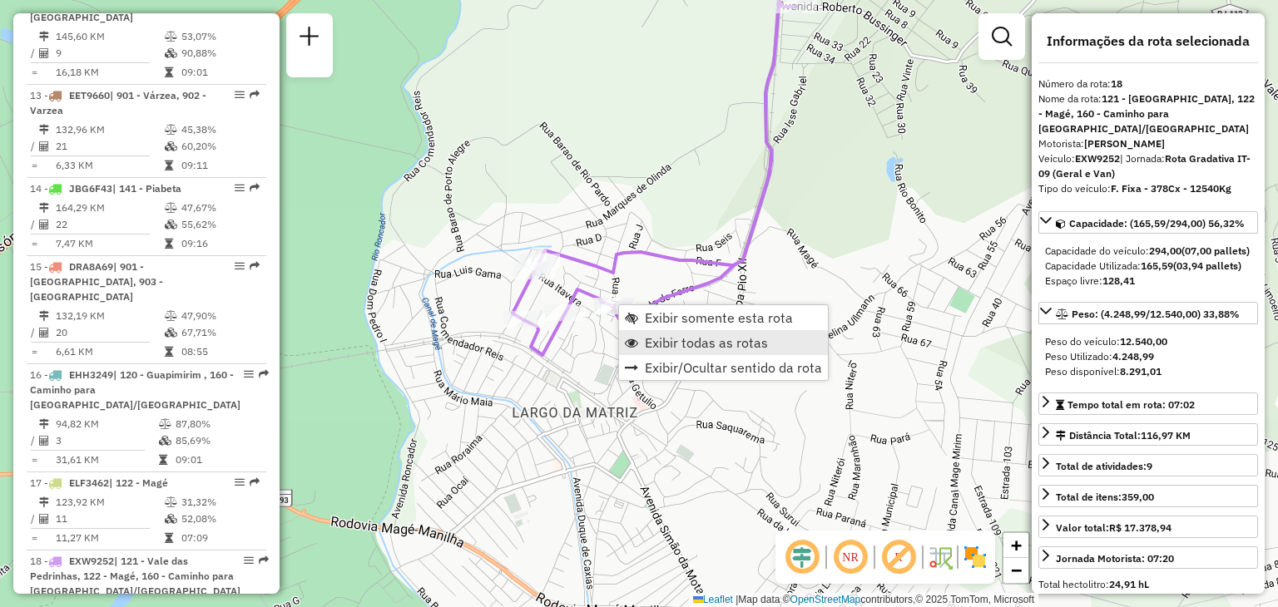
click at [682, 343] on span "Exibir todas as rotas" at bounding box center [706, 342] width 123 height 13
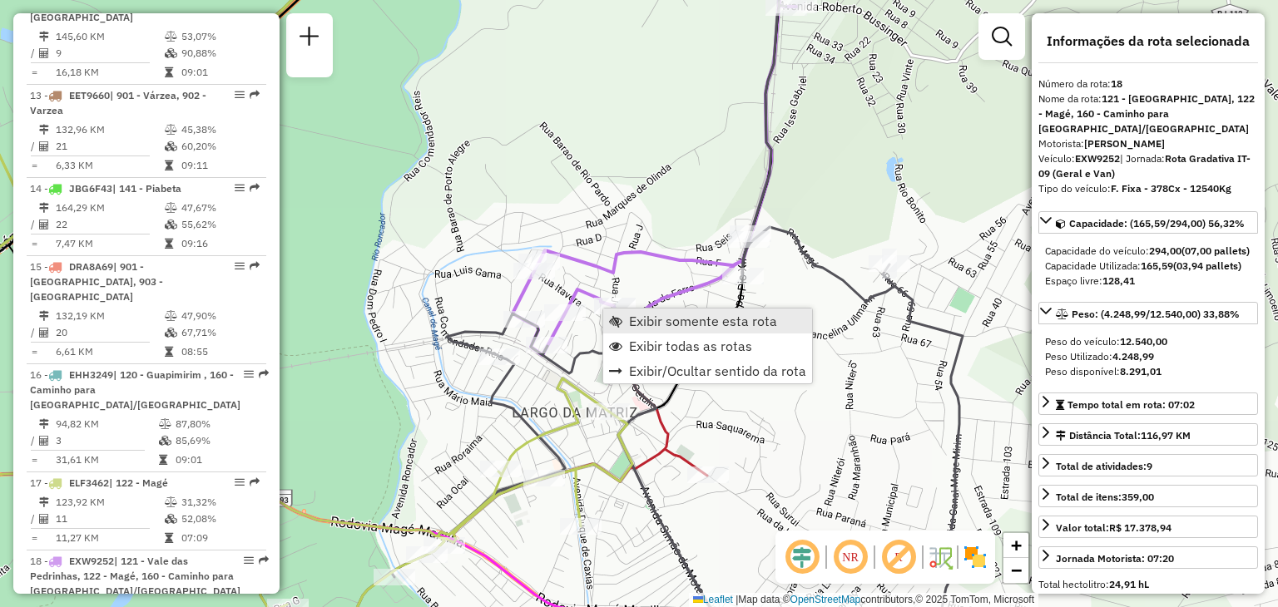
click at [639, 324] on span "Exibir somente esta rota" at bounding box center [703, 320] width 148 height 13
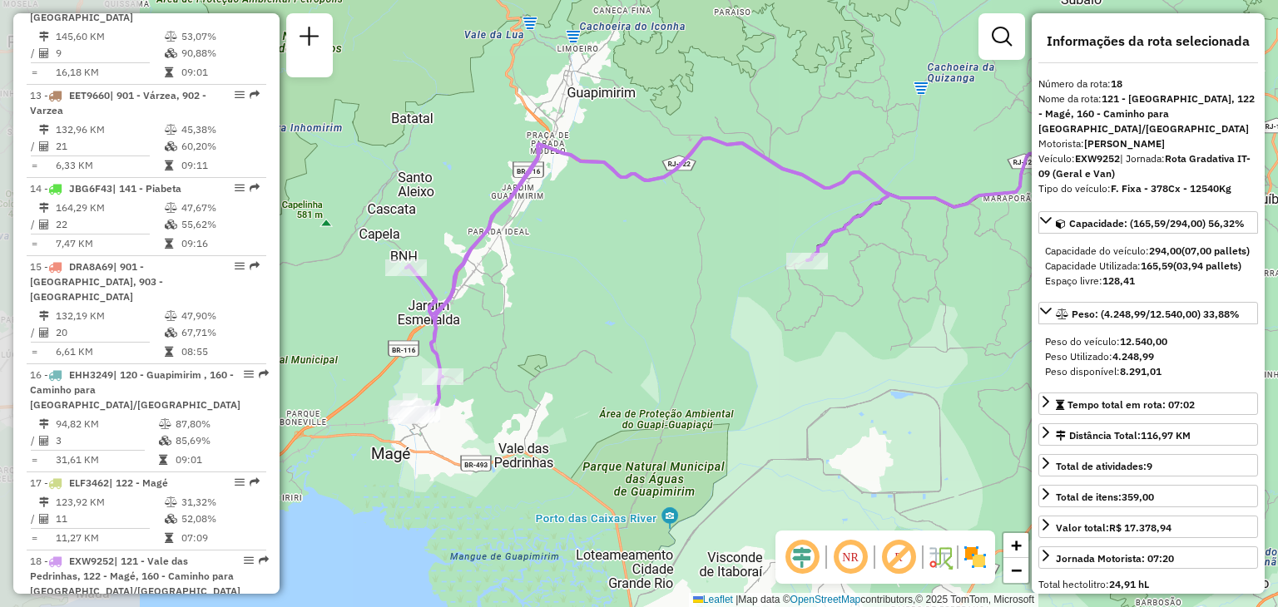
drag, startPoint x: 562, startPoint y: 410, endPoint x: 812, endPoint y: 326, distance: 264.1
click at [805, 329] on div "Janela de atendimento Grade de atendimento Capacidade Transportadoras Veículos …" at bounding box center [639, 303] width 1278 height 607
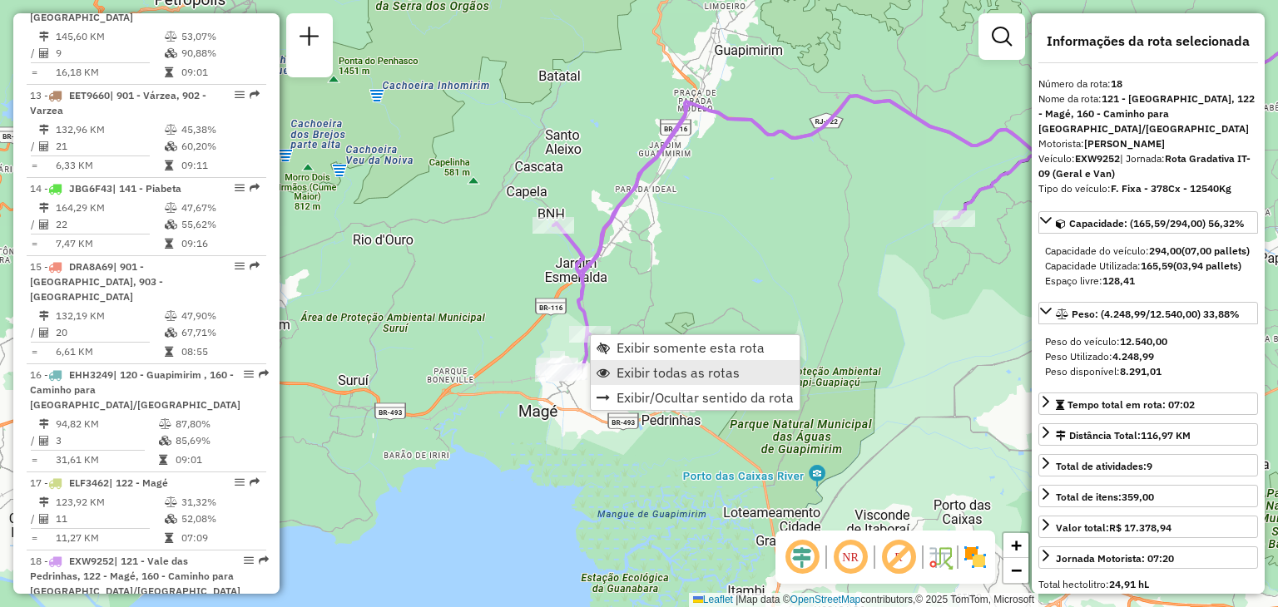
click at [620, 374] on span "Exibir todas as rotas" at bounding box center [677, 372] width 123 height 13
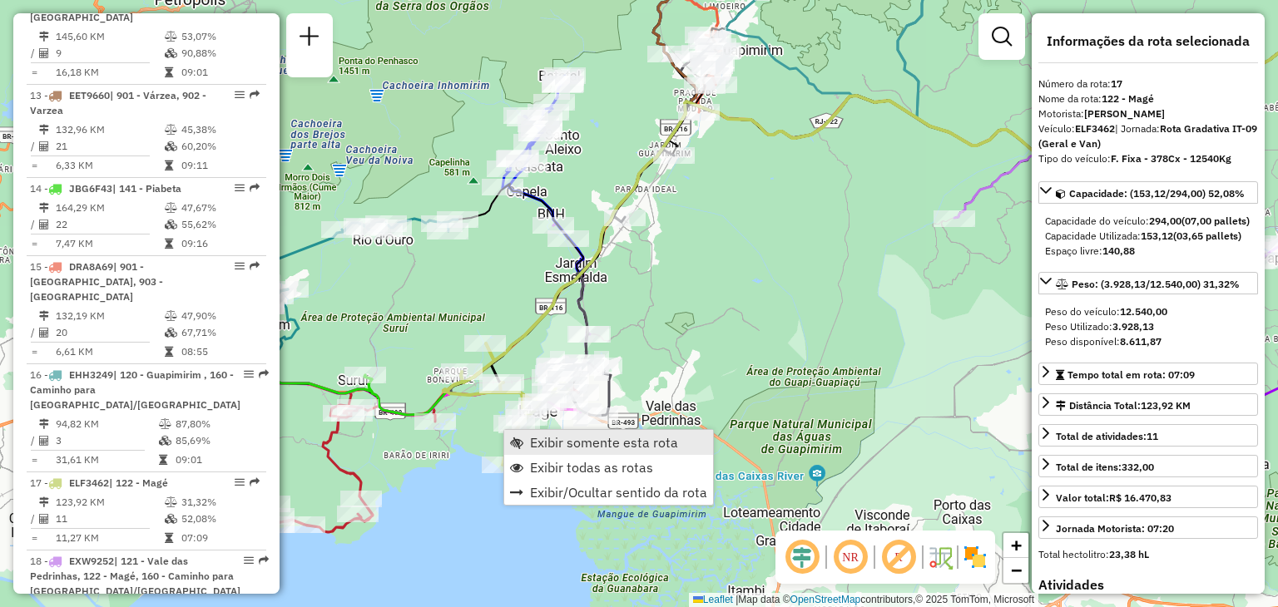
click at [556, 436] on span "Exibir somente esta rota" at bounding box center [604, 442] width 148 height 13
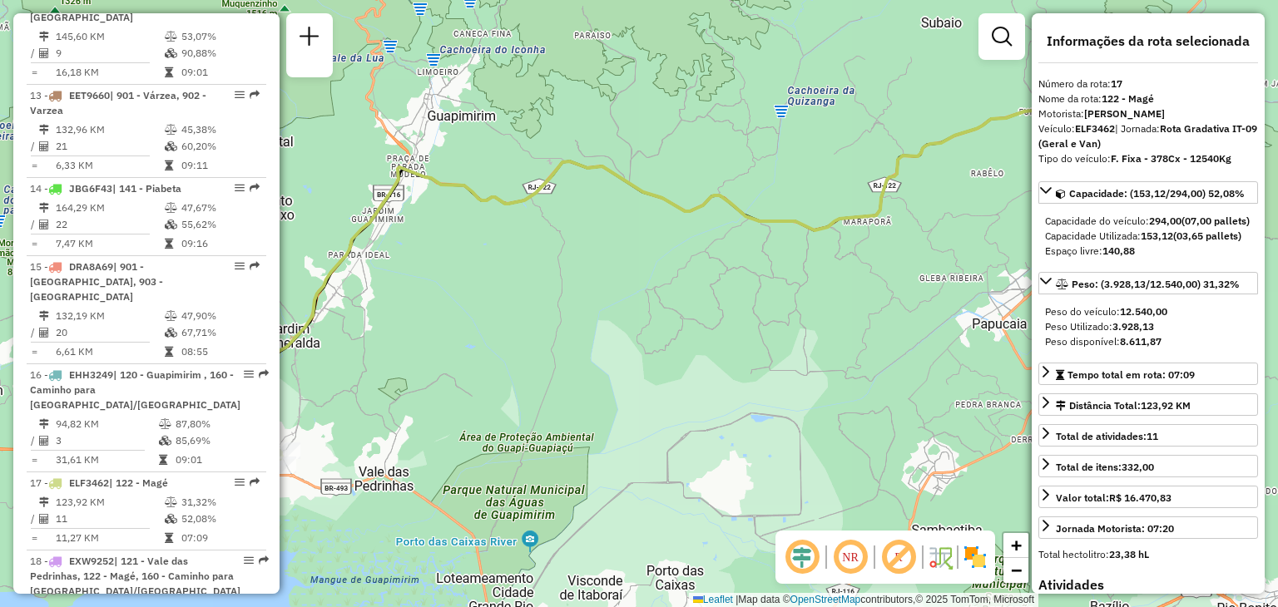
drag, startPoint x: 531, startPoint y: 485, endPoint x: 745, endPoint y: 433, distance: 220.8
click at [737, 438] on div "Janela de atendimento Grade de atendimento Capacidade Transportadoras Veículos …" at bounding box center [639, 303] width 1278 height 607
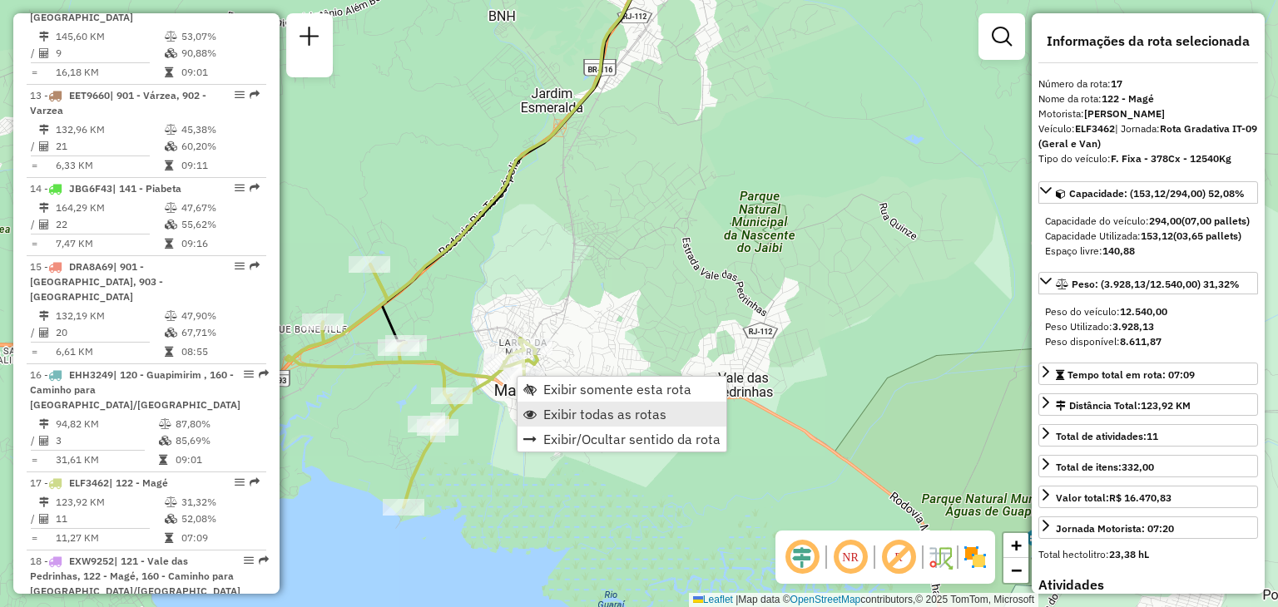
click at [556, 411] on span "Exibir todas as rotas" at bounding box center [604, 414] width 123 height 13
